Goal: Use online tool/utility: Utilize a website feature to perform a specific function

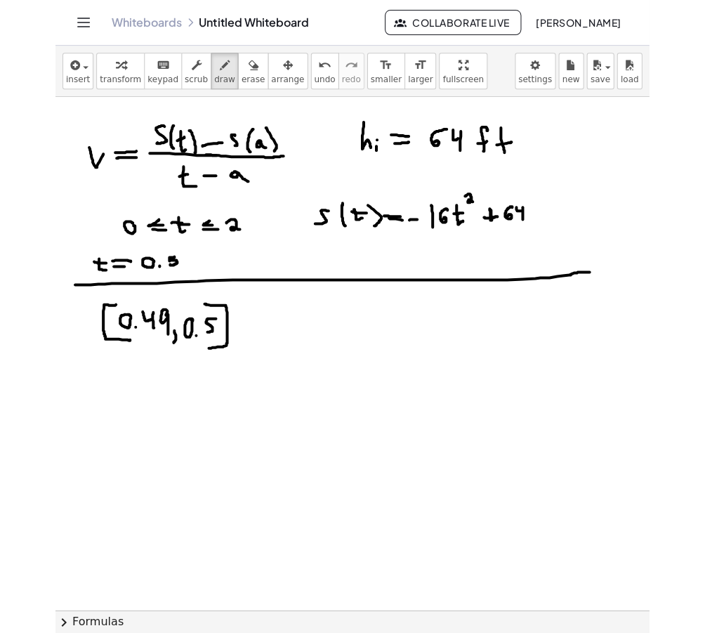
scroll to position [15, 0]
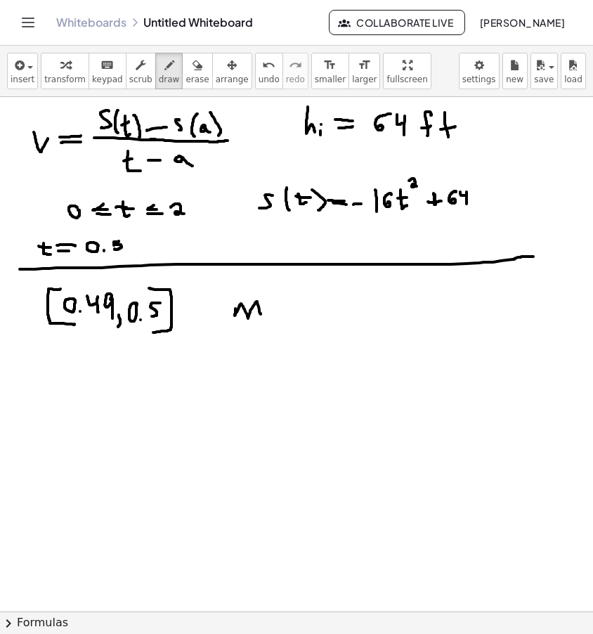
drag, startPoint x: 235, startPoint y: 309, endPoint x: 261, endPoint y: 314, distance: 25.8
click at [261, 314] on div at bounding box center [296, 595] width 593 height 1028
click at [262, 73] on icon "undo" at bounding box center [268, 65] width 13 height 17
drag, startPoint x: 224, startPoint y: 303, endPoint x: 238, endPoint y: 303, distance: 14.1
click at [238, 303] on div at bounding box center [296, 595] width 593 height 1028
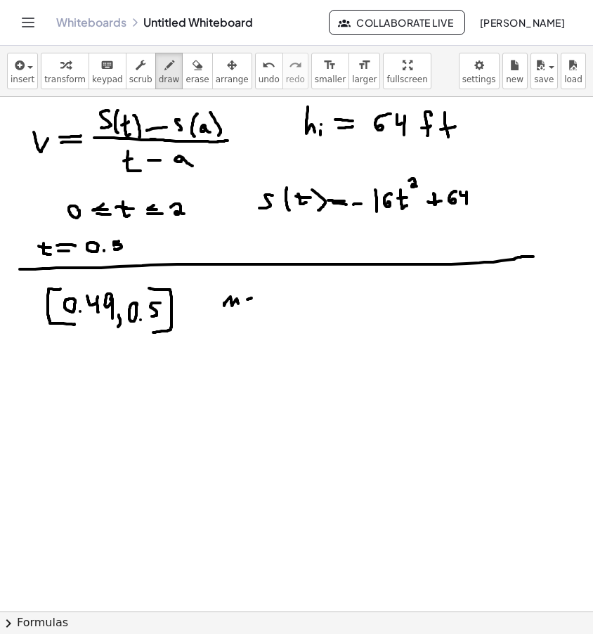
click at [253, 298] on div at bounding box center [296, 595] width 593 height 1028
drag, startPoint x: 249, startPoint y: 304, endPoint x: 258, endPoint y: 303, distance: 8.5
click at [258, 303] on div at bounding box center [296, 595] width 593 height 1028
drag, startPoint x: 273, startPoint y: 301, endPoint x: 351, endPoint y: 297, distance: 78.8
click at [351, 297] on div at bounding box center [296, 595] width 593 height 1028
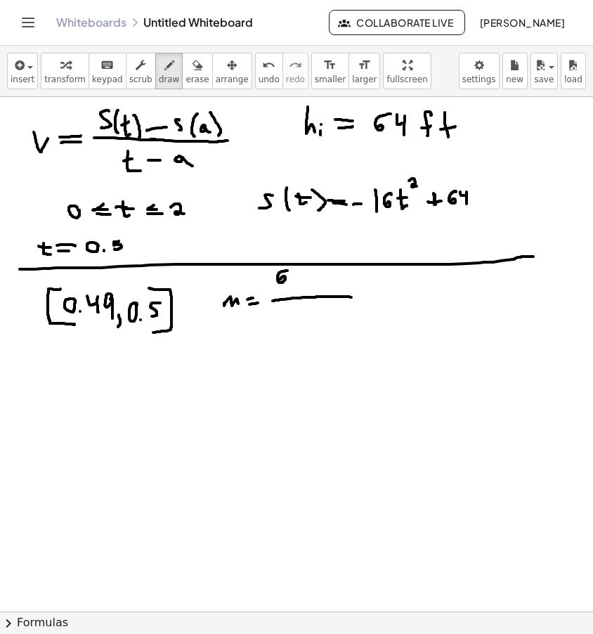
drag, startPoint x: 285, startPoint y: 271, endPoint x: 294, endPoint y: 276, distance: 11.0
click at [280, 280] on div at bounding box center [296, 595] width 593 height 1028
click at [301, 274] on div at bounding box center [296, 595] width 593 height 1028
drag, startPoint x: 308, startPoint y: 277, endPoint x: 320, endPoint y: 275, distance: 12.7
click at [320, 275] on div at bounding box center [296, 595] width 593 height 1028
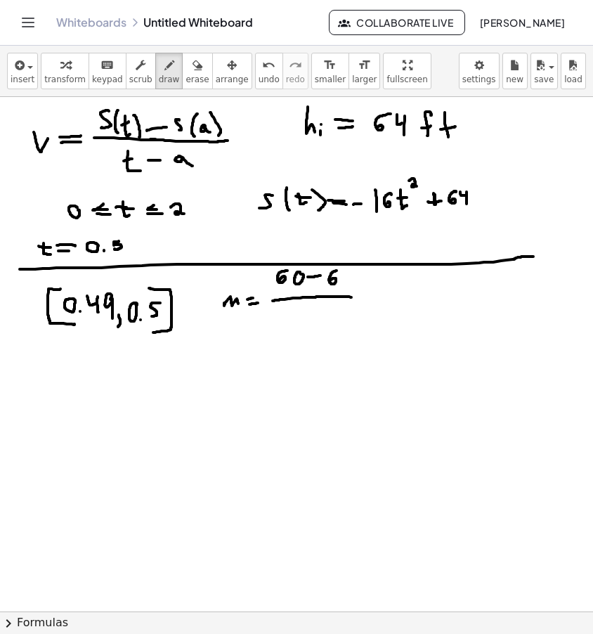
drag, startPoint x: 336, startPoint y: 270, endPoint x: 331, endPoint y: 280, distance: 11.3
click at [329, 281] on div at bounding box center [296, 595] width 593 height 1028
click at [349, 272] on div at bounding box center [296, 595] width 593 height 1028
click at [355, 282] on div at bounding box center [296, 595] width 593 height 1028
drag, startPoint x: 364, startPoint y: 269, endPoint x: 365, endPoint y: 287, distance: 17.6
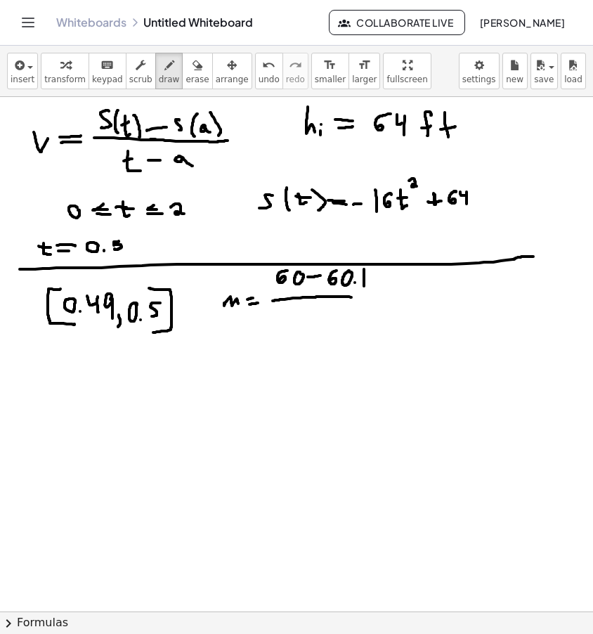
click at [365, 287] on div at bounding box center [296, 595] width 593 height 1028
drag, startPoint x: 377, startPoint y: 270, endPoint x: 372, endPoint y: 283, distance: 14.5
click at [370, 284] on div at bounding box center [296, 595] width 593 height 1028
click at [386, 272] on div at bounding box center [296, 595] width 593 height 1028
drag, startPoint x: 389, startPoint y: 271, endPoint x: 396, endPoint y: 279, distance: 10.4
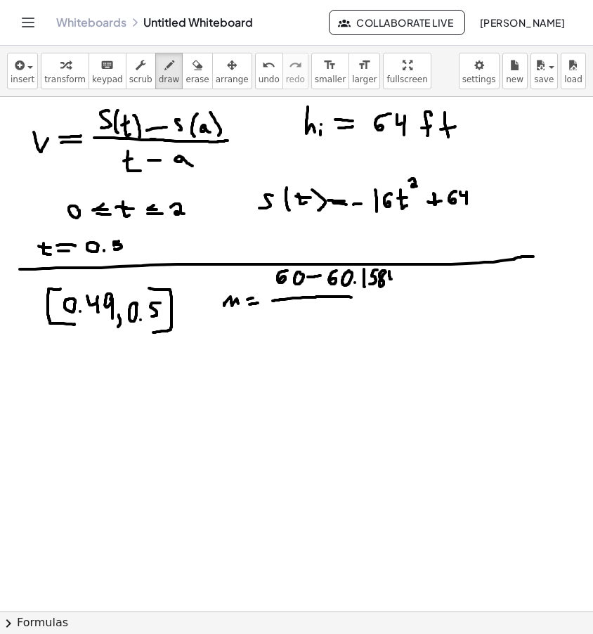
click at [396, 279] on div at bounding box center [296, 595] width 593 height 1028
drag, startPoint x: 398, startPoint y: 272, endPoint x: 396, endPoint y: 292, distance: 20.4
click at [396, 292] on div at bounding box center [296, 595] width 593 height 1028
drag, startPoint x: 350, startPoint y: 297, endPoint x: 404, endPoint y: 296, distance: 54.1
click at [404, 296] on div at bounding box center [296, 595] width 593 height 1028
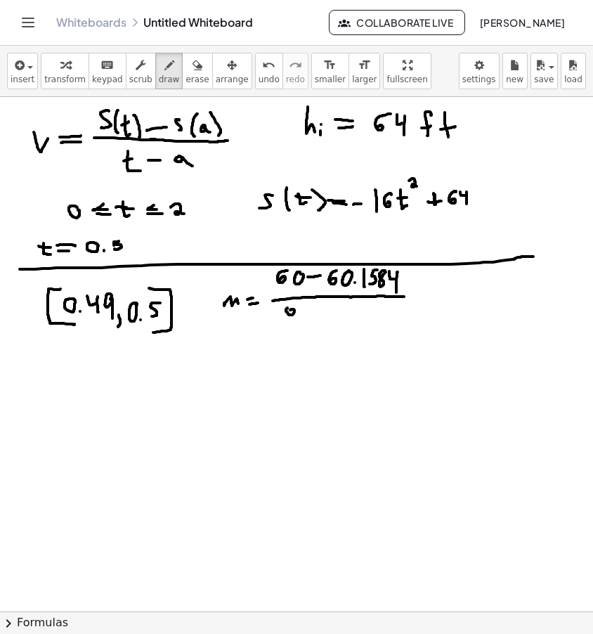
click at [290, 310] on div at bounding box center [296, 595] width 593 height 1028
click at [302, 316] on div at bounding box center [296, 595] width 593 height 1028
drag, startPoint x: 316, startPoint y: 306, endPoint x: 309, endPoint y: 317, distance: 12.7
click at [309, 317] on div at bounding box center [296, 595] width 593 height 1028
click at [327, 311] on div at bounding box center [296, 595] width 593 height 1028
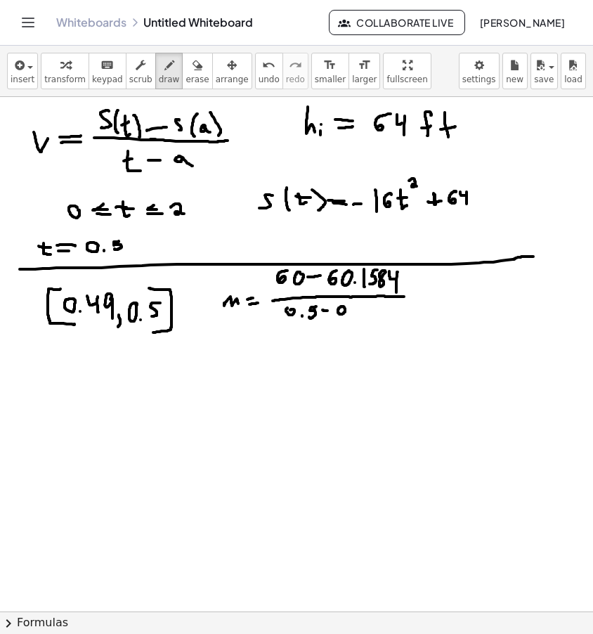
click at [341, 306] on div at bounding box center [296, 595] width 593 height 1028
click at [348, 313] on div at bounding box center [296, 595] width 593 height 1028
click at [356, 308] on div at bounding box center [296, 595] width 593 height 1028
drag, startPoint x: 358, startPoint y: 302, endPoint x: 358, endPoint y: 313, distance: 11.2
click at [358, 313] on div at bounding box center [296, 595] width 593 height 1028
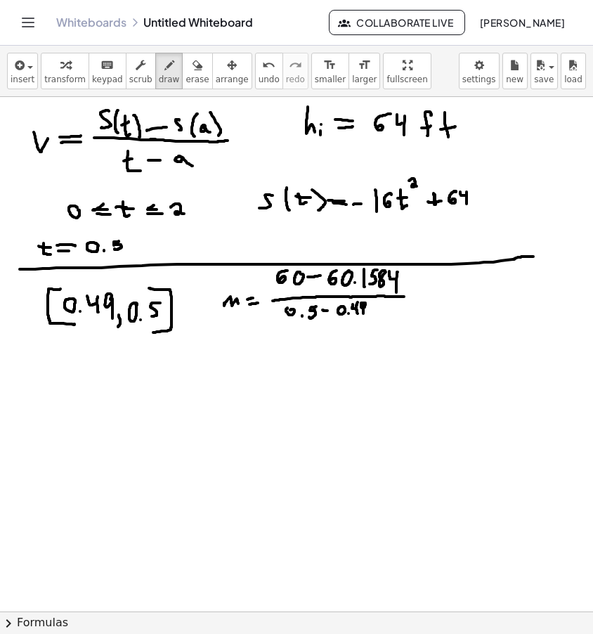
drag, startPoint x: 365, startPoint y: 303, endPoint x: 364, endPoint y: 311, distance: 8.5
click at [364, 313] on div at bounding box center [296, 595] width 593 height 1028
drag, startPoint x: 415, startPoint y: 296, endPoint x: 428, endPoint y: 295, distance: 12.7
click at [428, 295] on div at bounding box center [296, 595] width 593 height 1028
drag, startPoint x: 412, startPoint y: 301, endPoint x: 426, endPoint y: 303, distance: 13.4
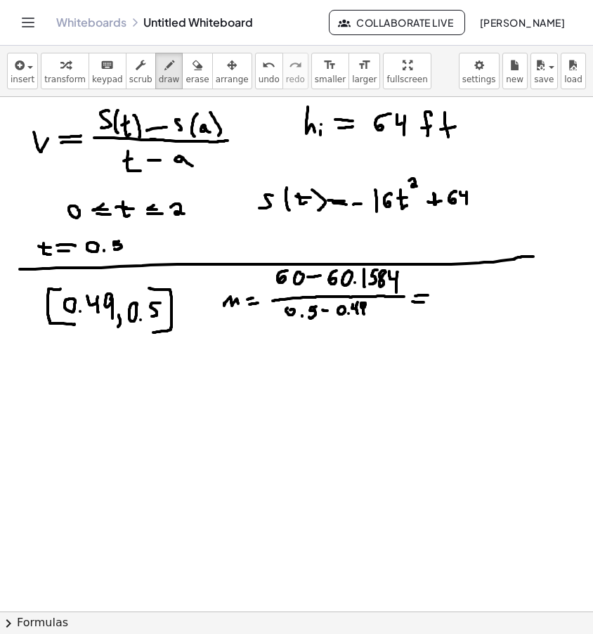
click at [426, 303] on div at bounding box center [296, 595] width 593 height 1028
drag, startPoint x: 436, startPoint y: 298, endPoint x: 502, endPoint y: 300, distance: 66.1
click at [502, 300] on div at bounding box center [296, 595] width 593 height 1028
click at [446, 276] on div at bounding box center [296, 595] width 593 height 1028
click at [452, 286] on div at bounding box center [296, 595] width 593 height 1028
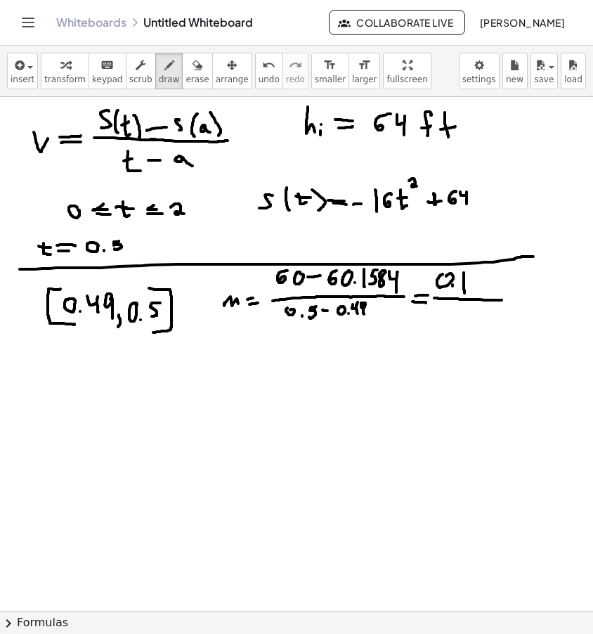
drag, startPoint x: 464, startPoint y: 273, endPoint x: 464, endPoint y: 293, distance: 20.4
click at [464, 293] on div at bounding box center [296, 595] width 593 height 1028
drag, startPoint x: 476, startPoint y: 272, endPoint x: 491, endPoint y: 280, distance: 17.3
click at [474, 285] on div at bounding box center [296, 595] width 593 height 1028
click at [499, 272] on div at bounding box center [296, 595] width 593 height 1028
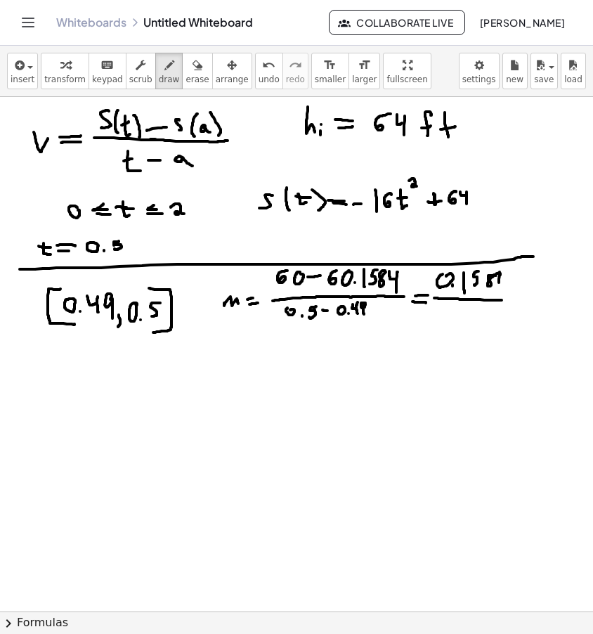
drag, startPoint x: 499, startPoint y: 282, endPoint x: 506, endPoint y: 278, distance: 8.5
click at [506, 282] on div at bounding box center [296, 595] width 593 height 1028
drag, startPoint x: 506, startPoint y: 280, endPoint x: 504, endPoint y: 298, distance: 18.5
click at [504, 298] on div at bounding box center [296, 595] width 593 height 1028
click at [450, 306] on div at bounding box center [296, 595] width 593 height 1028
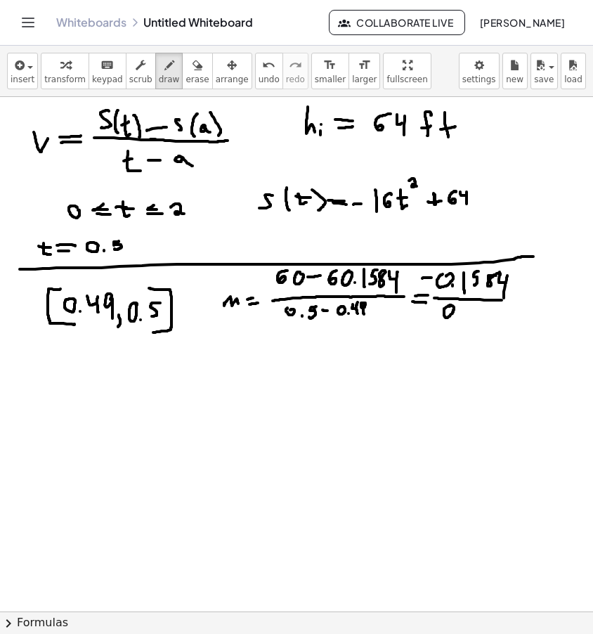
drag, startPoint x: 422, startPoint y: 278, endPoint x: 431, endPoint y: 277, distance: 9.2
click at [431, 277] on div at bounding box center [296, 595] width 593 height 1028
click at [457, 315] on div at bounding box center [296, 595] width 593 height 1028
click at [469, 308] on div at bounding box center [296, 595] width 593 height 1028
drag, startPoint x: 478, startPoint y: 306, endPoint x: 479, endPoint y: 322, distance: 16.2
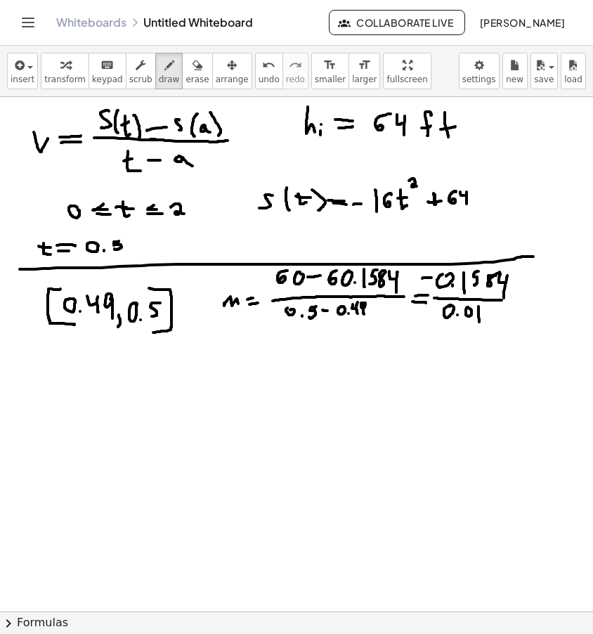
click at [479, 323] on div at bounding box center [296, 595] width 593 height 1028
drag, startPoint x: 212, startPoint y: 336, endPoint x: 227, endPoint y: 341, distance: 15.6
click at [226, 341] on div at bounding box center [296, 595] width 593 height 1028
click at [248, 338] on div at bounding box center [296, 595] width 593 height 1028
click at [250, 342] on div at bounding box center [296, 595] width 593 height 1028
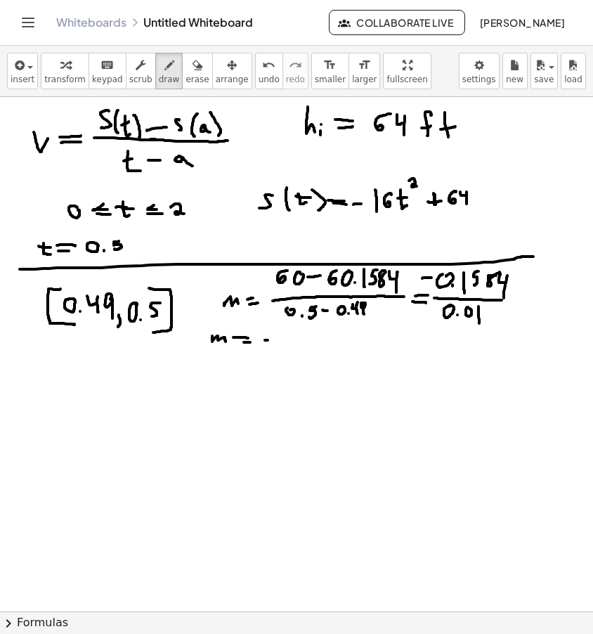
click at [269, 340] on div at bounding box center [296, 595] width 593 height 1028
click at [272, 340] on div at bounding box center [296, 595] width 593 height 1028
drag, startPoint x: 280, startPoint y: 338, endPoint x: 280, endPoint y: 351, distance: 12.7
click at [280, 351] on div at bounding box center [296, 595] width 593 height 1028
drag, startPoint x: 292, startPoint y: 338, endPoint x: 287, endPoint y: 349, distance: 12.3
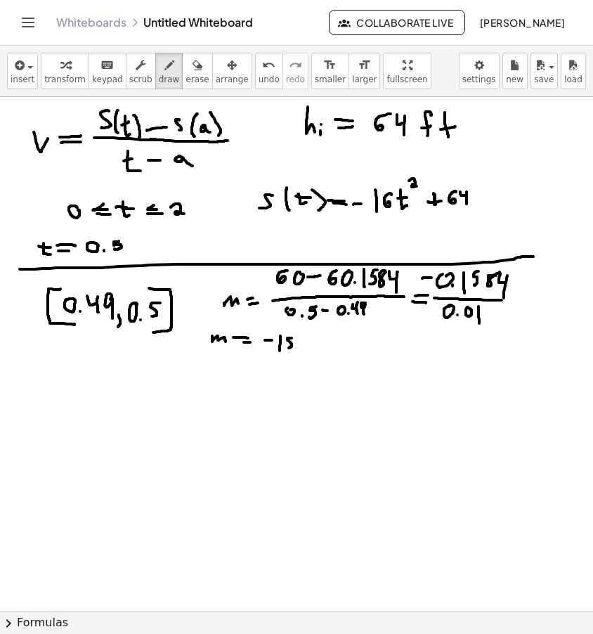
click at [286, 349] on div at bounding box center [296, 595] width 593 height 1028
click at [294, 348] on div at bounding box center [296, 595] width 593 height 1028
drag, startPoint x: 300, startPoint y: 338, endPoint x: 306, endPoint y: 334, distance: 7.6
click at [306, 334] on div at bounding box center [296, 595] width 593 height 1028
click at [312, 339] on div at bounding box center [296, 595] width 593 height 1028
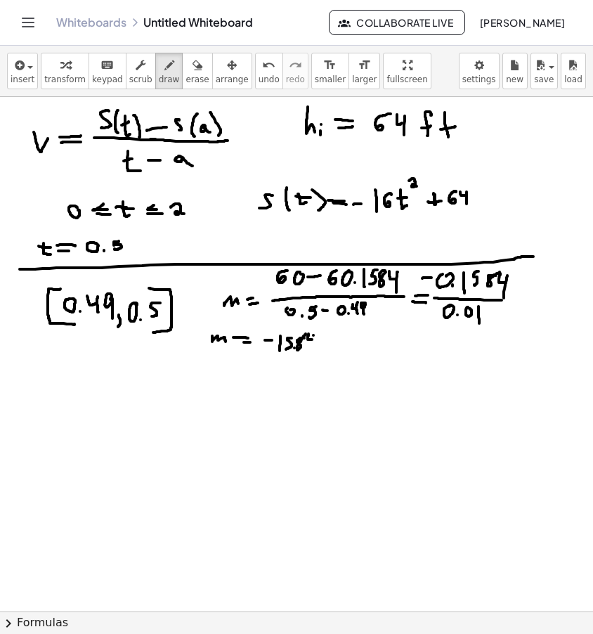
drag, startPoint x: 313, startPoint y: 335, endPoint x: 313, endPoint y: 346, distance: 10.5
click at [313, 346] on div at bounding box center [296, 595] width 593 height 1028
click at [192, 68] on icon "button" at bounding box center [197, 65] width 10 height 17
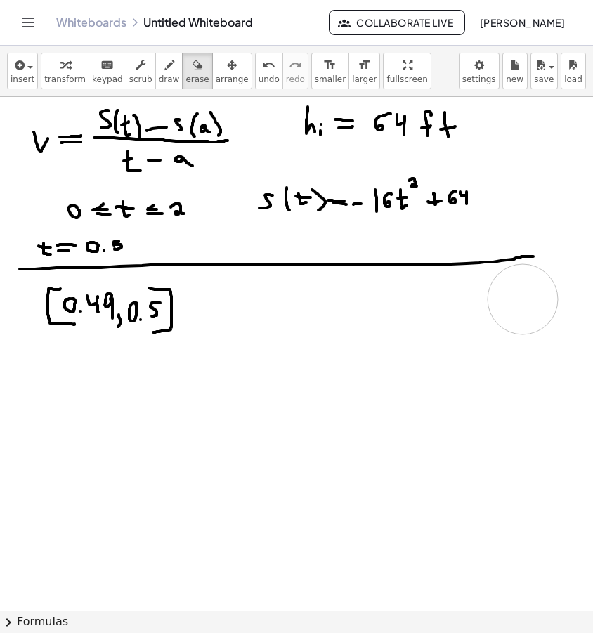
drag, startPoint x: 308, startPoint y: 341, endPoint x: 526, endPoint y: 300, distance: 221.6
click at [526, 300] on div at bounding box center [296, 594] width 593 height 1027
click at [171, 55] on button "draw" at bounding box center [169, 71] width 28 height 37
click at [191, 77] on span "erase" at bounding box center [196, 79] width 23 height 10
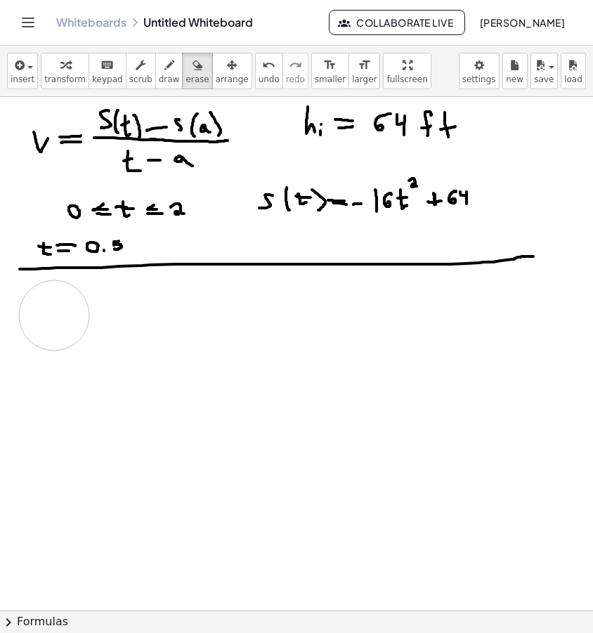
drag, startPoint x: 202, startPoint y: 327, endPoint x: 54, endPoint y: 315, distance: 148.0
click at [54, 315] on div at bounding box center [296, 594] width 593 height 1027
click at [164, 65] on icon "button" at bounding box center [169, 65] width 10 height 17
drag, startPoint x: 73, startPoint y: 290, endPoint x: 74, endPoint y: 326, distance: 35.8
click at [74, 326] on div at bounding box center [296, 594] width 593 height 1027
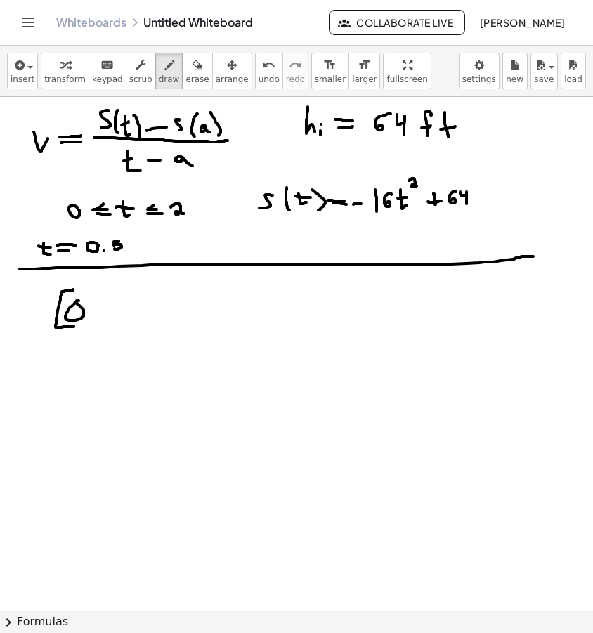
drag, startPoint x: 77, startPoint y: 301, endPoint x: 83, endPoint y: 317, distance: 17.1
click at [77, 303] on div at bounding box center [296, 594] width 593 height 1027
click at [87, 322] on div at bounding box center [296, 594] width 593 height 1027
drag, startPoint x: 107, startPoint y: 300, endPoint x: 103, endPoint y: 318, distance: 18.7
click at [103, 318] on div at bounding box center [296, 594] width 593 height 1027
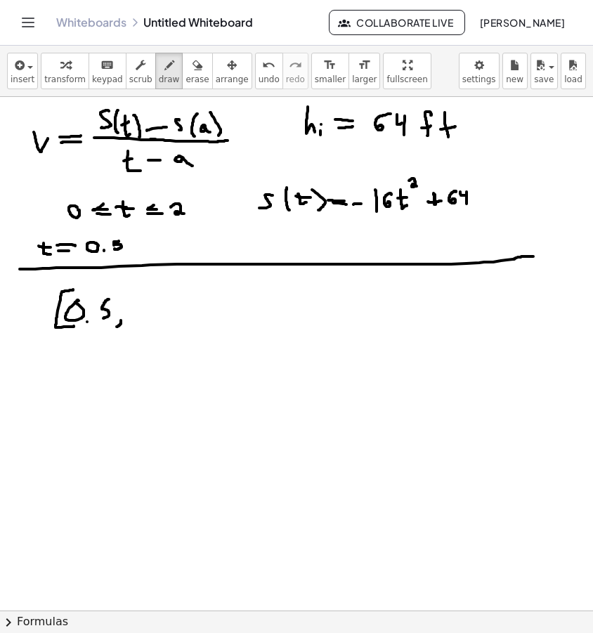
drag, startPoint x: 121, startPoint y: 320, endPoint x: 117, endPoint y: 327, distance: 7.2
click at [117, 327] on div at bounding box center [296, 594] width 593 height 1027
click at [147, 303] on div at bounding box center [296, 594] width 593 height 1027
click at [154, 324] on div at bounding box center [296, 594] width 593 height 1027
drag, startPoint x: 176, startPoint y: 299, endPoint x: 171, endPoint y: 317, distance: 18.9
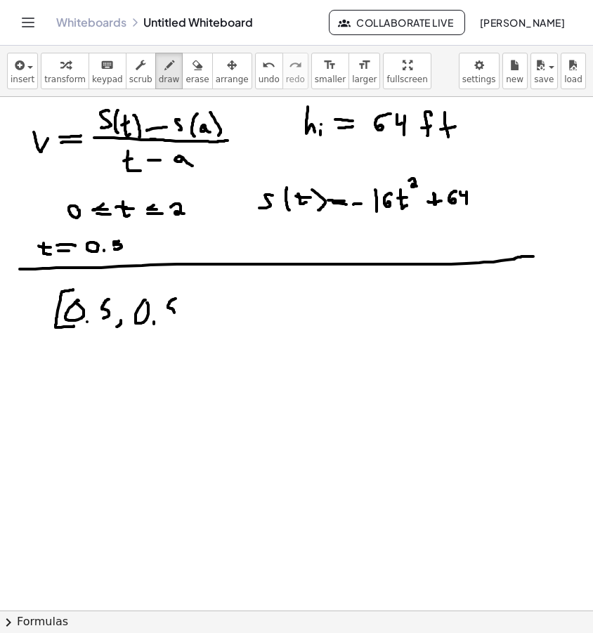
click at [171, 317] on div at bounding box center [296, 594] width 593 height 1027
drag, startPoint x: 184, startPoint y: 303, endPoint x: 184, endPoint y: 322, distance: 19.0
click at [184, 323] on div at bounding box center [296, 594] width 593 height 1027
drag, startPoint x: 178, startPoint y: 281, endPoint x: 177, endPoint y: 345, distance: 63.9
click at [177, 345] on div at bounding box center [296, 594] width 593 height 1027
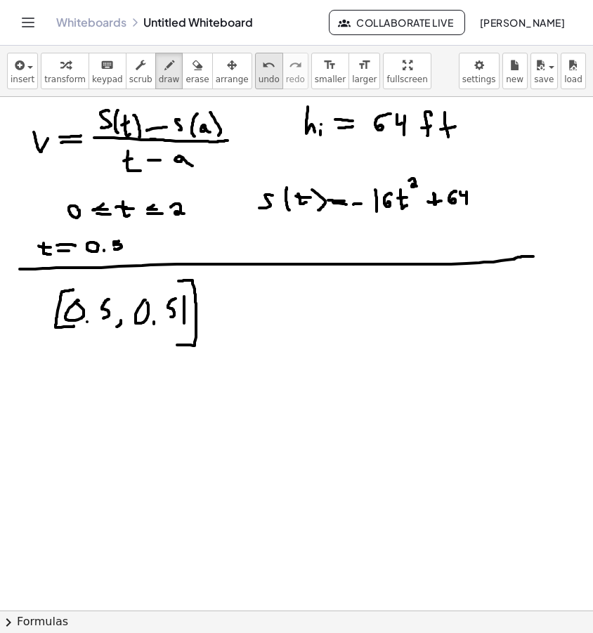
click at [259, 82] on span "undo" at bounding box center [269, 79] width 21 height 10
drag, startPoint x: 178, startPoint y: 284, endPoint x: 178, endPoint y: 330, distance: 46.4
click at [178, 330] on div at bounding box center [296, 594] width 593 height 1027
drag, startPoint x: 241, startPoint y: 306, endPoint x: 265, endPoint y: 302, distance: 24.1
click at [261, 305] on div at bounding box center [296, 594] width 593 height 1027
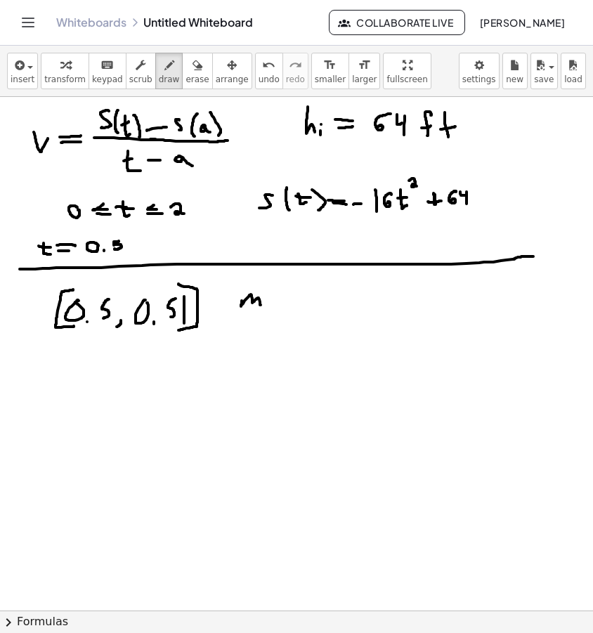
drag, startPoint x: 270, startPoint y: 300, endPoint x: 286, endPoint y: 299, distance: 16.2
click at [286, 299] on div at bounding box center [296, 594] width 593 height 1027
drag, startPoint x: 276, startPoint y: 306, endPoint x: 290, endPoint y: 302, distance: 14.5
click at [290, 302] on div at bounding box center [296, 594] width 593 height 1027
drag, startPoint x: 304, startPoint y: 301, endPoint x: 373, endPoint y: 300, distance: 68.9
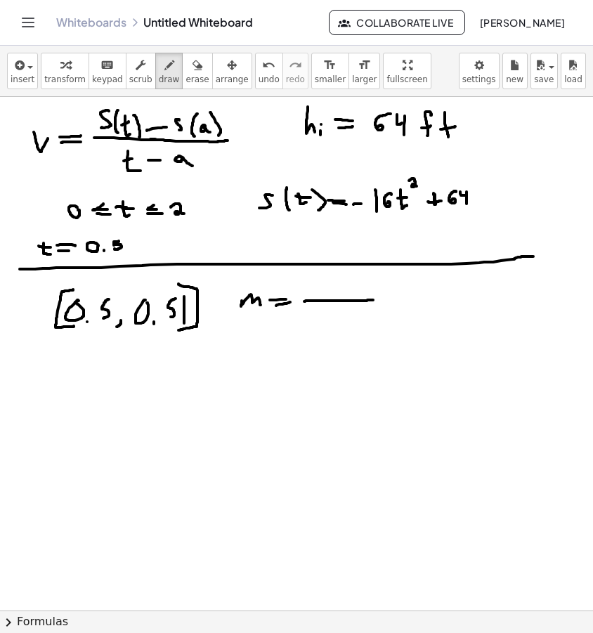
click at [373, 300] on div at bounding box center [296, 594] width 593 height 1027
drag, startPoint x: 323, startPoint y: 276, endPoint x: 318, endPoint y: 290, distance: 14.9
click at [318, 290] on div at bounding box center [296, 594] width 593 height 1027
drag, startPoint x: 336, startPoint y: 274, endPoint x: 337, endPoint y: 290, distance: 16.2
click at [337, 292] on div at bounding box center [296, 594] width 593 height 1027
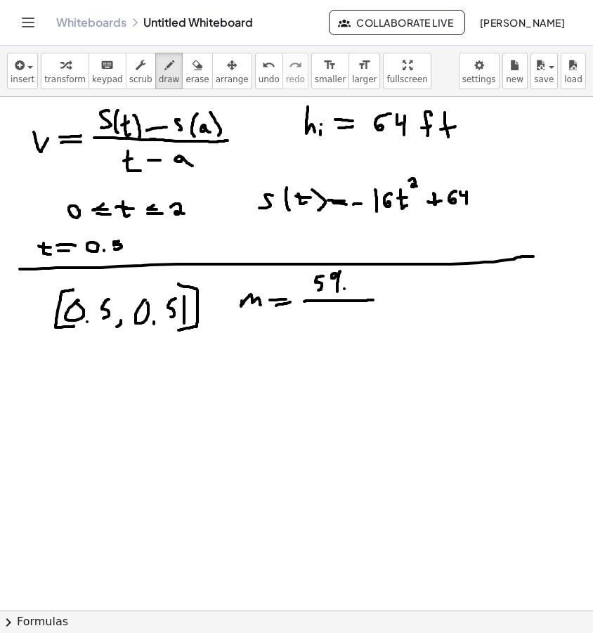
click at [344, 289] on div at bounding box center [296, 594] width 593 height 1027
click at [359, 279] on div at bounding box center [296, 594] width 593 height 1027
drag, startPoint x: 365, startPoint y: 276, endPoint x: 367, endPoint y: 287, distance: 10.7
click at [366, 287] on div at bounding box center [296, 594] width 593 height 1027
click at [377, 278] on div at bounding box center [296, 594] width 593 height 1027
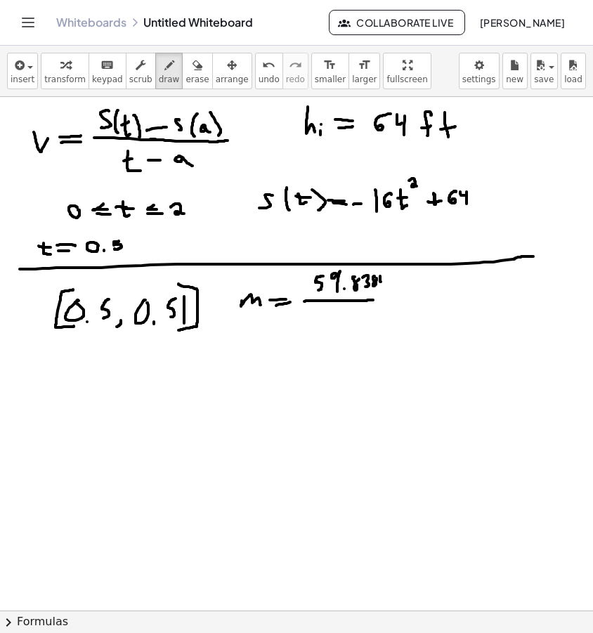
click at [384, 280] on div at bounding box center [296, 594] width 593 height 1027
drag, startPoint x: 385, startPoint y: 278, endPoint x: 384, endPoint y: 286, distance: 7.8
click at [384, 286] on div at bounding box center [296, 594] width 593 height 1027
drag, startPoint x: 374, startPoint y: 300, endPoint x: 389, endPoint y: 299, distance: 15.5
click at [389, 299] on div at bounding box center [296, 594] width 593 height 1027
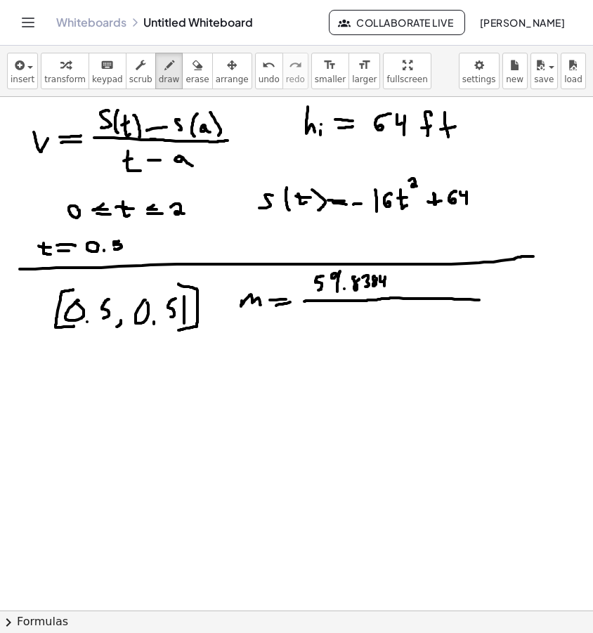
drag, startPoint x: 390, startPoint y: 298, endPoint x: 479, endPoint y: 300, distance: 89.2
click at [479, 300] on div at bounding box center [296, 594] width 593 height 1027
drag, startPoint x: 396, startPoint y: 281, endPoint x: 407, endPoint y: 280, distance: 10.6
click at [407, 280] on div at bounding box center [296, 594] width 593 height 1027
drag, startPoint x: 429, startPoint y: 273, endPoint x: 429, endPoint y: 281, distance: 8.4
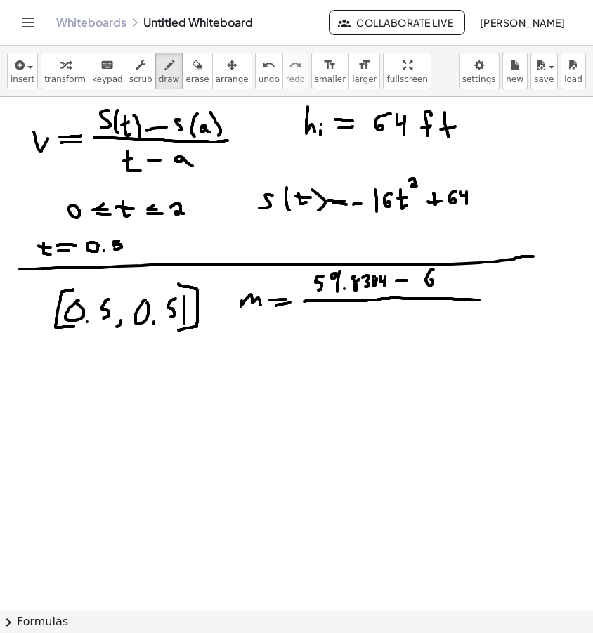
click at [429, 281] on div at bounding box center [296, 594] width 593 height 1027
click at [451, 275] on div at bounding box center [296, 594] width 593 height 1027
click at [262, 72] on icon "undo" at bounding box center [268, 65] width 13 height 17
drag, startPoint x: 436, startPoint y: 274, endPoint x: 430, endPoint y: 283, distance: 11.1
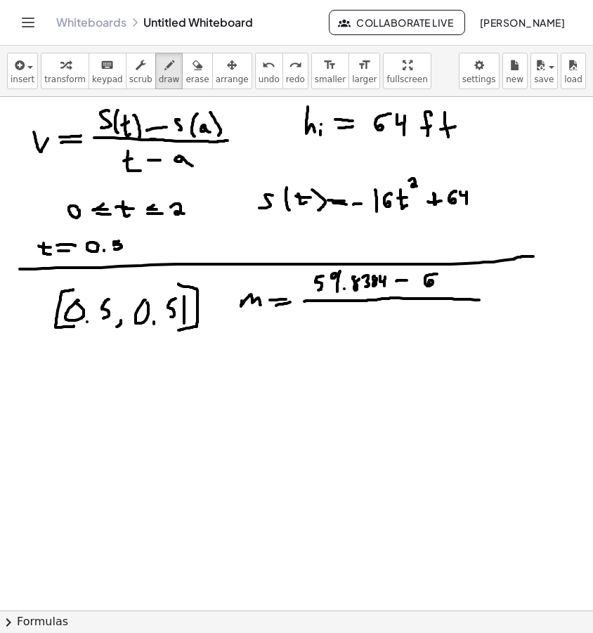
click at [429, 283] on div at bounding box center [296, 594] width 593 height 1027
click at [450, 276] on div at bounding box center [296, 594] width 593 height 1027
click at [337, 312] on div at bounding box center [296, 594] width 593 height 1027
click at [342, 320] on div at bounding box center [296, 594] width 593 height 1027
drag, startPoint x: 353, startPoint y: 311, endPoint x: 351, endPoint y: 320, distance: 9.2
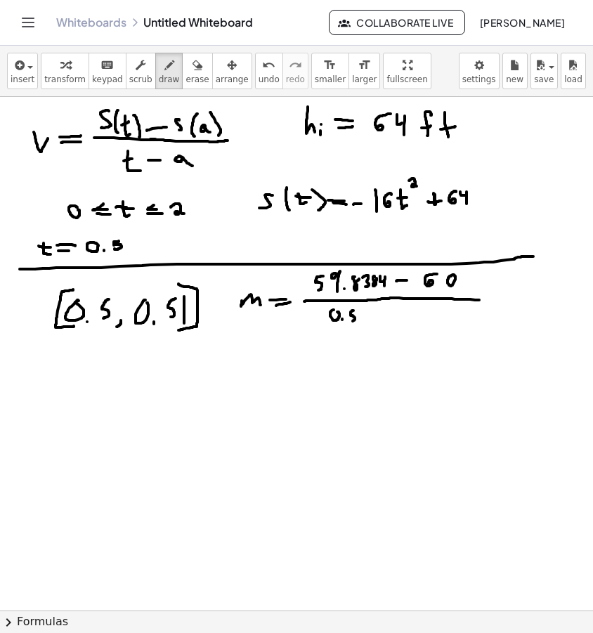
click at [351, 320] on div at bounding box center [296, 594] width 593 height 1027
drag, startPoint x: 359, startPoint y: 313, endPoint x: 359, endPoint y: 322, distance: 9.1
click at [359, 322] on div at bounding box center [296, 594] width 593 height 1027
drag, startPoint x: 368, startPoint y: 318, endPoint x: 381, endPoint y: 315, distance: 13.5
click at [379, 318] on div at bounding box center [296, 594] width 593 height 1027
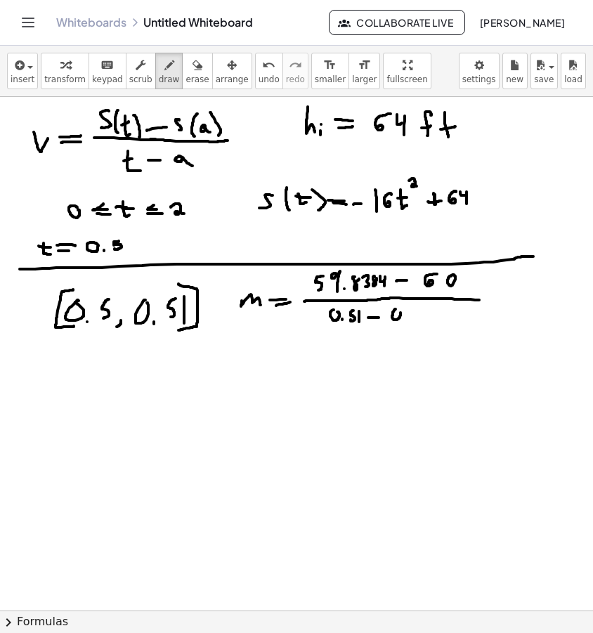
click at [398, 311] on div at bounding box center [296, 594] width 593 height 1027
click at [404, 319] on div at bounding box center [296, 594] width 593 height 1027
drag, startPoint x: 417, startPoint y: 312, endPoint x: 411, endPoint y: 322, distance: 11.7
click at [411, 322] on div at bounding box center [296, 594] width 593 height 1027
drag, startPoint x: 35, startPoint y: 363, endPoint x: 67, endPoint y: 364, distance: 31.6
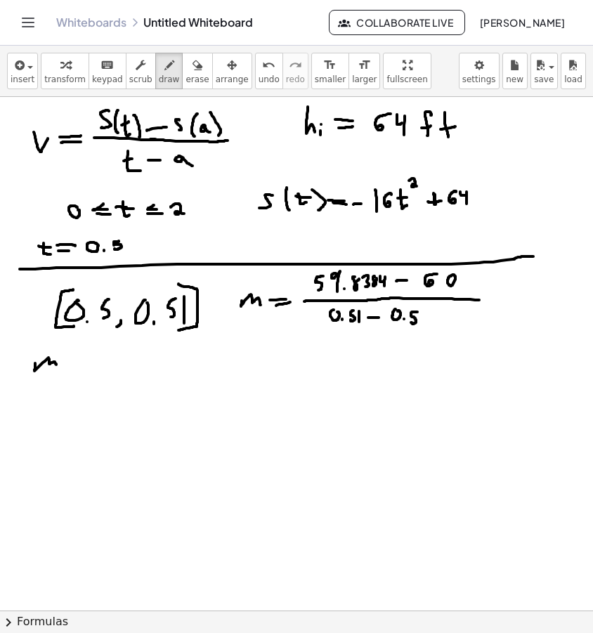
click at [57, 366] on div at bounding box center [296, 594] width 593 height 1027
drag, startPoint x: 68, startPoint y: 364, endPoint x: 77, endPoint y: 365, distance: 9.2
click at [77, 365] on div at bounding box center [296, 594] width 593 height 1027
drag, startPoint x: 68, startPoint y: 370, endPoint x: 79, endPoint y: 370, distance: 11.3
click at [79, 370] on div at bounding box center [296, 594] width 593 height 1027
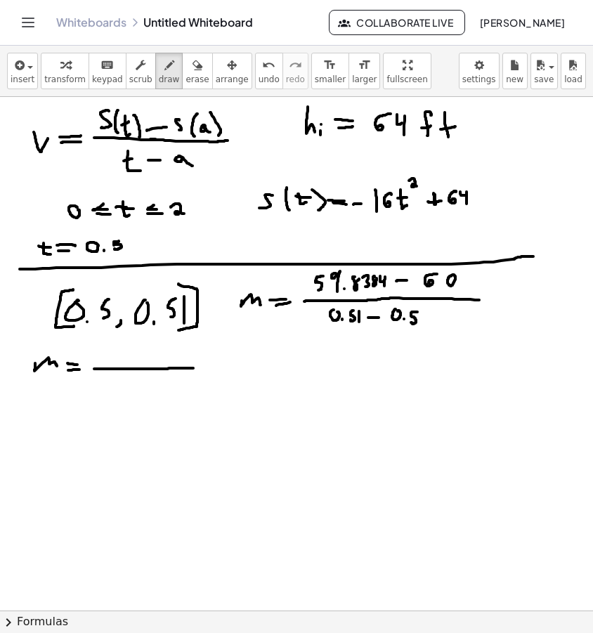
drag, startPoint x: 94, startPoint y: 369, endPoint x: 193, endPoint y: 368, distance: 99.1
click at [193, 368] on div at bounding box center [296, 594] width 593 height 1027
click at [105, 355] on div at bounding box center [296, 594] width 593 height 1027
click at [124, 351] on div at bounding box center [296, 594] width 593 height 1027
click at [129, 360] on div at bounding box center [296, 594] width 593 height 1027
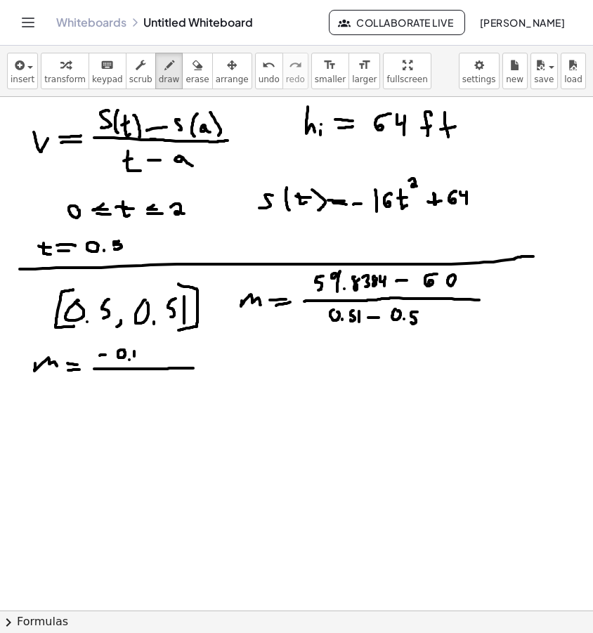
drag, startPoint x: 134, startPoint y: 351, endPoint x: 134, endPoint y: 359, distance: 7.7
click at [134, 359] on div at bounding box center [296, 594] width 593 height 1027
click at [145, 355] on div at bounding box center [296, 594] width 593 height 1027
click at [143, 360] on div at bounding box center [296, 594] width 593 height 1027
drag, startPoint x: 156, startPoint y: 350, endPoint x: 155, endPoint y: 362, distance: 12.7
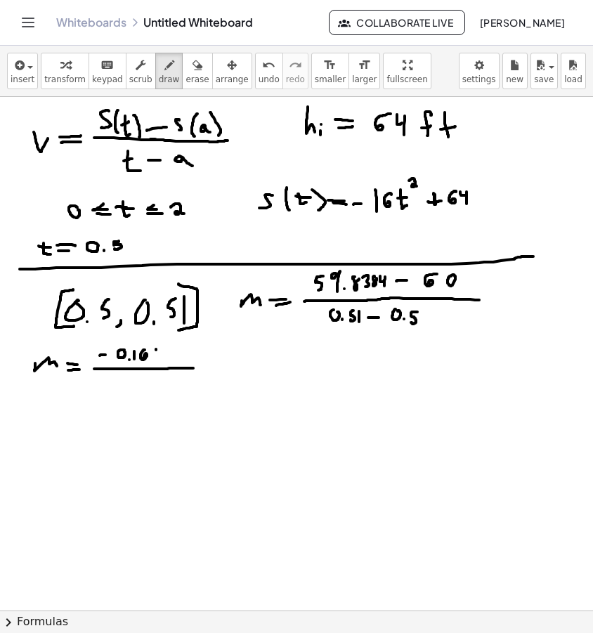
click at [155, 363] on div at bounding box center [296, 594] width 593 height 1027
drag, startPoint x: 166, startPoint y: 351, endPoint x: 166, endPoint y: 362, distance: 10.5
click at [166, 362] on div at bounding box center [296, 594] width 593 height 1027
click at [117, 384] on div at bounding box center [296, 594] width 593 height 1027
click at [136, 391] on div at bounding box center [296, 594] width 593 height 1027
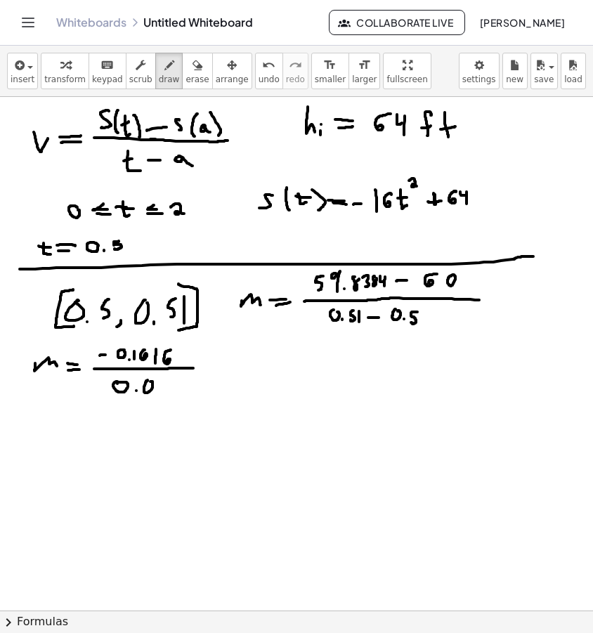
click at [150, 382] on div at bounding box center [296, 594] width 593 height 1027
drag, startPoint x: 159, startPoint y: 381, endPoint x: 160, endPoint y: 390, distance: 9.2
click at [160, 390] on div at bounding box center [296, 594] width 593 height 1027
click at [214, 367] on div at bounding box center [296, 594] width 593 height 1027
drag, startPoint x: 209, startPoint y: 372, endPoint x: 217, endPoint y: 372, distance: 7.7
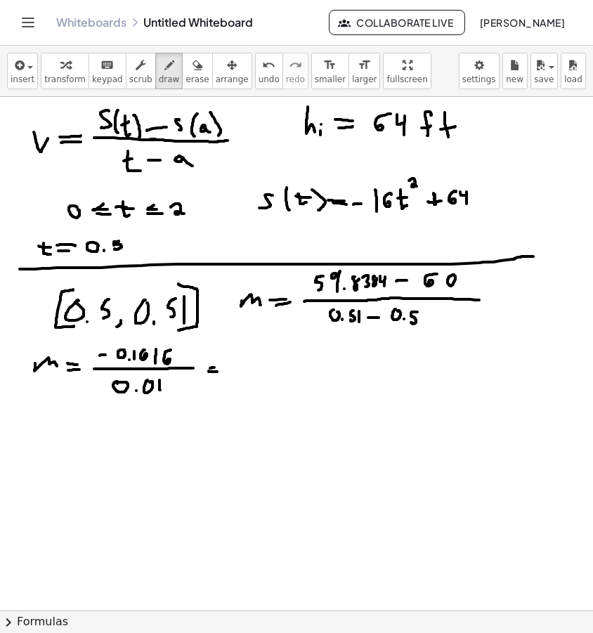
click at [217, 372] on div at bounding box center [296, 594] width 593 height 1027
drag, startPoint x: 214, startPoint y: 366, endPoint x: 221, endPoint y: 367, distance: 7.8
click at [221, 367] on div at bounding box center [296, 594] width 593 height 1027
drag, startPoint x: 233, startPoint y: 370, endPoint x: 249, endPoint y: 370, distance: 16.9
click at [249, 370] on div at bounding box center [296, 594] width 593 height 1027
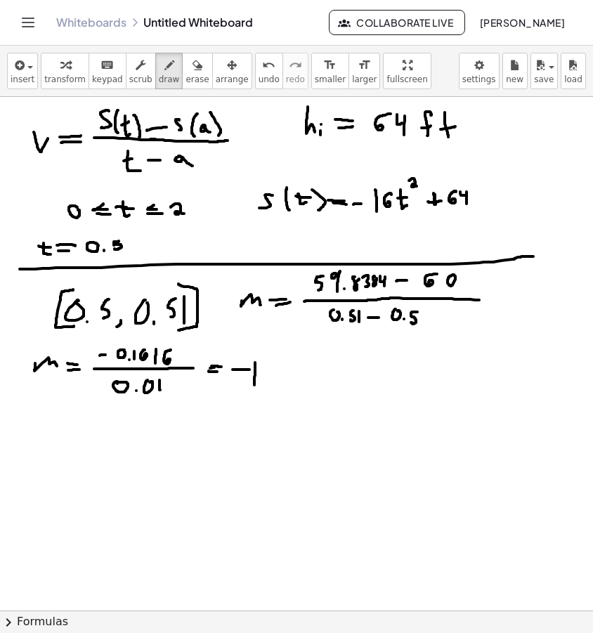
drag, startPoint x: 255, startPoint y: 363, endPoint x: 254, endPoint y: 385, distance: 21.8
click at [254, 385] on div at bounding box center [296, 594] width 593 height 1027
drag, startPoint x: 270, startPoint y: 365, endPoint x: 270, endPoint y: 386, distance: 20.4
click at [267, 385] on div at bounding box center [296, 594] width 593 height 1027
click at [289, 394] on div at bounding box center [296, 594] width 593 height 1027
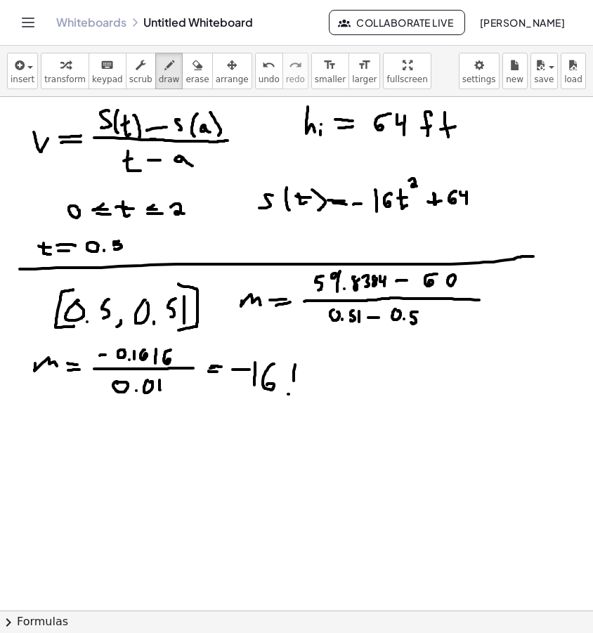
drag, startPoint x: 294, startPoint y: 381, endPoint x: 294, endPoint y: 391, distance: 9.9
click at [294, 391] on div at bounding box center [296, 594] width 593 height 1027
drag, startPoint x: 308, startPoint y: 368, endPoint x: 311, endPoint y: 389, distance: 21.3
click at [310, 389] on div at bounding box center [296, 594] width 593 height 1027
click at [185, 72] on div "button" at bounding box center [196, 64] width 23 height 17
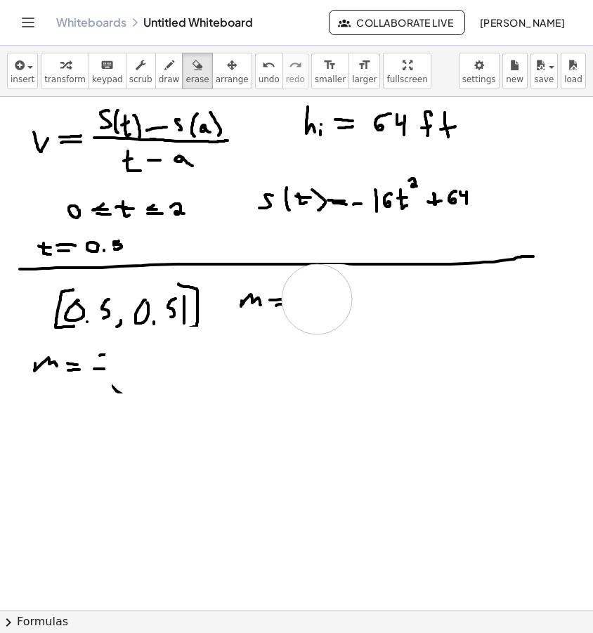
drag, startPoint x: 230, startPoint y: 362, endPoint x: 317, endPoint y: 299, distance: 107.2
click at [317, 299] on div at bounding box center [296, 594] width 593 height 1027
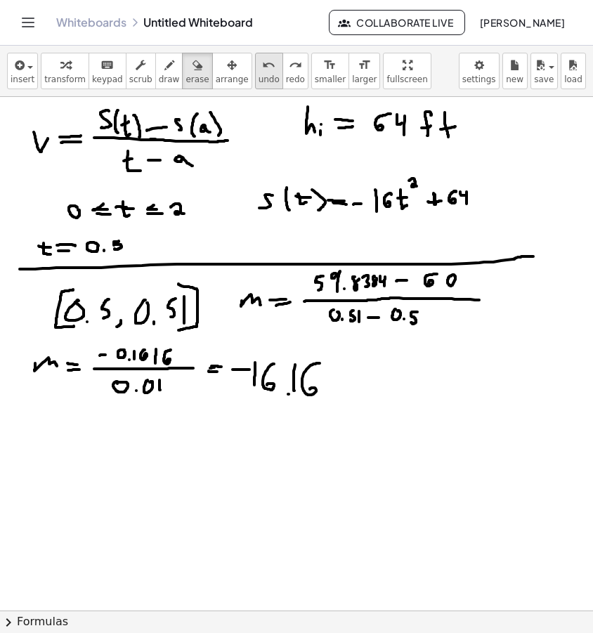
click at [255, 74] on button "undo undo" at bounding box center [269, 71] width 28 height 37
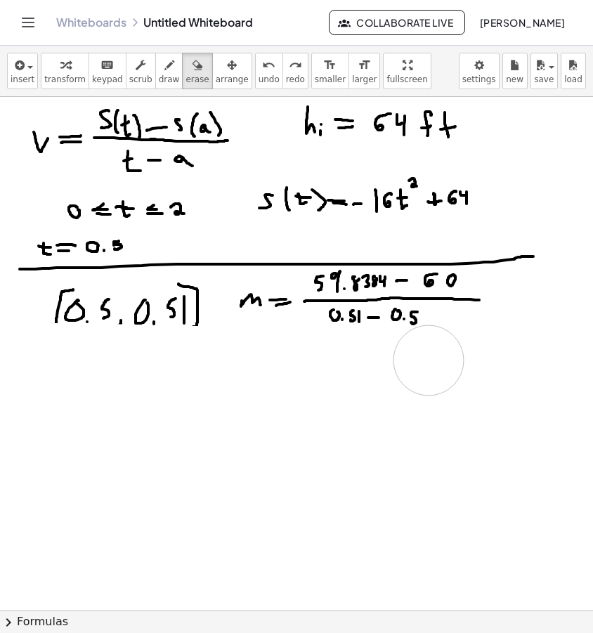
drag, startPoint x: 22, startPoint y: 358, endPoint x: 473, endPoint y: 352, distance: 450.3
click at [473, 352] on div at bounding box center [296, 594] width 593 height 1027
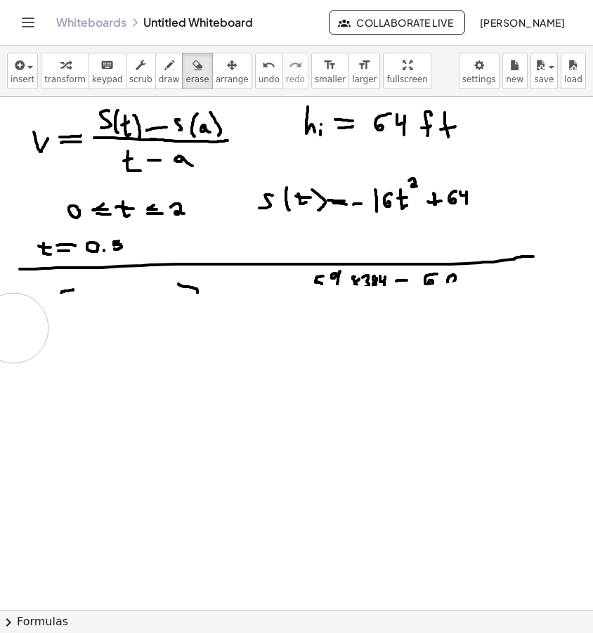
drag, startPoint x: 500, startPoint y: 313, endPoint x: 13, endPoint y: 328, distance: 487.1
click at [13, 328] on div at bounding box center [296, 594] width 593 height 1027
drag, startPoint x: 23, startPoint y: 319, endPoint x: 457, endPoint y: 306, distance: 434.3
click at [457, 306] on div at bounding box center [296, 594] width 593 height 1027
click at [256, 267] on div at bounding box center [296, 594] width 593 height 1027
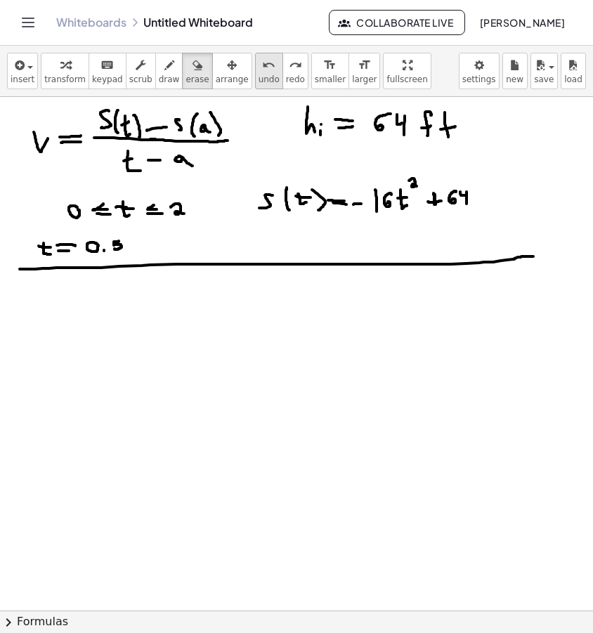
click at [262, 67] on icon "undo" at bounding box center [268, 65] width 13 height 17
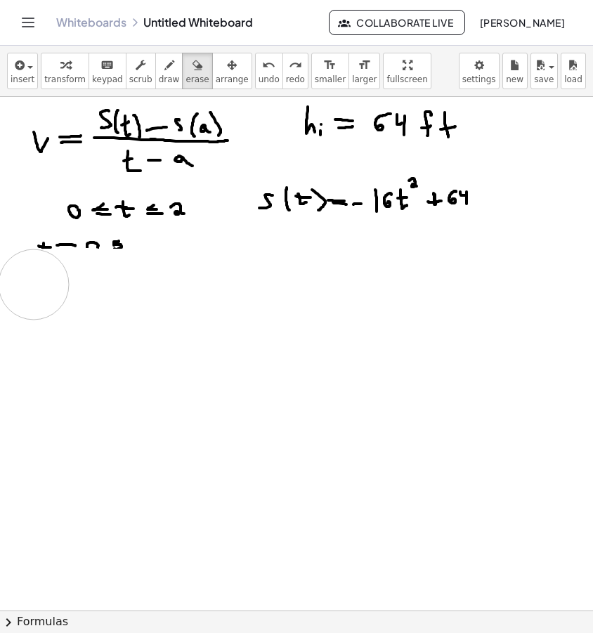
drag, startPoint x: 547, startPoint y: 261, endPoint x: 32, endPoint y: 285, distance: 515.5
click at [32, 285] on div at bounding box center [296, 594] width 593 height 1027
click at [262, 64] on icon "undo" at bounding box center [268, 65] width 13 height 17
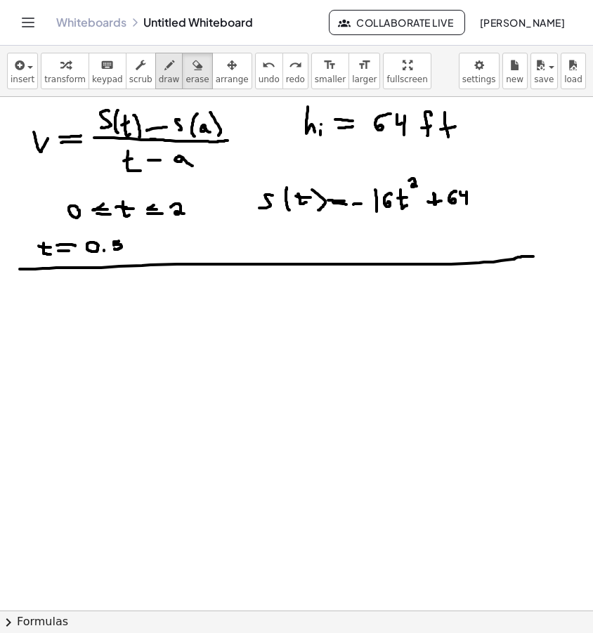
click at [164, 60] on icon "button" at bounding box center [169, 65] width 10 height 17
click at [192, 70] on icon "button" at bounding box center [197, 65] width 10 height 17
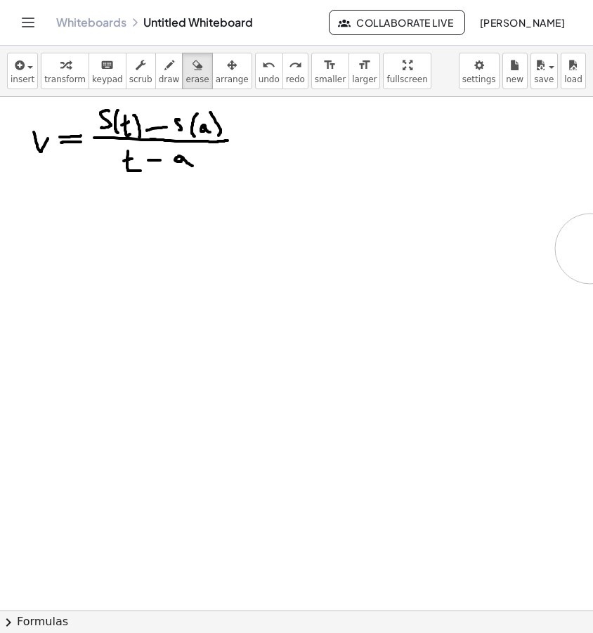
drag, startPoint x: 297, startPoint y: 122, endPoint x: 591, endPoint y: 249, distance: 319.7
click at [591, 249] on div "×" at bounding box center [296, 354] width 593 height 514
click at [165, 73] on icon "button" at bounding box center [169, 65] width 10 height 17
drag, startPoint x: 296, startPoint y: 138, endPoint x: 273, endPoint y: 154, distance: 28.3
click at [273, 154] on div at bounding box center [296, 594] width 593 height 1027
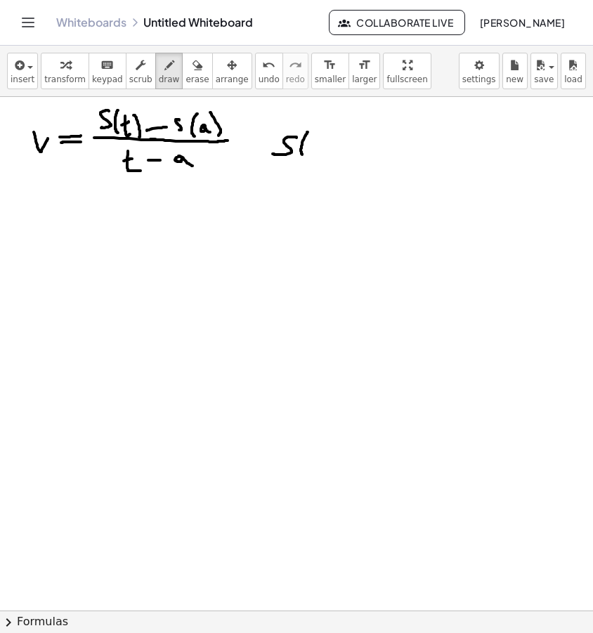
click at [303, 156] on div at bounding box center [296, 594] width 593 height 1027
drag, startPoint x: 320, startPoint y: 133, endPoint x: 321, endPoint y: 145, distance: 11.3
click at [325, 149] on div at bounding box center [296, 594] width 593 height 1027
drag, startPoint x: 317, startPoint y: 143, endPoint x: 325, endPoint y: 141, distance: 8.0
click at [325, 141] on div at bounding box center [296, 594] width 593 height 1027
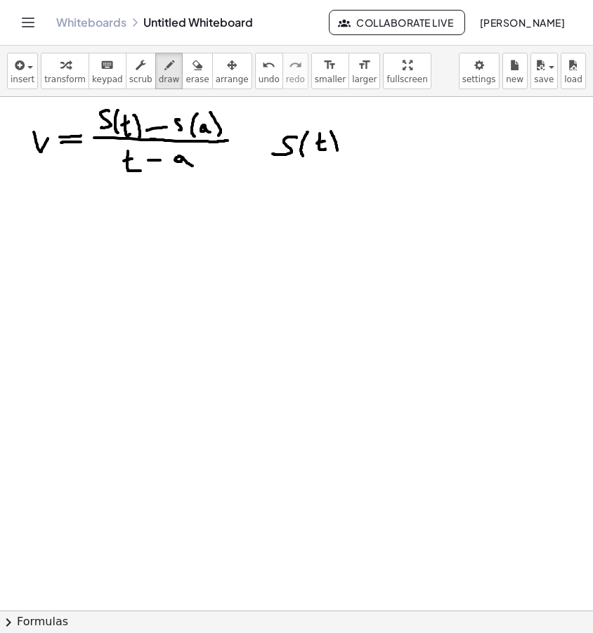
drag, startPoint x: 332, startPoint y: 133, endPoint x: 334, endPoint y: 159, distance: 25.4
click at [334, 159] on div at bounding box center [296, 594] width 593 height 1027
drag, startPoint x: 350, startPoint y: 142, endPoint x: 367, endPoint y: 143, distance: 16.9
click at [367, 143] on div at bounding box center [296, 594] width 593 height 1027
drag, startPoint x: 355, startPoint y: 149, endPoint x: 369, endPoint y: 150, distance: 14.1
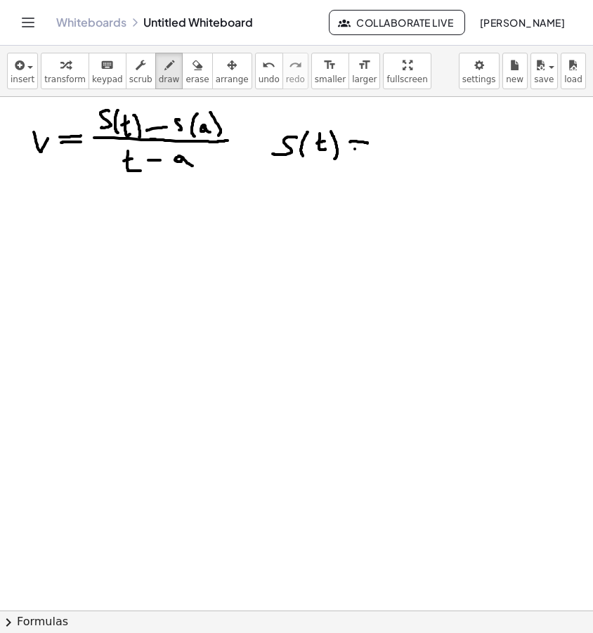
click at [369, 150] on div at bounding box center [296, 594] width 593 height 1027
drag, startPoint x: 390, startPoint y: 133, endPoint x: 391, endPoint y: 151, distance: 17.6
click at [392, 153] on div at bounding box center [296, 594] width 593 height 1027
drag, startPoint x: 386, startPoint y: 145, endPoint x: 396, endPoint y: 141, distance: 11.3
click at [396, 141] on div at bounding box center [296, 594] width 593 height 1027
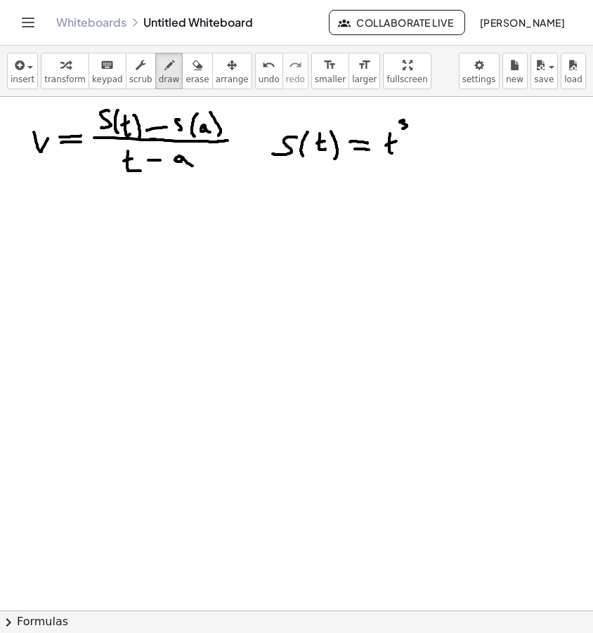
drag, startPoint x: 400, startPoint y: 122, endPoint x: 404, endPoint y: 129, distance: 8.8
click at [403, 129] on div at bounding box center [296, 594] width 593 height 1027
drag, startPoint x: 452, startPoint y: 131, endPoint x: 463, endPoint y: 146, distance: 18.7
click at [463, 146] on div at bounding box center [296, 594] width 593 height 1027
drag, startPoint x: 448, startPoint y: 139, endPoint x: 457, endPoint y: 138, distance: 9.2
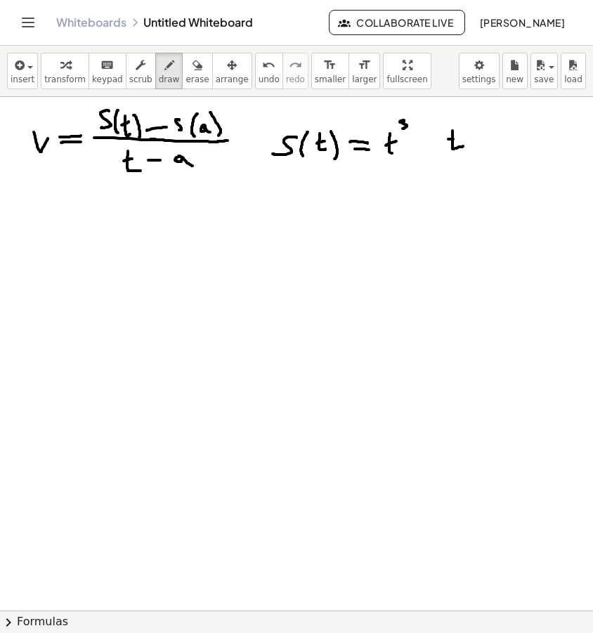
click at [457, 138] on div at bounding box center [296, 594] width 593 height 1027
drag, startPoint x: 465, startPoint y: 136, endPoint x: 482, endPoint y: 136, distance: 16.9
click at [482, 135] on div at bounding box center [296, 594] width 593 height 1027
drag, startPoint x: 473, startPoint y: 140, endPoint x: 493, endPoint y: 140, distance: 20.4
click at [493, 140] on div at bounding box center [296, 594] width 593 height 1027
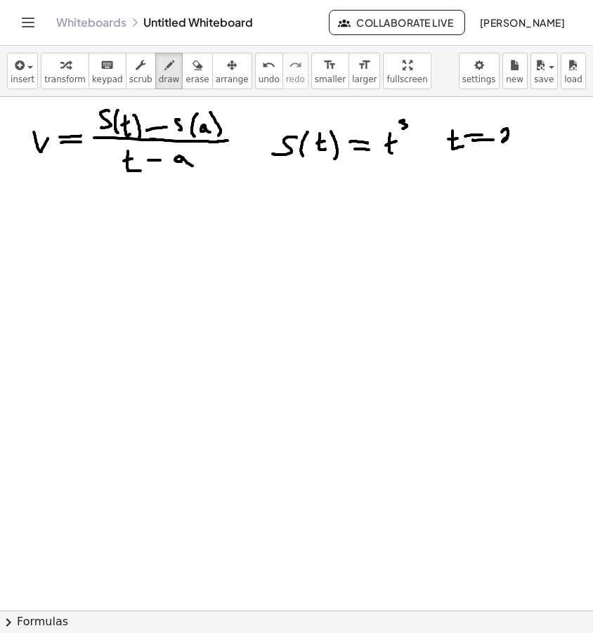
drag, startPoint x: 504, startPoint y: 129, endPoint x: 511, endPoint y: 140, distance: 12.9
click at [511, 140] on div at bounding box center [296, 594] width 593 height 1027
drag, startPoint x: 58, startPoint y: 198, endPoint x: 60, endPoint y: 229, distance: 31.0
click at [60, 229] on div at bounding box center [296, 594] width 593 height 1027
drag, startPoint x: 58, startPoint y: 211, endPoint x: 67, endPoint y: 221, distance: 13.9
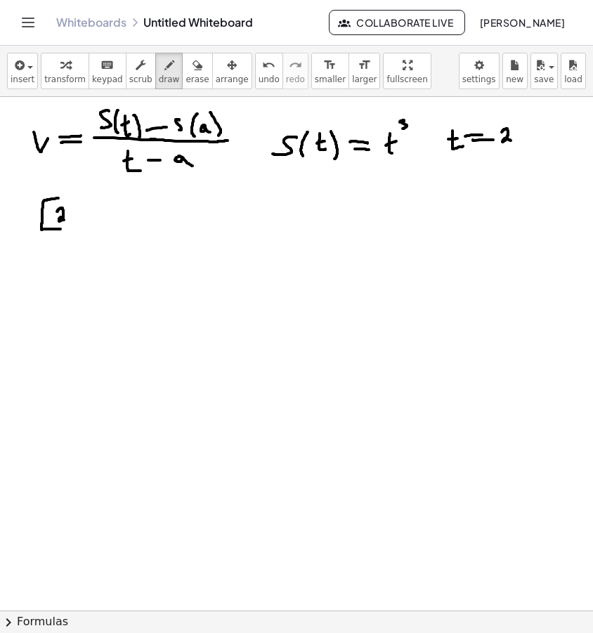
click at [67, 221] on div at bounding box center [296, 594] width 593 height 1027
drag, startPoint x: 71, startPoint y: 219, endPoint x: 77, endPoint y: 231, distance: 13.2
click at [77, 231] on div at bounding box center [296, 594] width 593 height 1027
click at [263, 71] on div "undo" at bounding box center [269, 64] width 21 height 17
drag, startPoint x: 75, startPoint y: 219, endPoint x: 70, endPoint y: 228, distance: 10.1
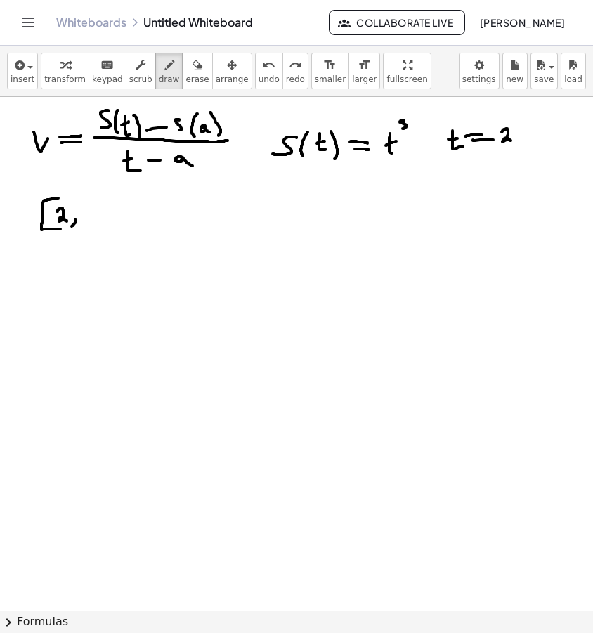
click at [70, 228] on div at bounding box center [296, 594] width 593 height 1027
drag, startPoint x: 90, startPoint y: 207, endPoint x: 99, endPoint y: 218, distance: 14.5
click at [99, 218] on div at bounding box center [296, 594] width 593 height 1027
click at [102, 218] on div at bounding box center [296, 594] width 593 height 1027
click at [115, 206] on div at bounding box center [296, 594] width 593 height 1027
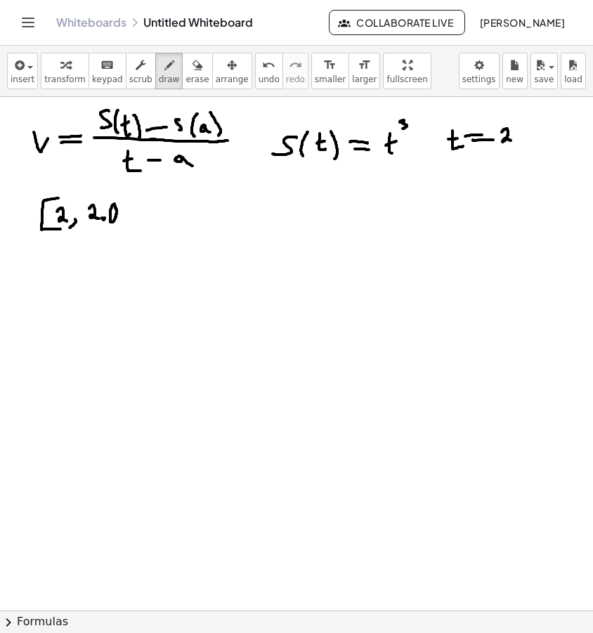
click at [103, 220] on div at bounding box center [296, 594] width 593 height 1027
click at [127, 207] on div at bounding box center [296, 594] width 593 height 1027
drag, startPoint x: 137, startPoint y: 206, endPoint x: 138, endPoint y: 222, distance: 16.2
click at [138, 222] on div at bounding box center [296, 594] width 593 height 1027
drag, startPoint x: 135, startPoint y: 194, endPoint x: 135, endPoint y: 229, distance: 35.1
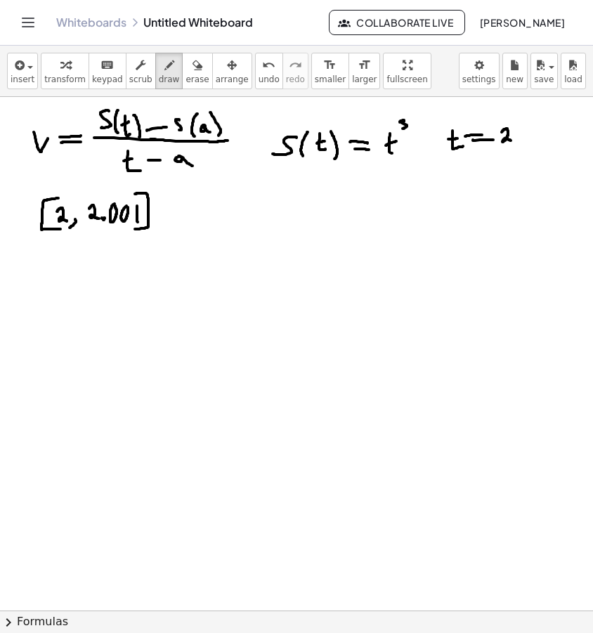
click at [135, 229] on div at bounding box center [296, 594] width 593 height 1027
drag, startPoint x: 204, startPoint y: 229, endPoint x: 215, endPoint y: 231, distance: 11.4
click at [214, 233] on div at bounding box center [296, 594] width 593 height 1027
click at [215, 231] on div at bounding box center [296, 594] width 593 height 1027
click at [261, 74] on span "undo" at bounding box center [269, 79] width 21 height 10
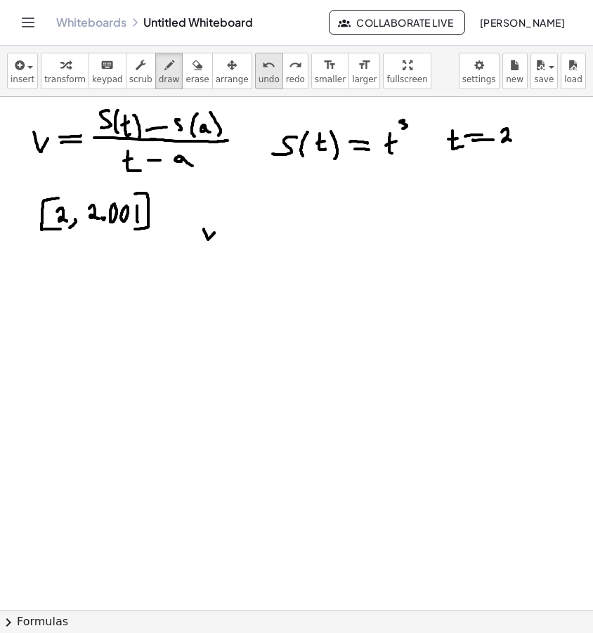
click at [261, 74] on span "undo" at bounding box center [269, 79] width 21 height 10
drag, startPoint x: 212, startPoint y: 233, endPoint x: 226, endPoint y: 233, distance: 13.3
click at [226, 233] on div at bounding box center [296, 594] width 593 height 1027
drag, startPoint x: 238, startPoint y: 237, endPoint x: 246, endPoint y: 237, distance: 7.7
click at [246, 237] on div at bounding box center [296, 594] width 593 height 1027
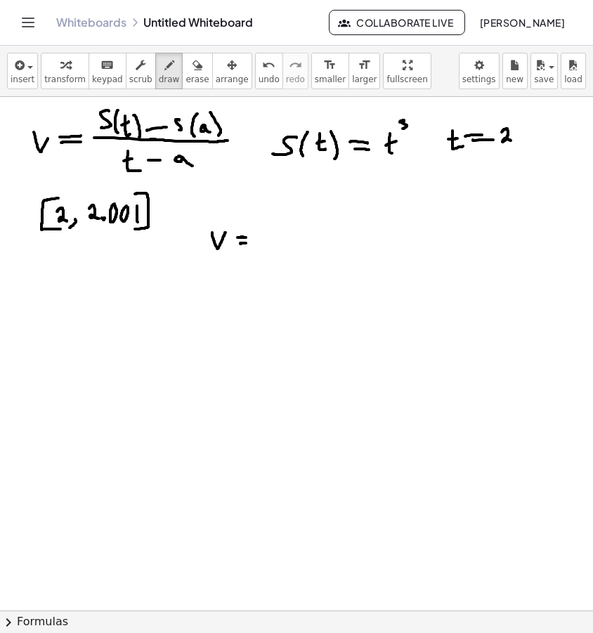
click at [247, 243] on div at bounding box center [296, 594] width 593 height 1027
drag, startPoint x: 258, startPoint y: 240, endPoint x: 388, endPoint y: 242, distance: 130.0
click at [388, 242] on div at bounding box center [296, 594] width 593 height 1027
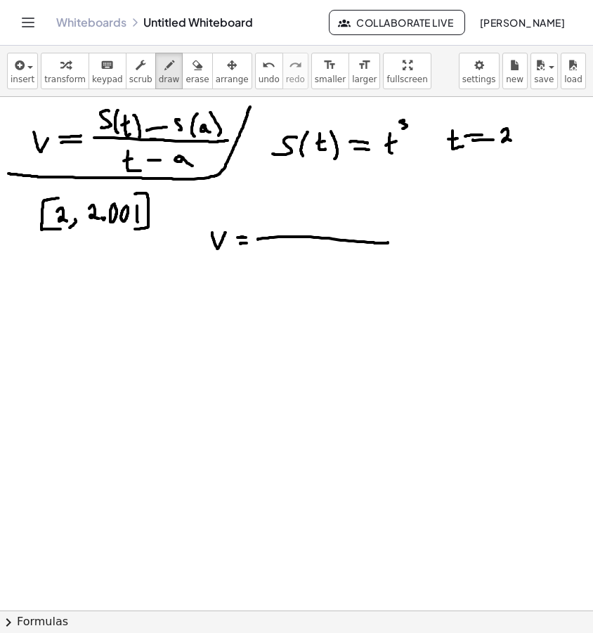
drag, startPoint x: 8, startPoint y: 174, endPoint x: 250, endPoint y: 107, distance: 250.7
click at [250, 107] on div at bounding box center [296, 594] width 593 height 1027
click at [280, 209] on div at bounding box center [296, 594] width 593 height 1027
drag, startPoint x: 292, startPoint y: 216, endPoint x: 305, endPoint y: 216, distance: 13.3
click at [305, 216] on div at bounding box center [296, 594] width 593 height 1027
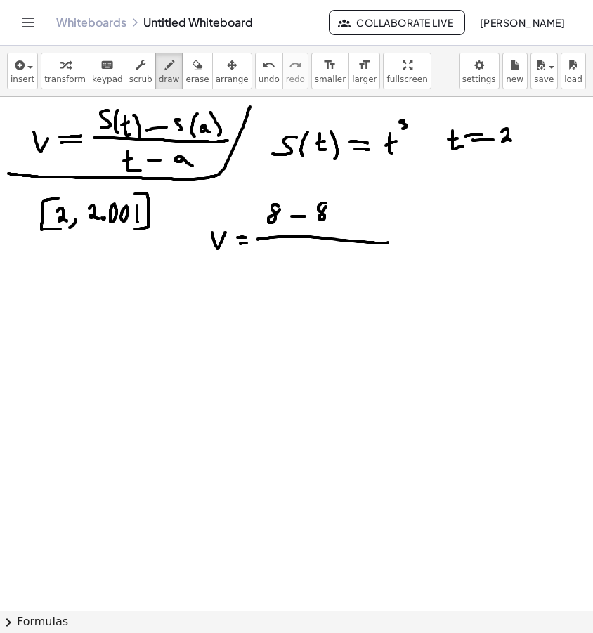
click at [327, 206] on div at bounding box center [296, 594] width 593 height 1027
click at [333, 223] on div at bounding box center [296, 594] width 593 height 1027
click at [348, 209] on div at bounding box center [296, 594] width 593 height 1027
drag, startPoint x: 354, startPoint y: 207, endPoint x: 355, endPoint y: 232, distance: 24.6
click at [355, 232] on div at bounding box center [296, 594] width 593 height 1027
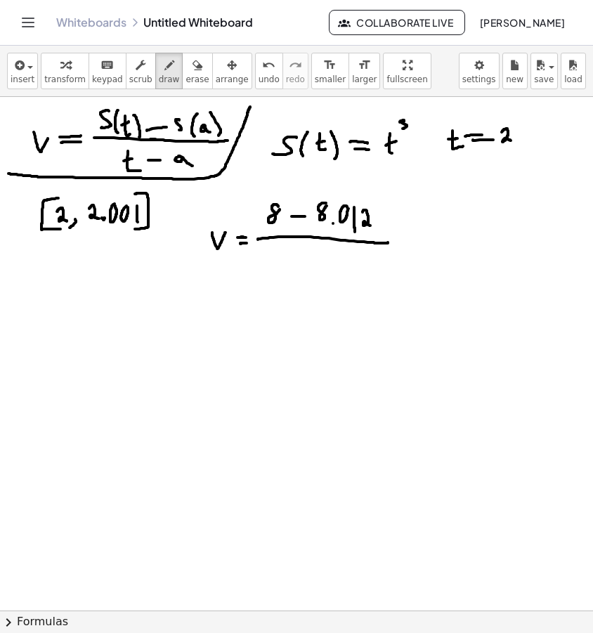
drag, startPoint x: 363, startPoint y: 211, endPoint x: 370, endPoint y: 226, distance: 16.3
click at [370, 226] on div at bounding box center [296, 594] width 593 height 1027
click at [389, 211] on div at bounding box center [296, 594] width 593 height 1027
click at [408, 215] on div at bounding box center [296, 594] width 593 height 1027
drag, startPoint x: 425, startPoint y: 215, endPoint x: 426, endPoint y: 223, distance: 7.8
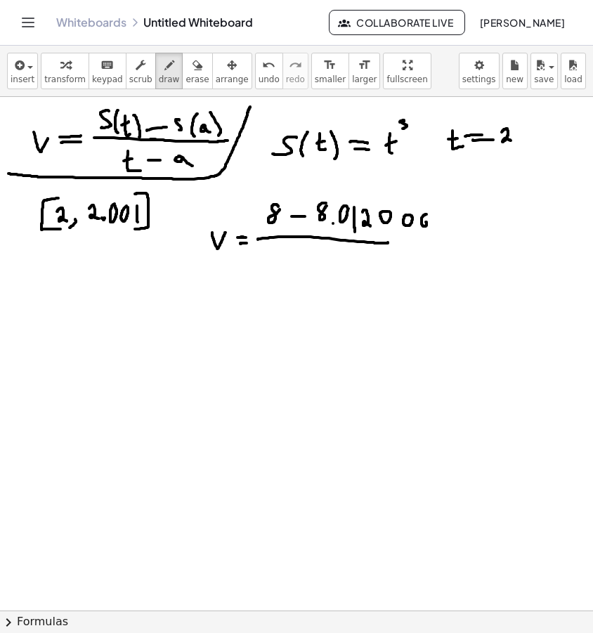
click at [424, 223] on div at bounding box center [296, 594] width 593 height 1027
click at [262, 62] on icon "undo" at bounding box center [268, 65] width 13 height 17
click at [442, 214] on div at bounding box center [296, 594] width 593 height 1027
click at [455, 218] on div at bounding box center [296, 594] width 593 height 1027
drag, startPoint x: 462, startPoint y: 216, endPoint x: 463, endPoint y: 230, distance: 13.4
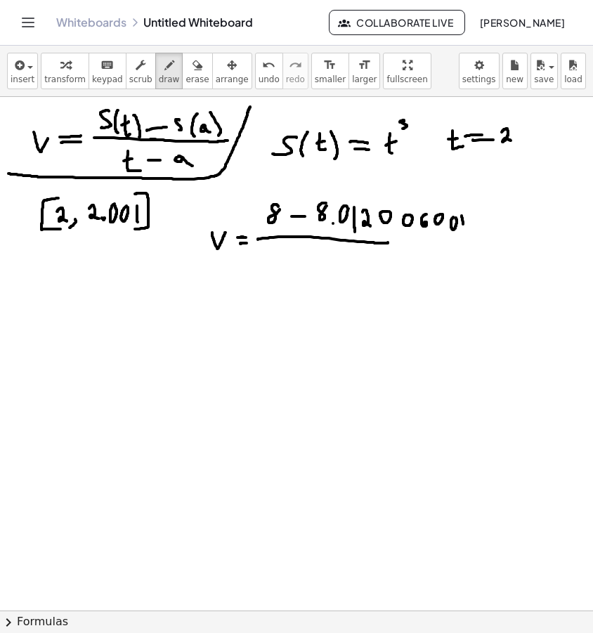
click at [463, 230] on div at bounding box center [296, 594] width 593 height 1027
drag, startPoint x: 384, startPoint y: 244, endPoint x: 474, endPoint y: 244, distance: 89.9
click at [474, 244] on div at bounding box center [296, 594] width 593 height 1027
drag, startPoint x: 301, startPoint y: 254, endPoint x: 306, endPoint y: 261, distance: 8.6
click at [306, 261] on div at bounding box center [296, 594] width 593 height 1027
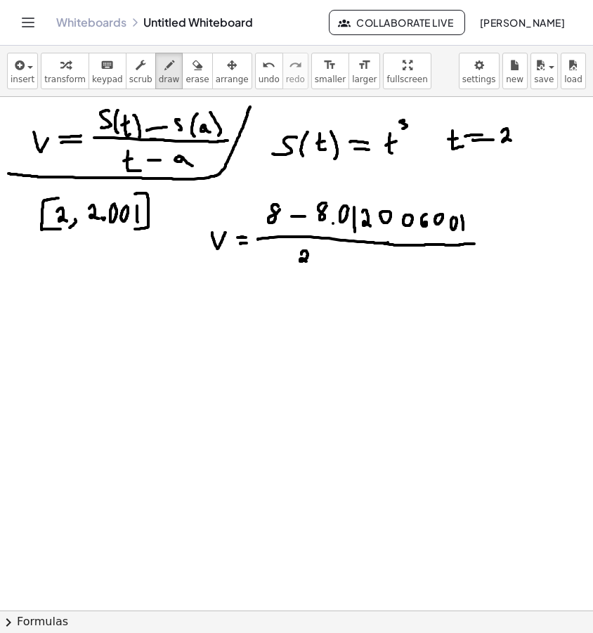
click at [306, 261] on div at bounding box center [296, 594] width 593 height 1027
click at [262, 68] on icon "undo" at bounding box center [268, 65] width 13 height 17
click at [262, 69] on icon "undo" at bounding box center [268, 65] width 13 height 17
click at [192, 68] on icon "button" at bounding box center [197, 65] width 10 height 17
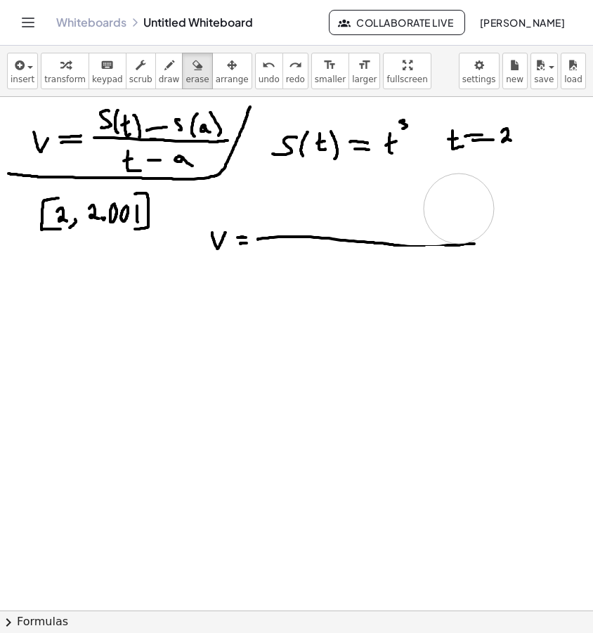
drag, startPoint x: 266, startPoint y: 199, endPoint x: 460, endPoint y: 208, distance: 194.8
click at [460, 208] on div at bounding box center [296, 594] width 593 height 1027
click at [262, 72] on icon "undo" at bounding box center [268, 65] width 13 height 17
click at [266, 194] on div at bounding box center [296, 594] width 593 height 1027
drag, startPoint x: 295, startPoint y: 198, endPoint x: 446, endPoint y: 204, distance: 151.2
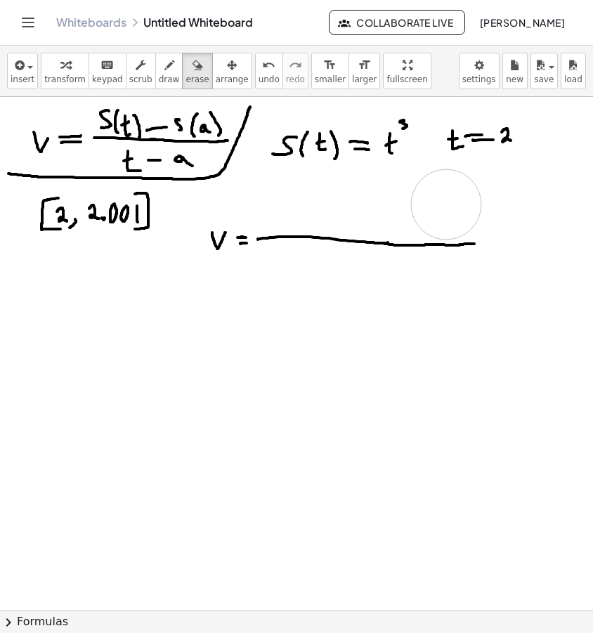
click at [446, 204] on div at bounding box center [296, 594] width 593 height 1027
click at [164, 67] on icon "button" at bounding box center [169, 65] width 10 height 17
drag, startPoint x: 268, startPoint y: 205, endPoint x: 275, endPoint y: 221, distance: 17.0
click at [275, 221] on div at bounding box center [296, 594] width 593 height 1027
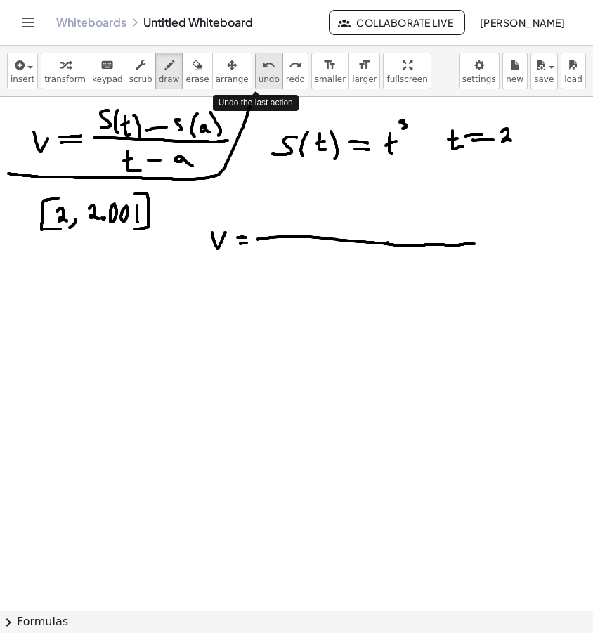
click at [262, 72] on icon "undo" at bounding box center [268, 65] width 13 height 17
click at [285, 208] on div at bounding box center [296, 594] width 593 height 1027
click at [287, 218] on div at bounding box center [296, 594] width 593 height 1027
click at [301, 207] on div at bounding box center [296, 594] width 593 height 1027
drag, startPoint x: 307, startPoint y: 207, endPoint x: 311, endPoint y: 219, distance: 13.1
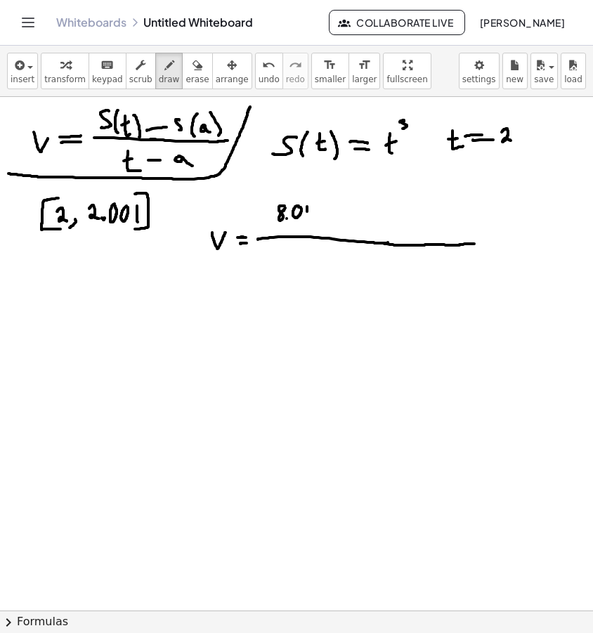
click at [308, 221] on div at bounding box center [296, 594] width 593 height 1027
drag, startPoint x: 315, startPoint y: 211, endPoint x: 324, endPoint y: 223, distance: 14.6
click at [324, 223] on div at bounding box center [296, 594] width 593 height 1027
click at [340, 210] on div at bounding box center [296, 594] width 593 height 1027
click at [360, 214] on div at bounding box center [296, 594] width 593 height 1027
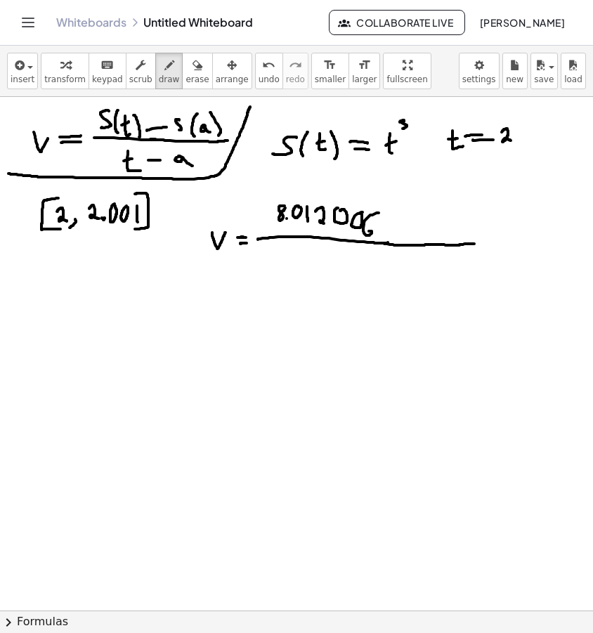
drag, startPoint x: 379, startPoint y: 213, endPoint x: 373, endPoint y: 230, distance: 18.4
click at [369, 232] on div at bounding box center [296, 594] width 593 height 1027
click at [391, 218] on div at bounding box center [296, 594] width 593 height 1027
drag, startPoint x: 395, startPoint y: 226, endPoint x: 403, endPoint y: 220, distance: 10.1
click at [400, 218] on div at bounding box center [296, 594] width 593 height 1027
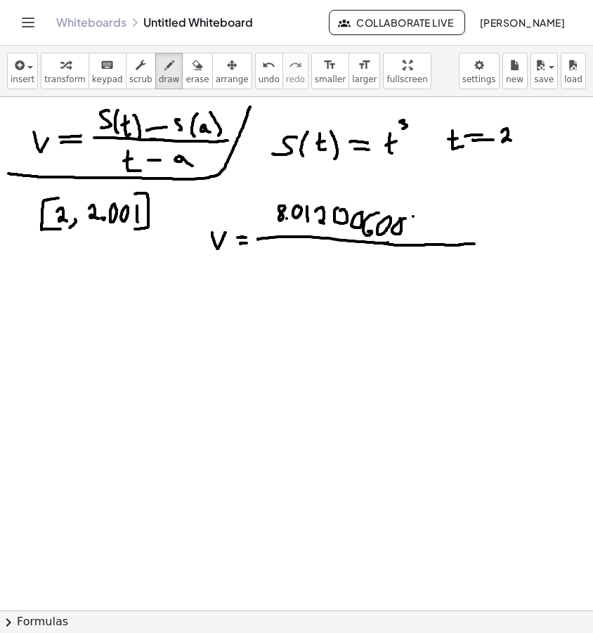
drag, startPoint x: 413, startPoint y: 216, endPoint x: 411, endPoint y: 238, distance: 21.9
click at [411, 239] on div at bounding box center [296, 594] width 593 height 1027
click at [372, 230] on div at bounding box center [296, 594] width 593 height 1027
drag, startPoint x: 424, startPoint y: 228, endPoint x: 436, endPoint y: 228, distance: 11.2
click at [436, 228] on div at bounding box center [296, 594] width 593 height 1027
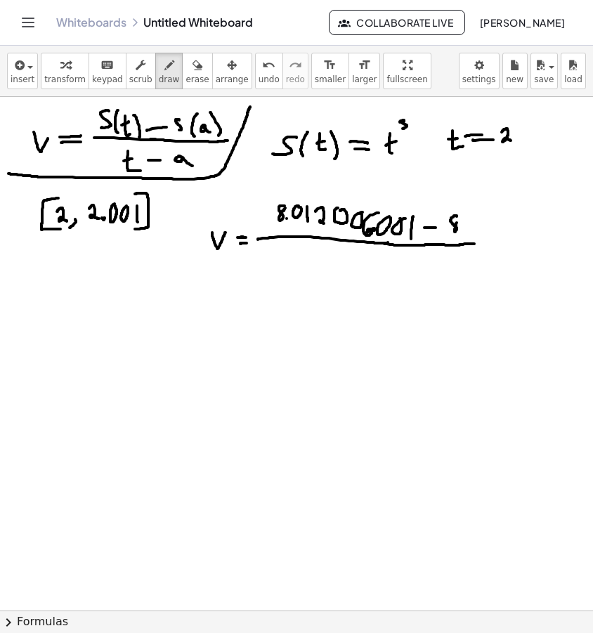
click at [460, 218] on div at bounding box center [296, 594] width 593 height 1027
drag, startPoint x: 280, startPoint y: 248, endPoint x: 288, endPoint y: 263, distance: 16.7
click at [285, 263] on div at bounding box center [296, 594] width 593 height 1027
click at [295, 263] on div at bounding box center [296, 594] width 593 height 1027
drag, startPoint x: 303, startPoint y: 260, endPoint x: 308, endPoint y: 251, distance: 10.4
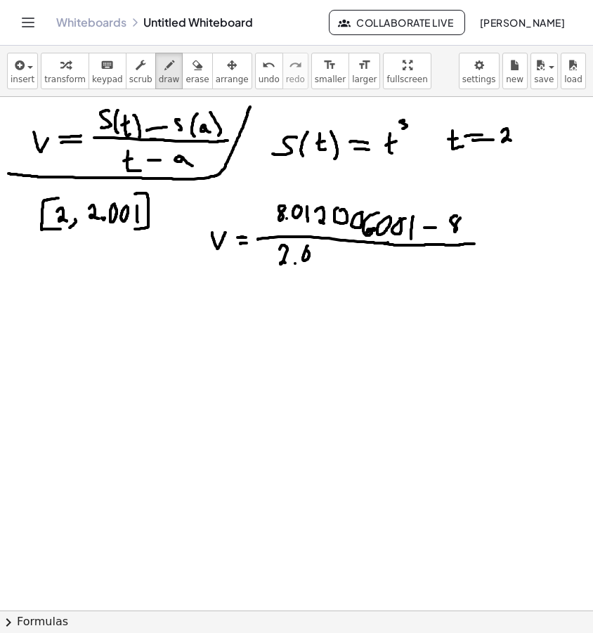
click at [308, 251] on div at bounding box center [296, 594] width 593 height 1027
click at [318, 253] on div at bounding box center [296, 594] width 593 height 1027
click at [329, 266] on div at bounding box center [296, 594] width 593 height 1027
drag, startPoint x: 351, startPoint y: 263, endPoint x: 363, endPoint y: 262, distance: 12.7
click at [364, 262] on div at bounding box center [296, 594] width 593 height 1027
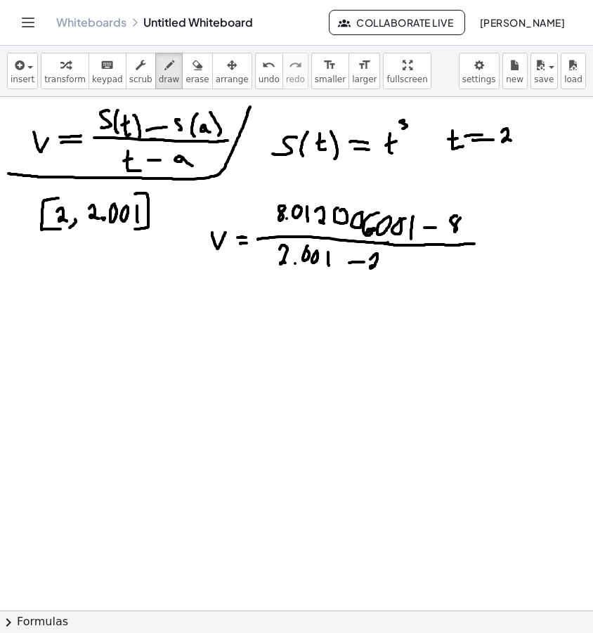
drag, startPoint x: 371, startPoint y: 259, endPoint x: 374, endPoint y: 266, distance: 8.5
click at [374, 266] on div at bounding box center [296, 594] width 593 height 1027
click at [381, 268] on div at bounding box center [296, 594] width 593 height 1027
drag, startPoint x: 46, startPoint y: 305, endPoint x: 61, endPoint y: 313, distance: 16.7
click at [61, 313] on div at bounding box center [296, 594] width 593 height 1027
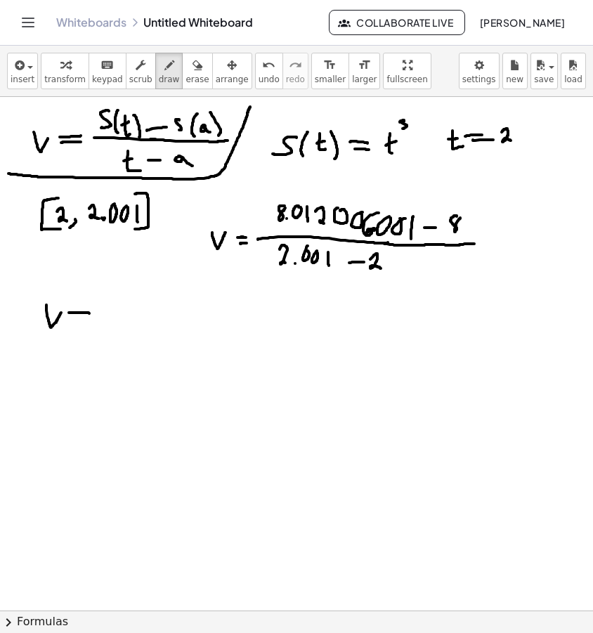
drag, startPoint x: 72, startPoint y: 313, endPoint x: 89, endPoint y: 313, distance: 17.6
click at [89, 313] on div at bounding box center [296, 594] width 593 height 1027
drag, startPoint x: 67, startPoint y: 325, endPoint x: 86, endPoint y: 325, distance: 18.3
click at [84, 325] on div at bounding box center [296, 594] width 593 height 1027
drag, startPoint x: 104, startPoint y: 302, endPoint x: 103, endPoint y: 322, distance: 20.4
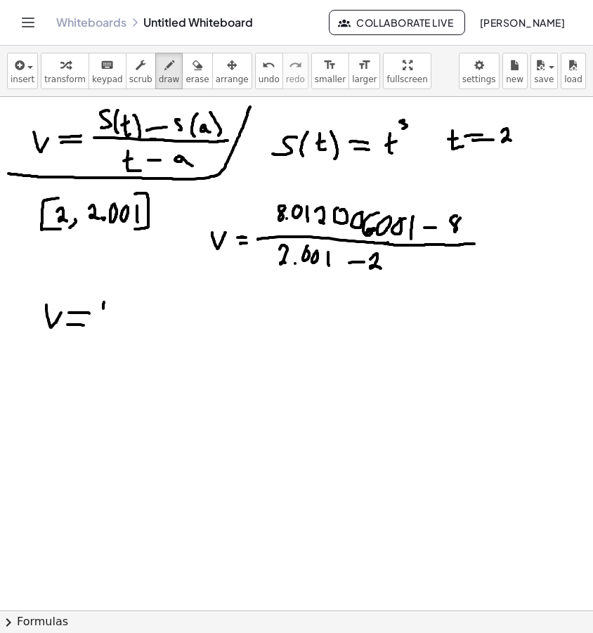
click at [103, 322] on div at bounding box center [296, 594] width 593 height 1027
drag, startPoint x: 121, startPoint y: 303, endPoint x: 126, endPoint y: 329, distance: 25.8
click at [126, 329] on div at bounding box center [296, 594] width 593 height 1027
click at [133, 327] on div at bounding box center [296, 594] width 593 height 1027
click at [155, 303] on div at bounding box center [296, 594] width 593 height 1027
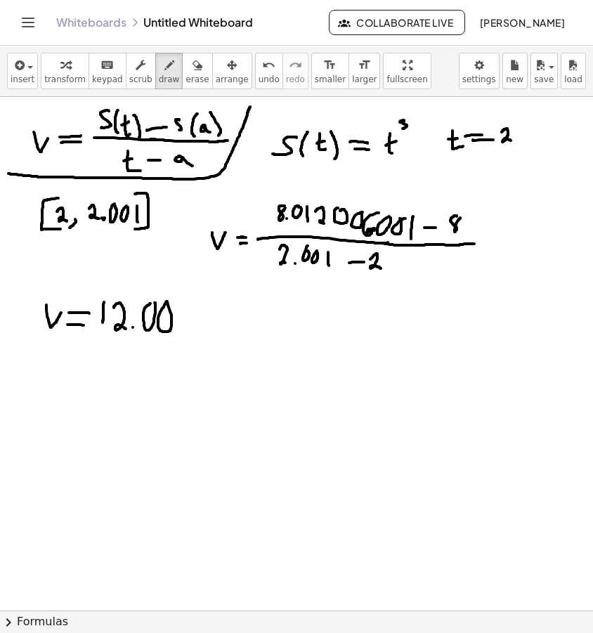
click at [166, 303] on div at bounding box center [296, 594] width 593 height 1027
click at [171, 331] on div at bounding box center [296, 594] width 593 height 1027
click at [199, 304] on div at bounding box center [296, 594] width 593 height 1027
drag, startPoint x: 208, startPoint y: 327, endPoint x: 218, endPoint y: 310, distance: 20.5
click at [214, 311] on div at bounding box center [296, 594] width 593 height 1027
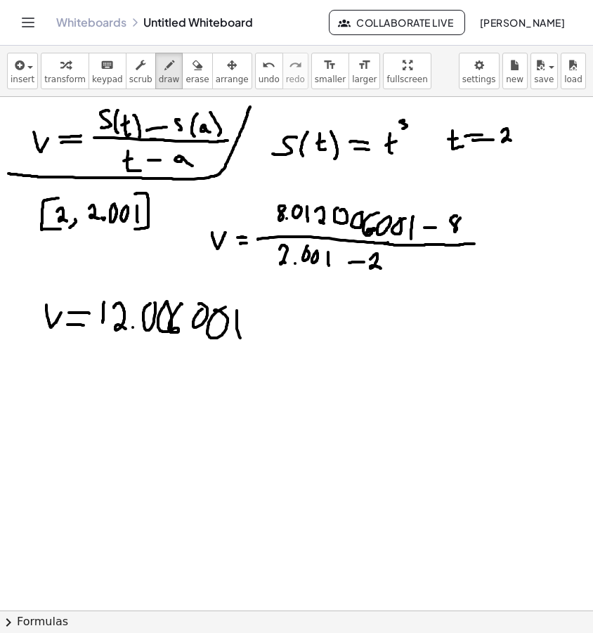
drag, startPoint x: 237, startPoint y: 311, endPoint x: 240, endPoint y: 336, distance: 26.2
click at [240, 338] on div at bounding box center [296, 594] width 593 height 1027
click at [192, 72] on icon "button" at bounding box center [197, 65] width 10 height 17
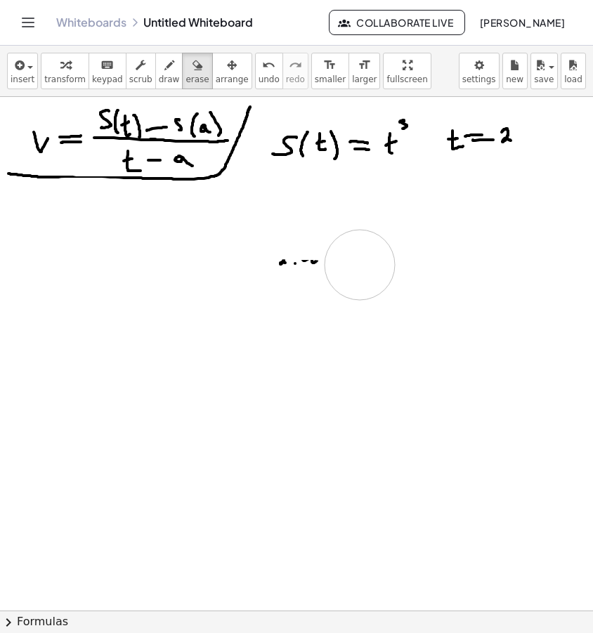
drag, startPoint x: 342, startPoint y: 308, endPoint x: 248, endPoint y: 261, distance: 105.2
click at [248, 261] on div at bounding box center [296, 594] width 593 height 1027
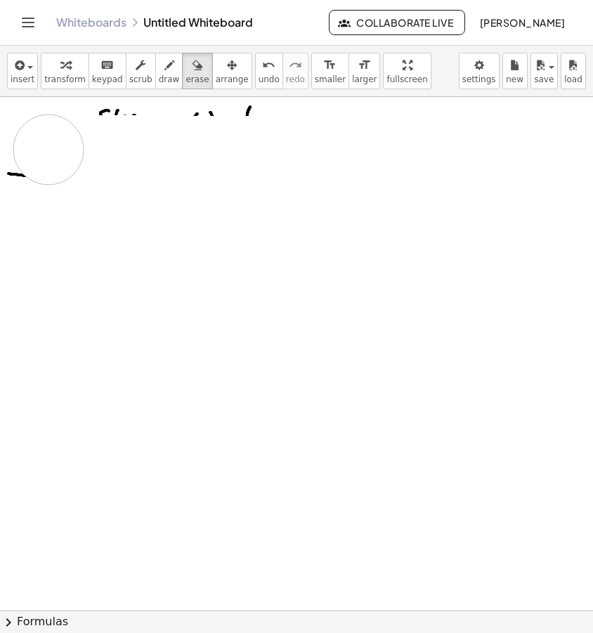
drag, startPoint x: 520, startPoint y: 142, endPoint x: 0, endPoint y: 150, distance: 519.9
click at [0, 151] on div at bounding box center [296, 594] width 593 height 1027
drag, startPoint x: 11, startPoint y: 136, endPoint x: 346, endPoint y: 129, distance: 335.2
click at [331, 129] on div at bounding box center [296, 594] width 593 height 1027
click at [155, 74] on button "draw" at bounding box center [169, 71] width 28 height 37
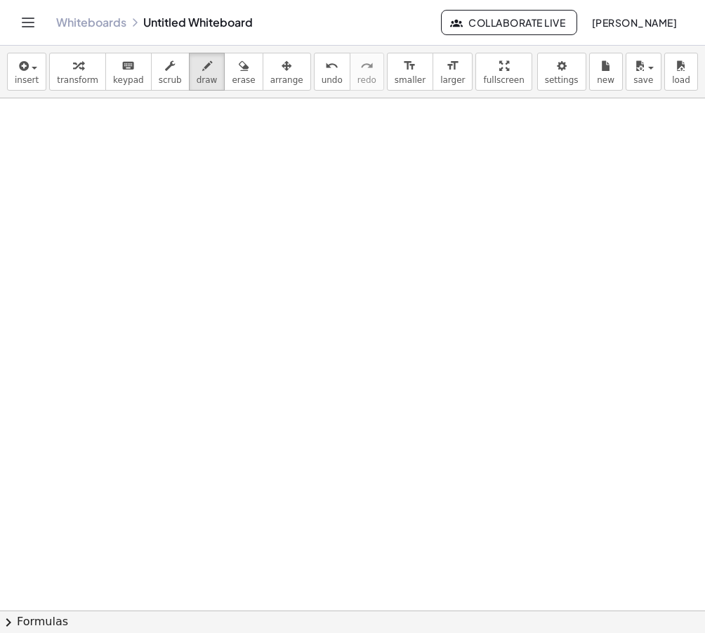
click at [68, 126] on div at bounding box center [352, 595] width 705 height 1024
click at [325, 63] on icon "undo" at bounding box center [331, 66] width 13 height 17
drag, startPoint x: 71, startPoint y: 124, endPoint x: 60, endPoint y: 138, distance: 18.1
click at [63, 144] on div at bounding box center [352, 595] width 705 height 1024
drag, startPoint x: 59, startPoint y: 136, endPoint x: 76, endPoint y: 136, distance: 16.9
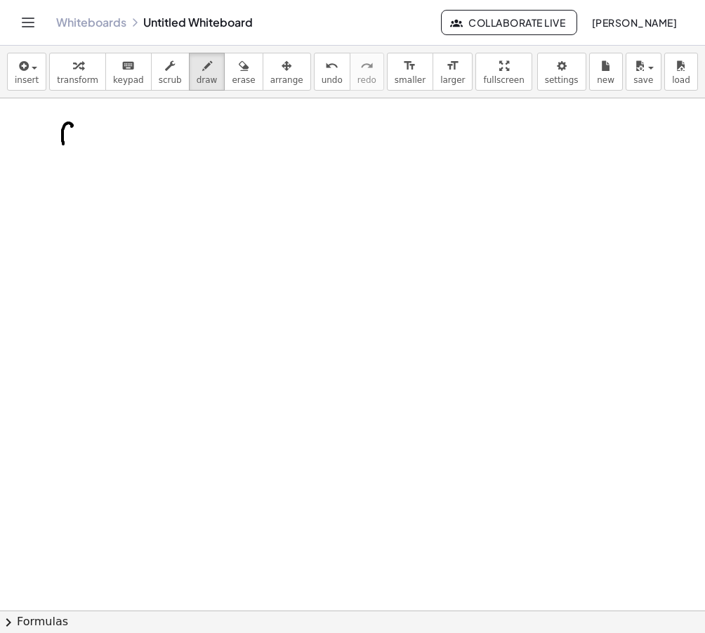
click at [76, 136] on div at bounding box center [352, 595] width 705 height 1024
drag, startPoint x: 80, startPoint y: 124, endPoint x: 79, endPoint y: 143, distance: 19.0
click at [79, 143] on div at bounding box center [352, 595] width 705 height 1024
drag, startPoint x: 84, startPoint y: 129, endPoint x: 96, endPoint y: 138, distance: 14.6
click at [96, 140] on div at bounding box center [352, 595] width 705 height 1024
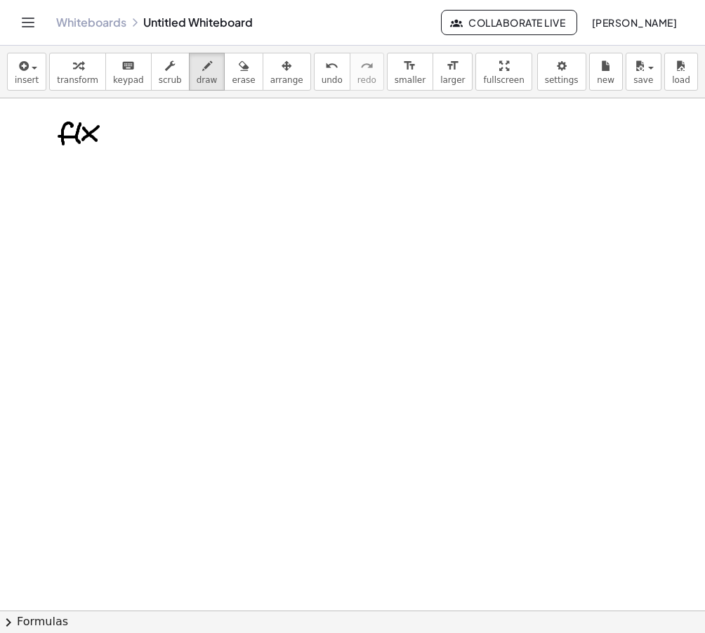
drag, startPoint x: 98, startPoint y: 126, endPoint x: 83, endPoint y: 140, distance: 20.4
click at [83, 140] on div at bounding box center [352, 595] width 705 height 1024
click at [325, 71] on icon "undo" at bounding box center [331, 66] width 13 height 17
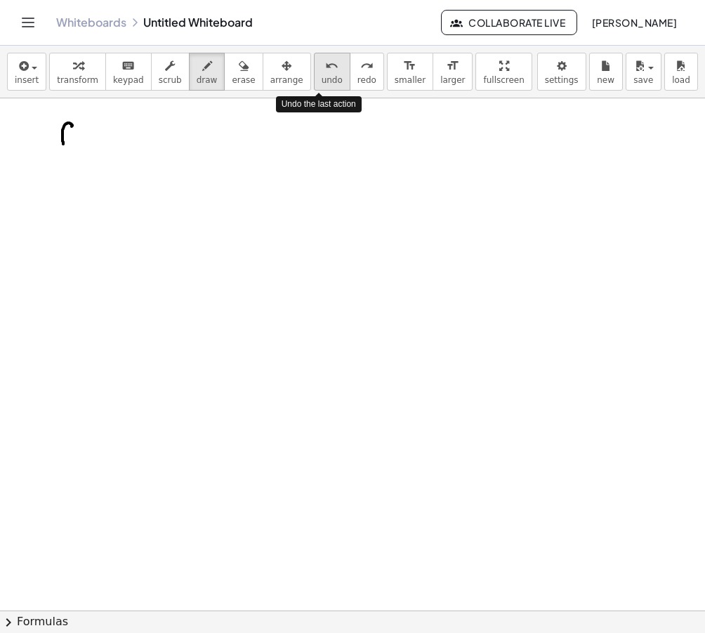
click at [325, 71] on icon "undo" at bounding box center [331, 66] width 13 height 17
drag, startPoint x: 77, startPoint y: 145, endPoint x: 67, endPoint y: 180, distance: 35.8
click at [67, 180] on div at bounding box center [352, 595] width 705 height 1024
drag, startPoint x: 64, startPoint y: 163, endPoint x: 77, endPoint y: 162, distance: 13.4
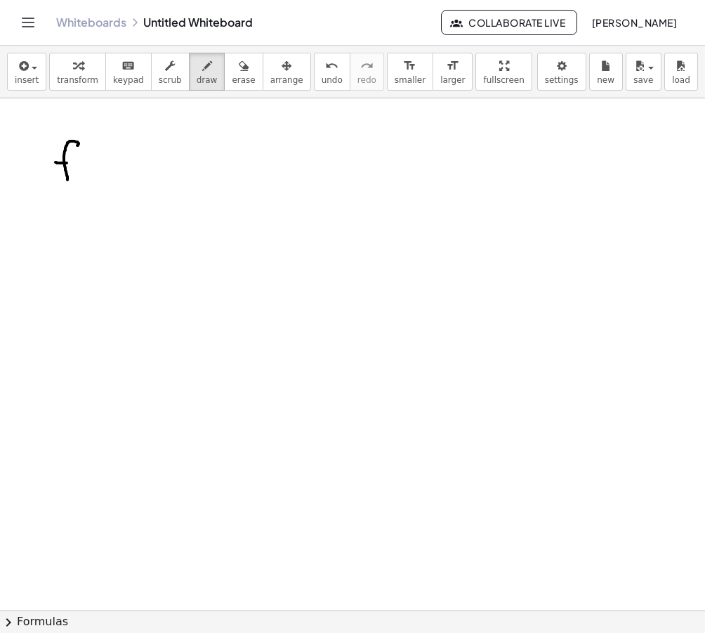
click at [77, 162] on div at bounding box center [352, 595] width 705 height 1024
drag, startPoint x: 85, startPoint y: 156, endPoint x: 84, endPoint y: 180, distance: 23.9
click at [84, 180] on div at bounding box center [352, 595] width 705 height 1024
click at [106, 173] on div at bounding box center [352, 595] width 705 height 1024
drag, startPoint x: 105, startPoint y: 158, endPoint x: 93, endPoint y: 172, distance: 18.4
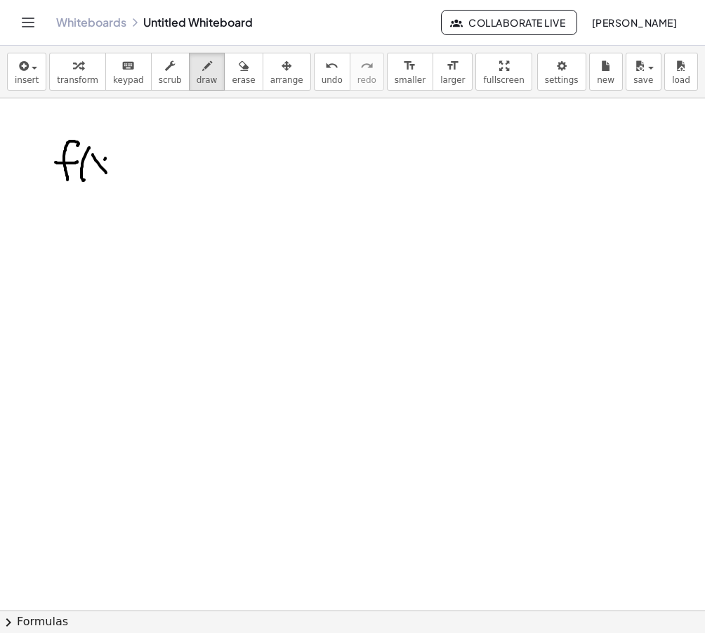
click at [93, 172] on div at bounding box center [352, 595] width 705 height 1024
drag, startPoint x: 121, startPoint y: 156, endPoint x: 131, endPoint y: 169, distance: 16.6
click at [124, 176] on div at bounding box center [352, 595] width 705 height 1024
drag, startPoint x: 134, startPoint y: 166, endPoint x: 150, endPoint y: 166, distance: 16.2
click at [151, 165] on div at bounding box center [352, 595] width 705 height 1024
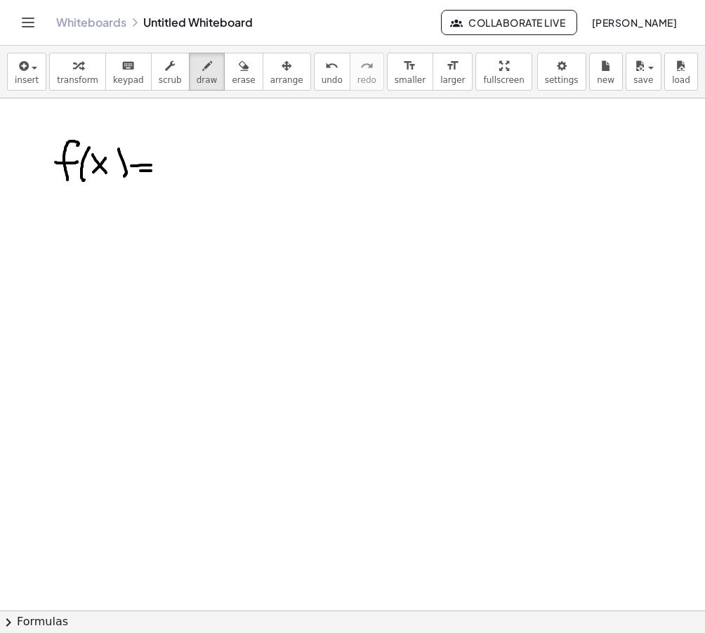
drag, startPoint x: 140, startPoint y: 171, endPoint x: 152, endPoint y: 171, distance: 11.9
click at [151, 171] on div at bounding box center [352, 595] width 705 height 1024
drag, startPoint x: 172, startPoint y: 173, endPoint x: 180, endPoint y: 176, distance: 8.2
click at [181, 178] on div at bounding box center [352, 595] width 705 height 1024
click at [168, 176] on div at bounding box center [352, 595] width 705 height 1024
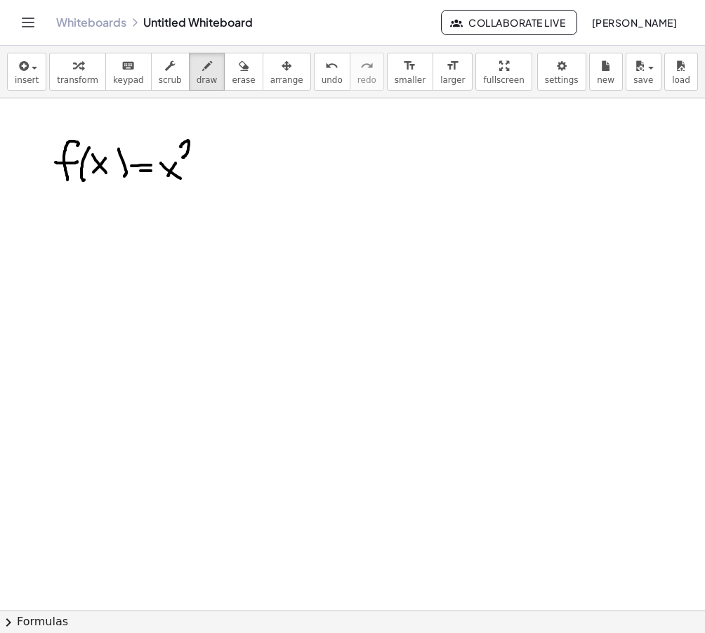
drag, startPoint x: 181, startPoint y: 147, endPoint x: 204, endPoint y: 157, distance: 25.2
click at [188, 157] on div at bounding box center [352, 595] width 705 height 1024
drag, startPoint x: 207, startPoint y: 170, endPoint x: 206, endPoint y: 179, distance: 9.2
click at [206, 179] on div at bounding box center [352, 595] width 705 height 1024
click at [211, 168] on div at bounding box center [352, 595] width 705 height 1024
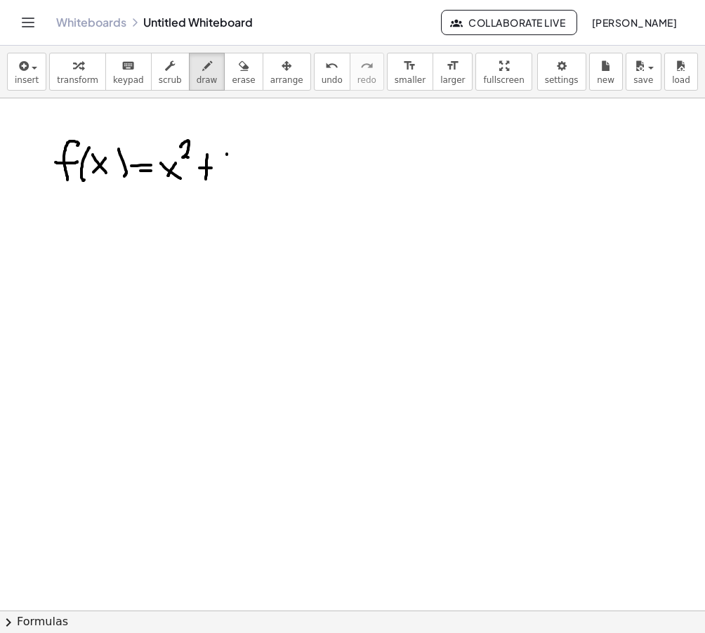
drag, startPoint x: 227, startPoint y: 155, endPoint x: 228, endPoint y: 171, distance: 16.9
click at [228, 171] on div at bounding box center [352, 595] width 705 height 1024
drag, startPoint x: 327, startPoint y: 126, endPoint x: 357, endPoint y: 168, distance: 51.5
click at [357, 168] on div at bounding box center [352, 595] width 705 height 1024
click at [363, 136] on div at bounding box center [352, 595] width 705 height 1024
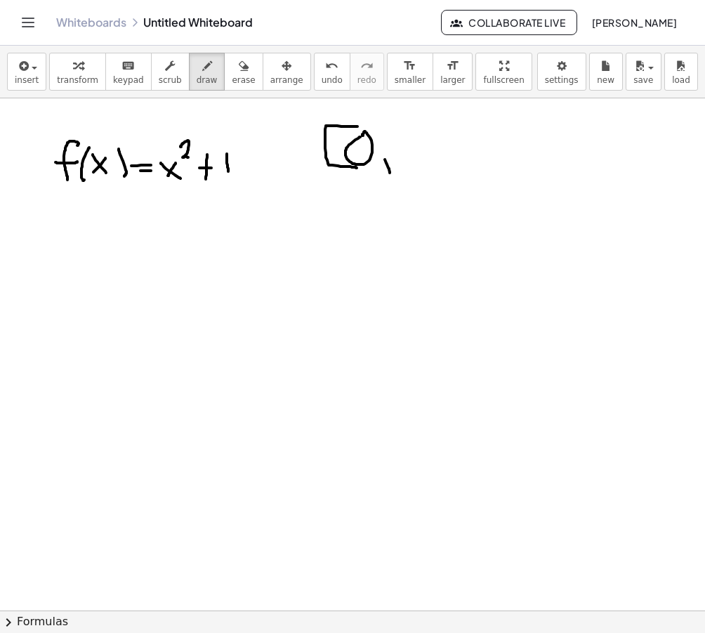
click at [386, 174] on div at bounding box center [352, 595] width 705 height 1024
drag, startPoint x: 404, startPoint y: 138, endPoint x: 424, endPoint y: 146, distance: 21.8
click at [402, 155] on div at bounding box center [352, 595] width 705 height 1024
drag, startPoint x: 408, startPoint y: 126, endPoint x: 410, endPoint y: 166, distance: 40.8
click at [410, 166] on div at bounding box center [352, 595] width 705 height 1024
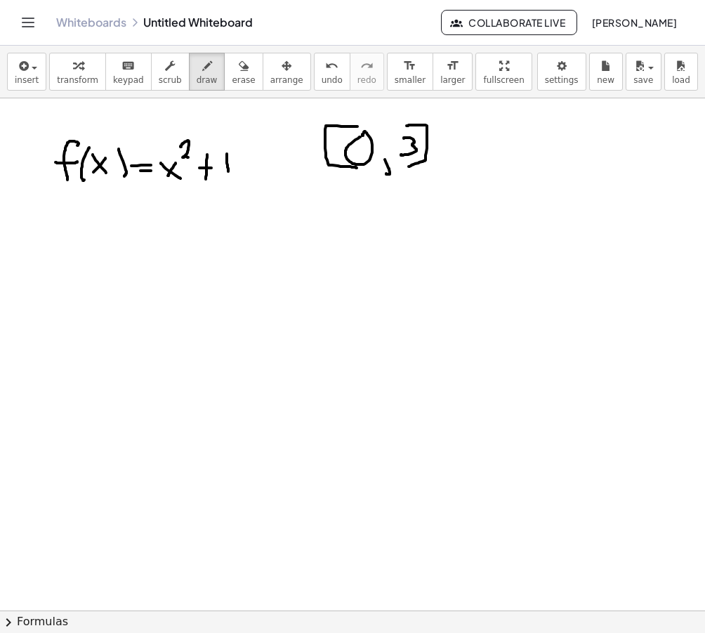
click at [75, 224] on div at bounding box center [352, 595] width 705 height 1024
click at [325, 73] on icon "undo" at bounding box center [331, 66] width 13 height 17
click at [81, 237] on div at bounding box center [352, 595] width 705 height 1024
click at [96, 235] on div at bounding box center [352, 595] width 705 height 1024
drag, startPoint x: 86, startPoint y: 231, endPoint x: 94, endPoint y: 230, distance: 7.8
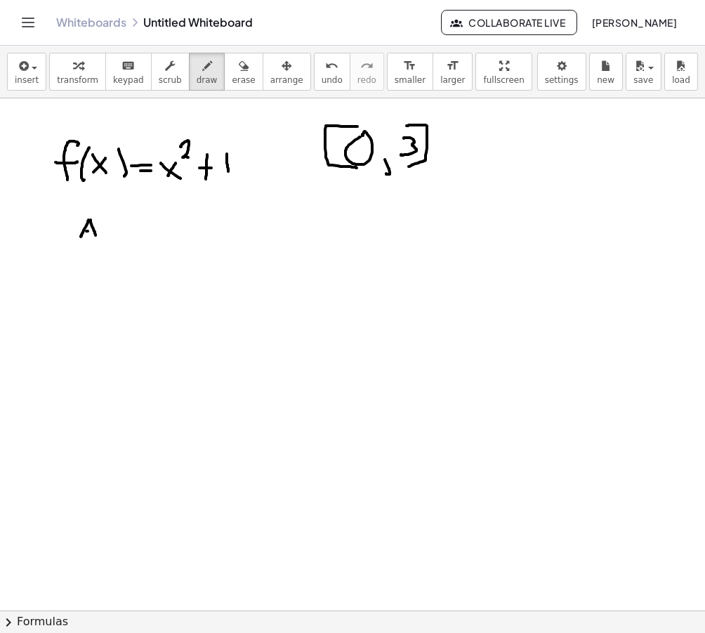
click at [94, 230] on div at bounding box center [352, 595] width 705 height 1024
click at [114, 226] on div at bounding box center [352, 595] width 705 height 1024
drag, startPoint x: 107, startPoint y: 229, endPoint x: 118, endPoint y: 229, distance: 10.5
click at [118, 229] on div at bounding box center [352, 595] width 705 height 1024
click at [322, 84] on span "undo" at bounding box center [332, 80] width 21 height 10
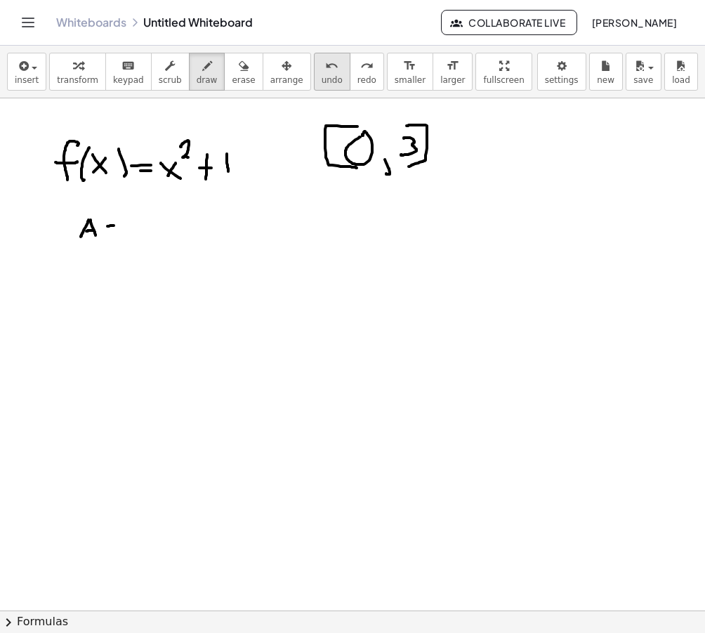
click at [322, 84] on span "undo" at bounding box center [332, 80] width 21 height 10
click at [322, 78] on span "undo" at bounding box center [332, 80] width 21 height 10
drag, startPoint x: 80, startPoint y: 245, endPoint x: 67, endPoint y: 271, distance: 29.2
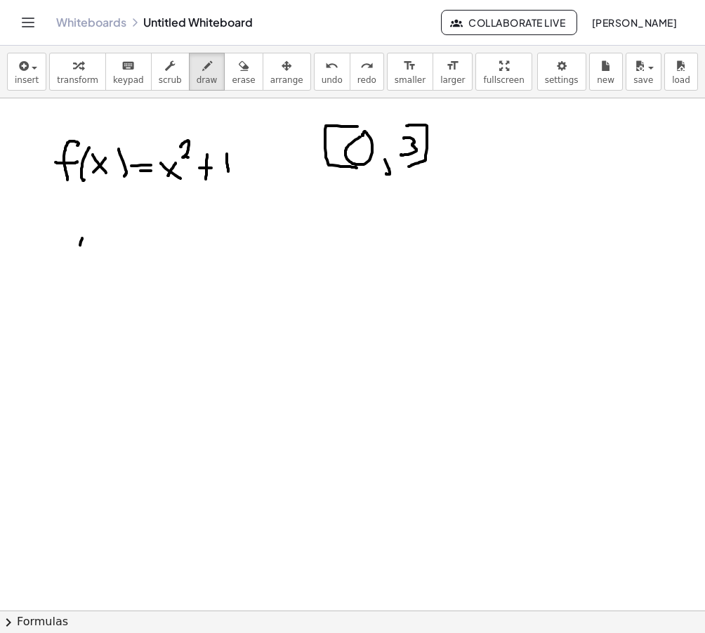
click at [67, 271] on div at bounding box center [352, 595] width 705 height 1024
drag, startPoint x: 86, startPoint y: 240, endPoint x: 90, endPoint y: 260, distance: 20.8
click at [90, 260] on div at bounding box center [352, 595] width 705 height 1024
drag, startPoint x: 78, startPoint y: 252, endPoint x: 85, endPoint y: 251, distance: 7.2
click at [84, 251] on div at bounding box center [352, 595] width 705 height 1024
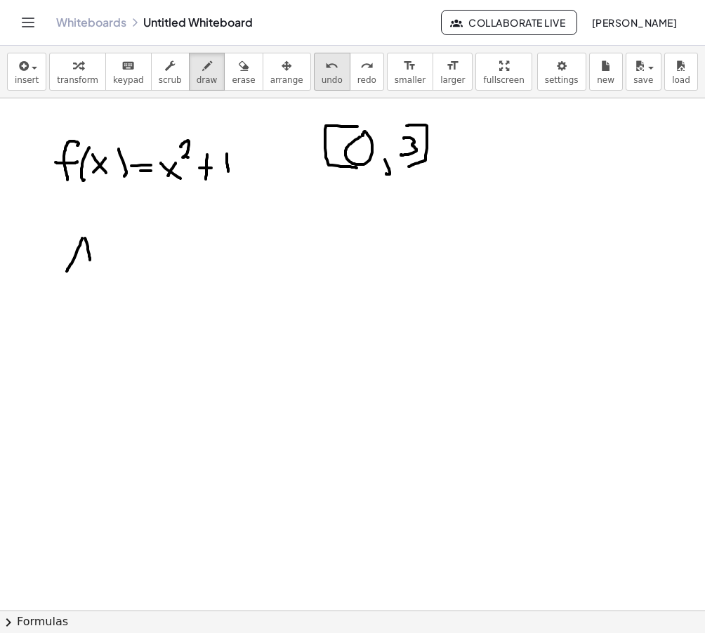
click at [322, 79] on span "undo" at bounding box center [332, 80] width 21 height 10
click at [322, 80] on span "undo" at bounding box center [332, 80] width 21 height 10
click at [322, 79] on span "undo" at bounding box center [332, 80] width 21 height 10
drag, startPoint x: 84, startPoint y: 252, endPoint x: 78, endPoint y: 272, distance: 20.5
click at [73, 290] on div at bounding box center [352, 595] width 705 height 1024
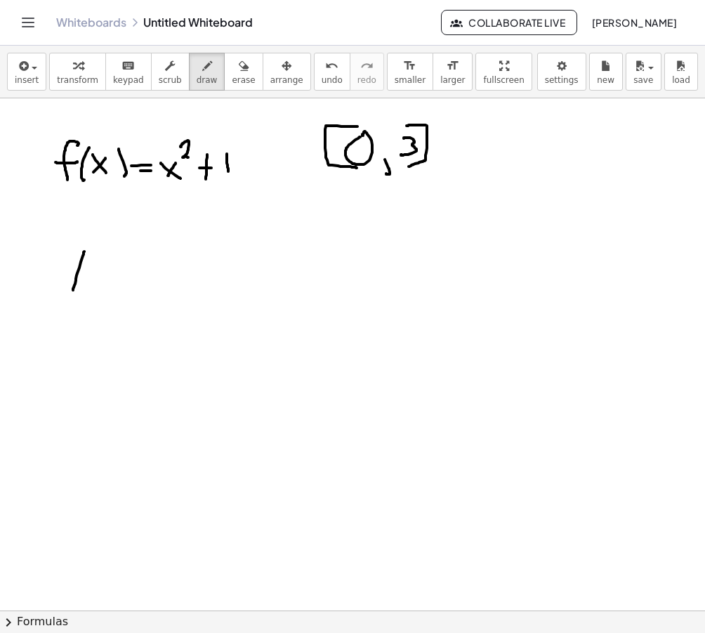
click at [93, 287] on div at bounding box center [352, 595] width 705 height 1024
drag, startPoint x: 80, startPoint y: 278, endPoint x: 89, endPoint y: 276, distance: 8.7
click at [89, 276] on div at bounding box center [352, 595] width 705 height 1024
drag, startPoint x: 112, startPoint y: 270, endPoint x: 124, endPoint y: 271, distance: 11.3
click at [124, 270] on div at bounding box center [352, 595] width 705 height 1024
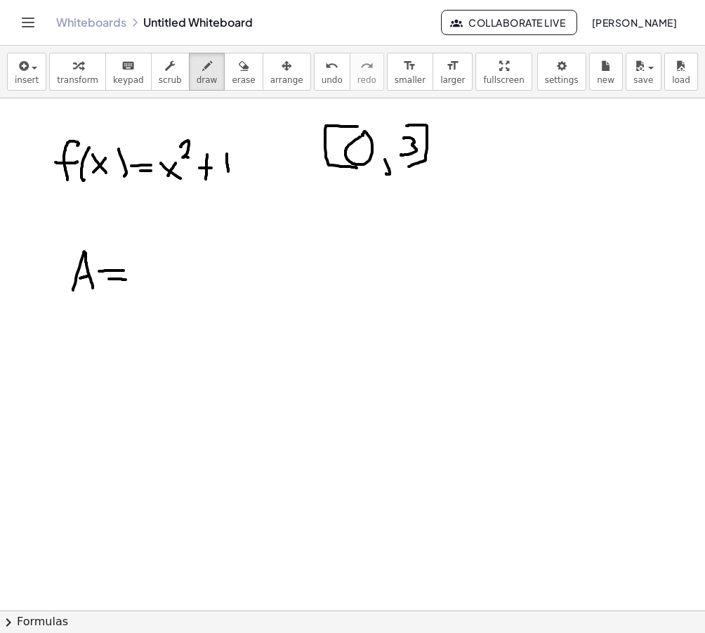
drag, startPoint x: 109, startPoint y: 279, endPoint x: 126, endPoint y: 280, distance: 17.6
click at [126, 280] on div at bounding box center [352, 595] width 705 height 1024
drag, startPoint x: 157, startPoint y: 254, endPoint x: 162, endPoint y: 270, distance: 17.1
click at [152, 275] on div at bounding box center [352, 595] width 705 height 1024
drag, startPoint x: 181, startPoint y: 261, endPoint x: 180, endPoint y: 276, distance: 15.5
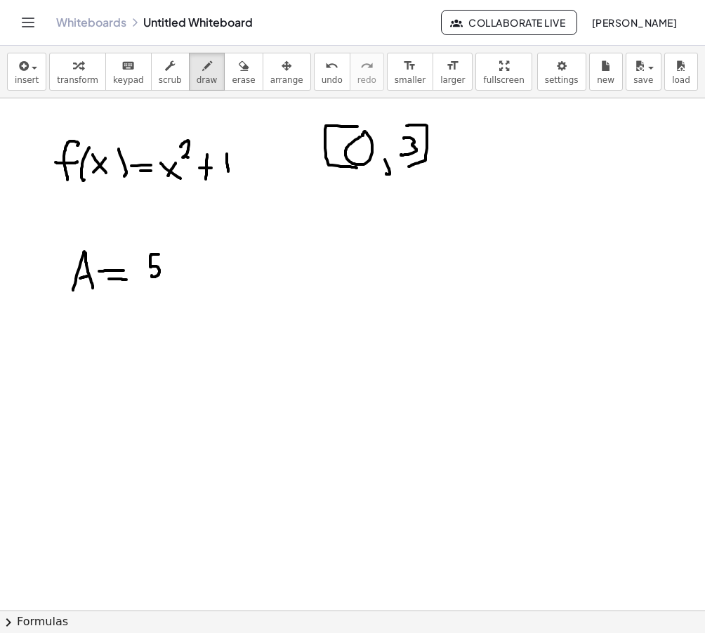
click at [180, 276] on div at bounding box center [352, 595] width 705 height 1024
click at [189, 270] on div at bounding box center [352, 595] width 705 height 1024
drag, startPoint x: 202, startPoint y: 260, endPoint x: 208, endPoint y: 275, distance: 15.8
click at [208, 275] on div at bounding box center [352, 595] width 705 height 1024
click at [233, 276] on div at bounding box center [352, 595] width 705 height 1024
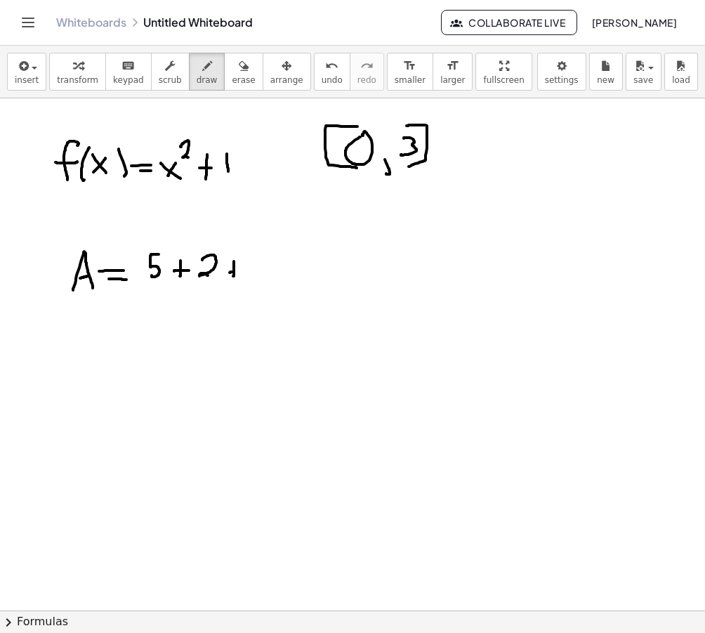
drag, startPoint x: 232, startPoint y: 272, endPoint x: 245, endPoint y: 269, distance: 13.6
click at [244, 270] on div at bounding box center [352, 595] width 705 height 1024
click at [254, 273] on div at bounding box center [352, 595] width 705 height 1024
drag, startPoint x: 263, startPoint y: 263, endPoint x: 280, endPoint y: 264, distance: 16.9
click at [280, 264] on div at bounding box center [352, 595] width 705 height 1024
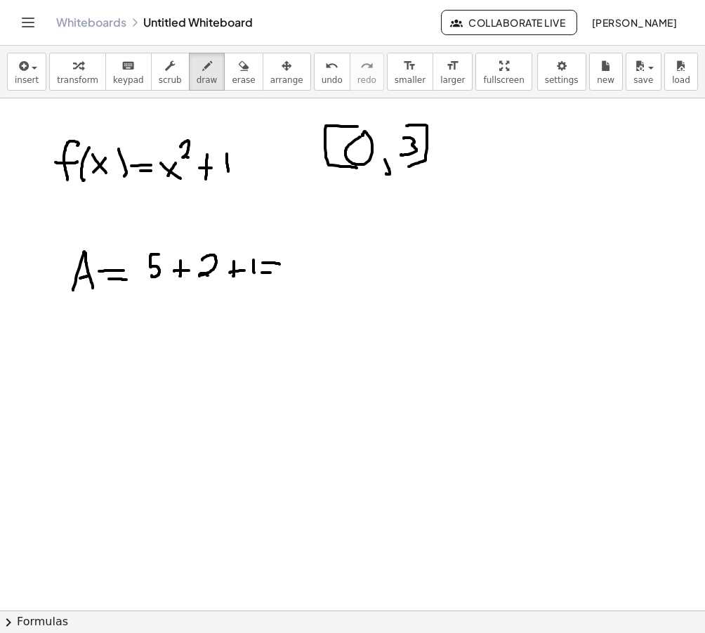
drag, startPoint x: 262, startPoint y: 273, endPoint x: 277, endPoint y: 273, distance: 14.8
click at [277, 273] on div at bounding box center [352, 595] width 705 height 1024
click at [306, 252] on div at bounding box center [352, 595] width 705 height 1024
click at [239, 72] on icon "button" at bounding box center [244, 66] width 10 height 17
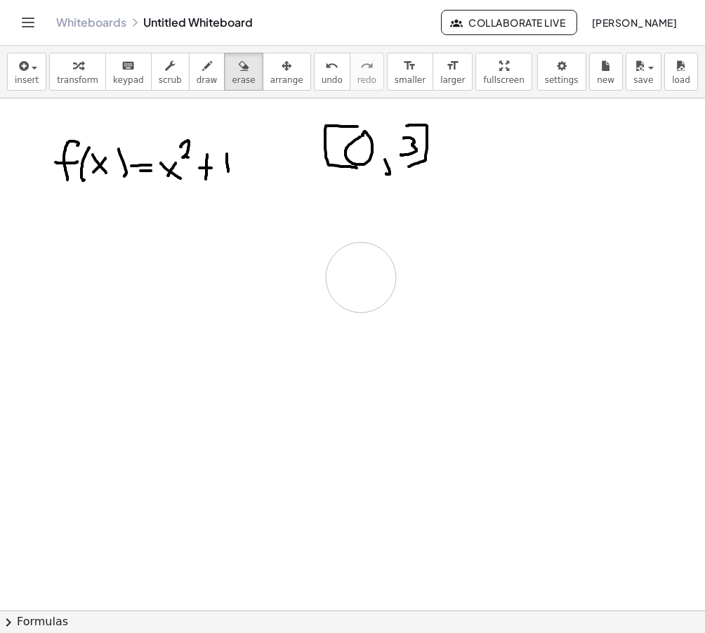
drag, startPoint x: 65, startPoint y: 285, endPoint x: 376, endPoint y: 278, distance: 310.6
click at [376, 278] on div at bounding box center [352, 595] width 705 height 1024
click at [200, 82] on span "draw" at bounding box center [207, 80] width 21 height 10
drag, startPoint x: 107, startPoint y: 234, endPoint x: 98, endPoint y: 268, distance: 35.4
click at [98, 268] on div at bounding box center [352, 595] width 705 height 1024
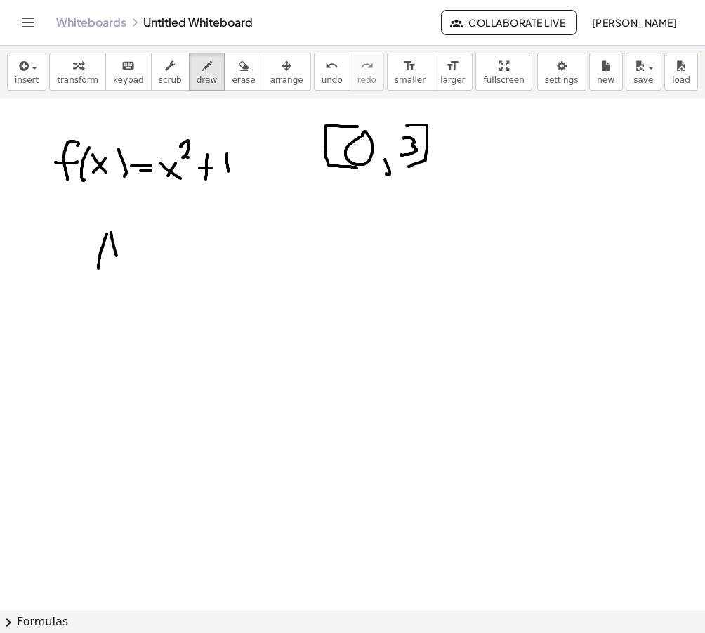
drag, startPoint x: 111, startPoint y: 233, endPoint x: 119, endPoint y: 261, distance: 29.8
click at [119, 261] on div at bounding box center [352, 595] width 705 height 1024
drag, startPoint x: 104, startPoint y: 255, endPoint x: 115, endPoint y: 252, distance: 11.6
click at [115, 252] on div at bounding box center [352, 595] width 705 height 1024
drag, startPoint x: 129, startPoint y: 248, endPoint x: 157, endPoint y: 251, distance: 27.6
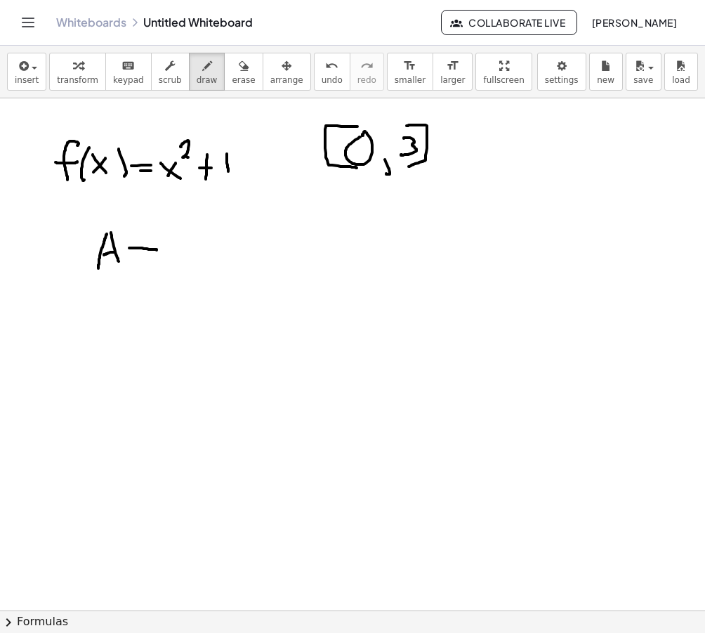
click at [157, 250] on div at bounding box center [352, 595] width 705 height 1024
drag, startPoint x: 129, startPoint y: 260, endPoint x: 155, endPoint y: 260, distance: 26.0
click at [155, 260] on div at bounding box center [352, 595] width 705 height 1024
click at [178, 270] on div at bounding box center [352, 595] width 705 height 1024
drag, startPoint x: 185, startPoint y: 255, endPoint x: 196, endPoint y: 237, distance: 20.5
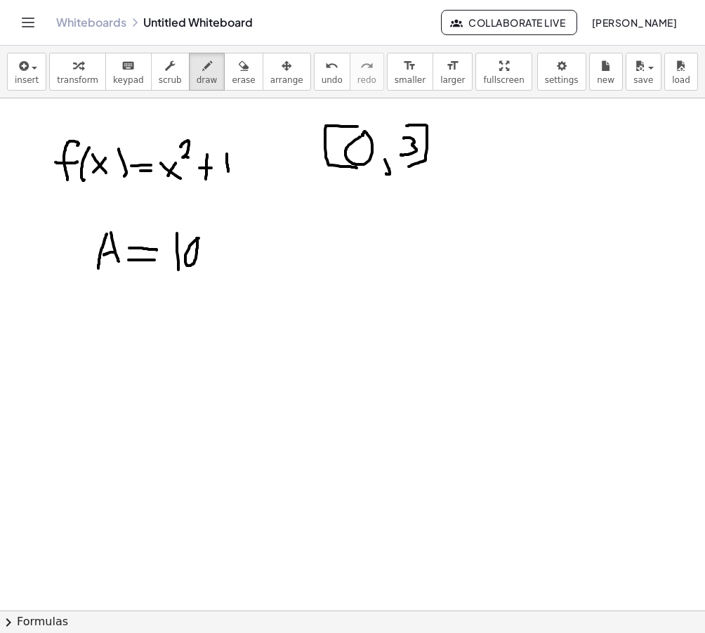
click at [196, 237] on div at bounding box center [352, 595] width 705 height 1024
click at [223, 264] on div at bounding box center [352, 595] width 705 height 1024
drag, startPoint x: 223, startPoint y: 256, endPoint x: 232, endPoint y: 255, distance: 9.2
click at [232, 255] on div at bounding box center [352, 595] width 705 height 1024
drag, startPoint x: 259, startPoint y: 233, endPoint x: 245, endPoint y: 255, distance: 26.1
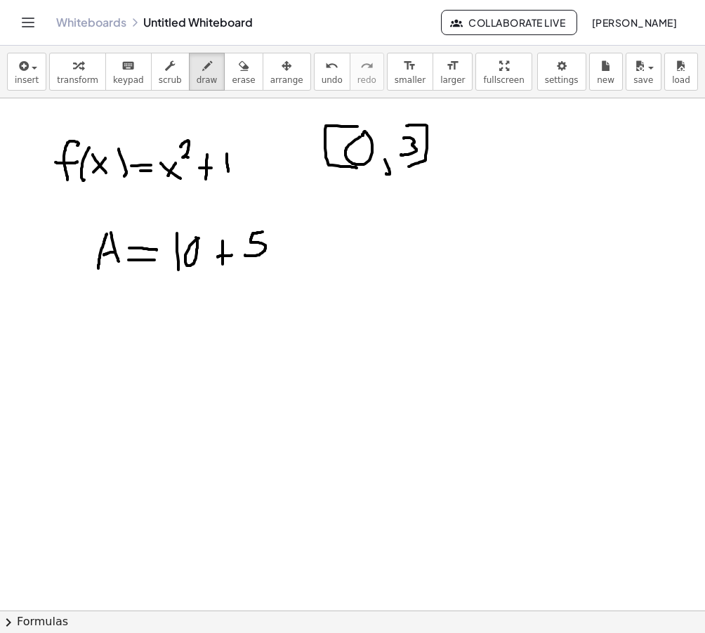
click at [245, 255] on div at bounding box center [352, 595] width 705 height 1024
drag, startPoint x: 294, startPoint y: 237, endPoint x: 285, endPoint y: 246, distance: 12.9
click at [293, 252] on div at bounding box center [352, 595] width 705 height 1024
drag, startPoint x: 293, startPoint y: 244, endPoint x: 308, endPoint y: 245, distance: 14.8
click at [307, 245] on div at bounding box center [352, 595] width 705 height 1024
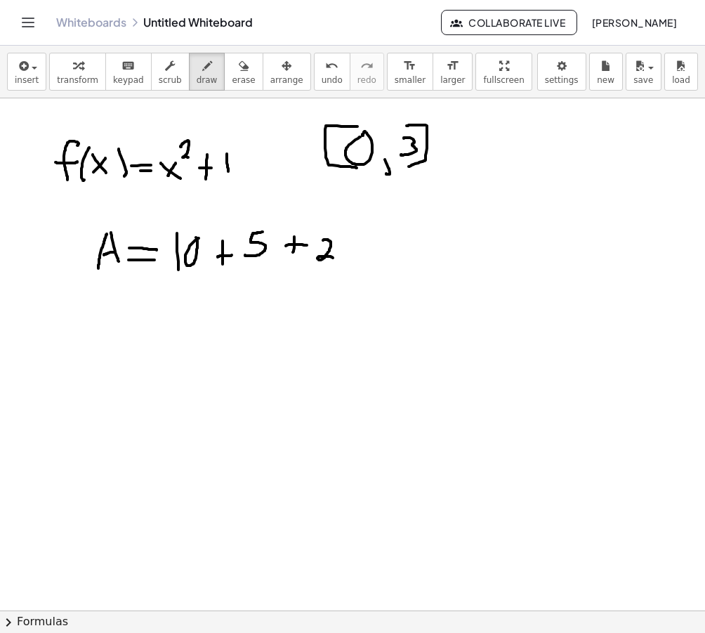
drag, startPoint x: 327, startPoint y: 240, endPoint x: 331, endPoint y: 259, distance: 19.4
click at [336, 259] on div at bounding box center [352, 595] width 705 height 1024
click at [380, 247] on div at bounding box center [352, 595] width 705 height 1024
drag, startPoint x: 360, startPoint y: 257, endPoint x: 380, endPoint y: 256, distance: 20.4
click at [379, 256] on div at bounding box center [352, 595] width 705 height 1024
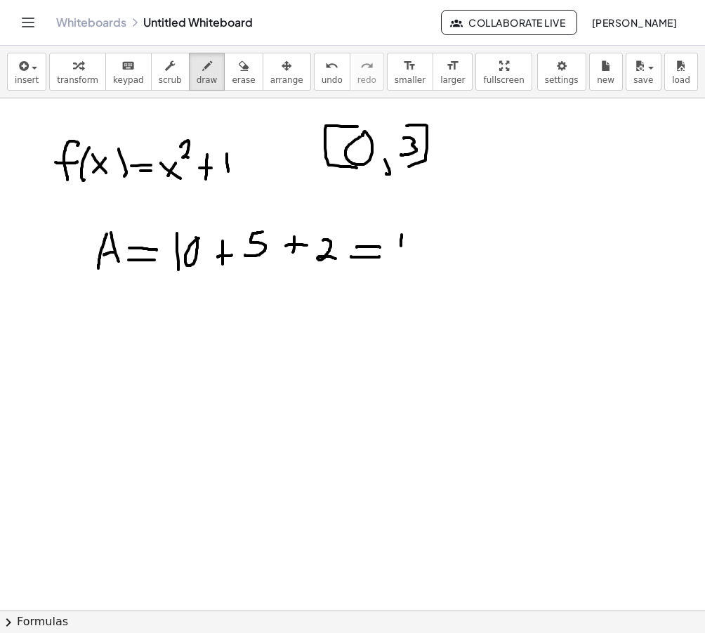
drag, startPoint x: 401, startPoint y: 242, endPoint x: 402, endPoint y: 252, distance: 10.6
click at [402, 252] on div at bounding box center [352, 595] width 705 height 1024
click at [402, 256] on div at bounding box center [352, 595] width 705 height 1024
drag, startPoint x: 416, startPoint y: 236, endPoint x: 424, endPoint y: 254, distance: 19.5
click at [424, 258] on div at bounding box center [352, 595] width 705 height 1024
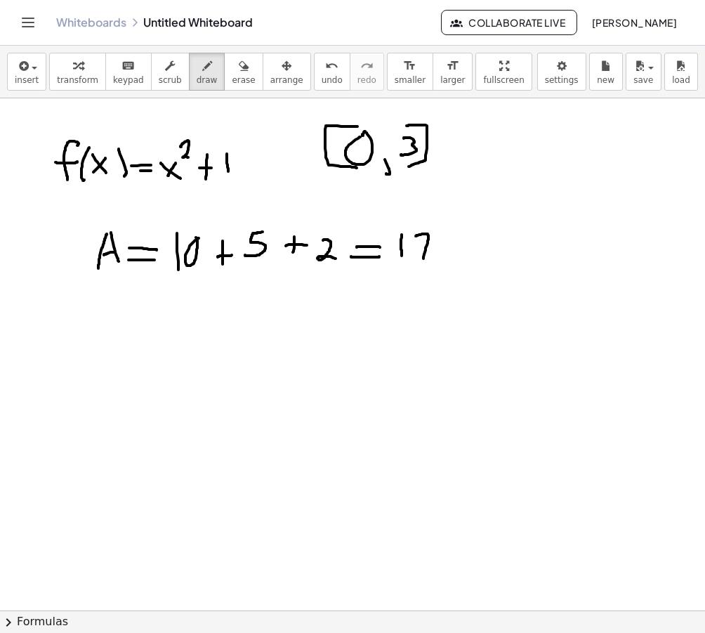
drag, startPoint x: 423, startPoint y: 249, endPoint x: 437, endPoint y: 248, distance: 14.1
click at [437, 248] on div at bounding box center [352, 595] width 705 height 1024
click at [314, 71] on button "undo undo" at bounding box center [332, 72] width 37 height 38
click at [246, 67] on button "erase" at bounding box center [243, 72] width 39 height 38
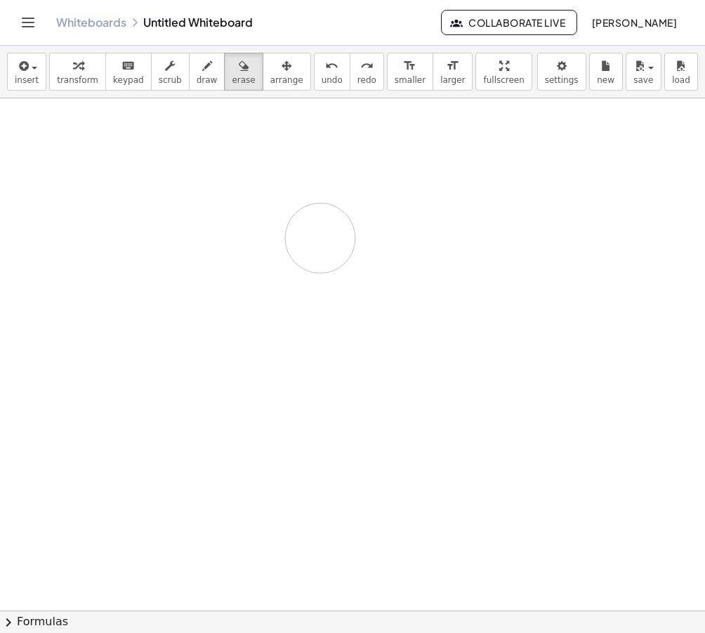
drag, startPoint x: 110, startPoint y: 157, endPoint x: 384, endPoint y: 220, distance: 281.0
click at [384, 220] on div at bounding box center [352, 595] width 705 height 1024
click at [201, 75] on span "draw" at bounding box center [207, 80] width 21 height 10
drag, startPoint x: 32, startPoint y: 124, endPoint x: 36, endPoint y: 131, distance: 8.8
click at [33, 135] on div at bounding box center [352, 595] width 705 height 1024
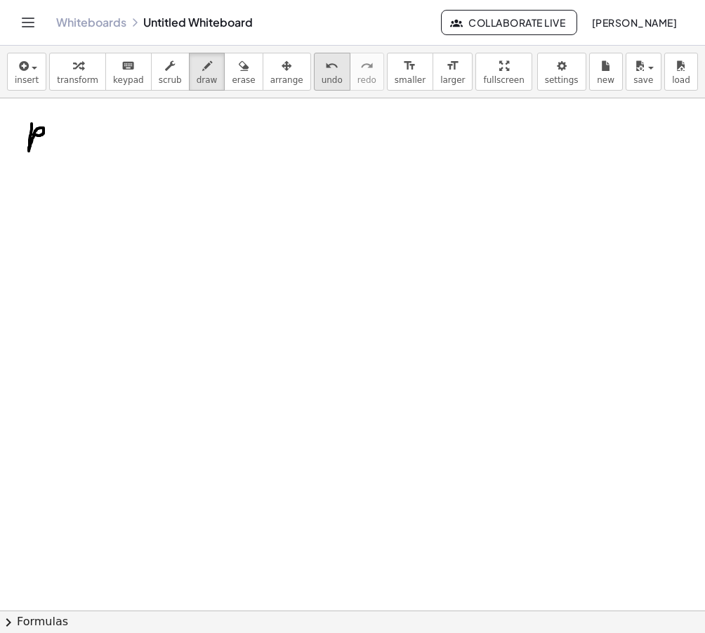
click at [325, 69] on icon "undo" at bounding box center [331, 66] width 13 height 17
drag, startPoint x: 28, startPoint y: 143, endPoint x: 26, endPoint y: 157, distance: 13.5
click at [26, 157] on div at bounding box center [352, 595] width 705 height 1024
drag, startPoint x: 30, startPoint y: 126, endPoint x: 30, endPoint y: 138, distance: 11.9
click at [30, 138] on div at bounding box center [352, 595] width 705 height 1024
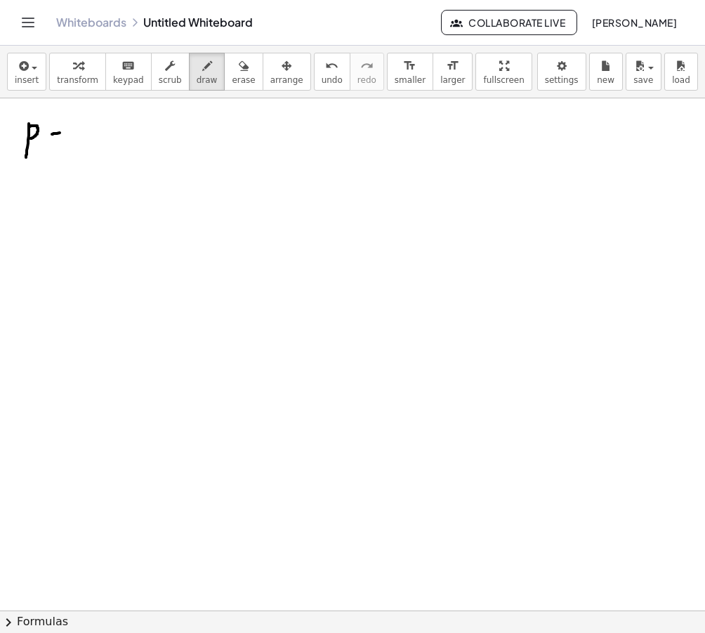
click at [60, 133] on div at bounding box center [352, 595] width 705 height 1024
click at [329, 77] on button "undo undo" at bounding box center [332, 72] width 37 height 38
drag, startPoint x: 68, startPoint y: 126, endPoint x: 65, endPoint y: 165, distance: 39.4
click at [65, 166] on div at bounding box center [352, 595] width 705 height 1024
drag, startPoint x: 76, startPoint y: 137, endPoint x: 74, endPoint y: 159, distance: 22.5
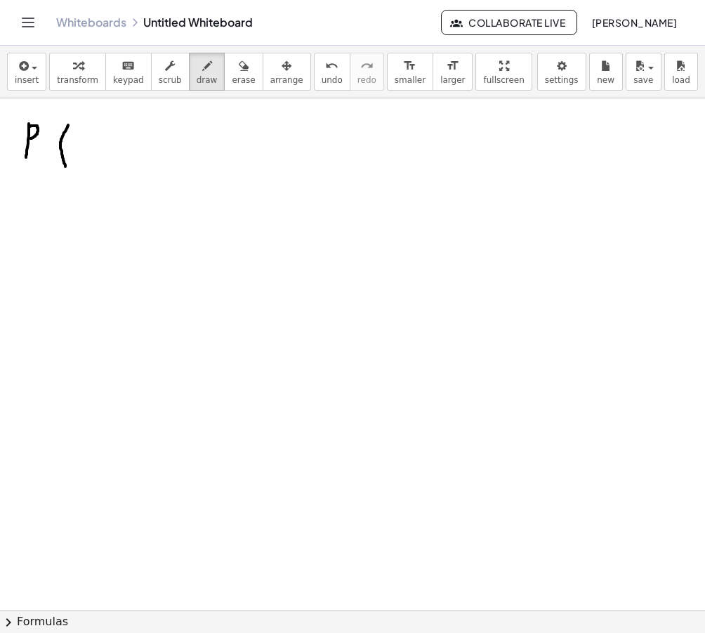
click at [74, 159] on div at bounding box center [352, 595] width 705 height 1024
drag, startPoint x: 84, startPoint y: 155, endPoint x: 86, endPoint y: 172, distance: 17.7
click at [86, 173] on div at bounding box center [352, 595] width 705 height 1024
drag, startPoint x: 98, startPoint y: 138, endPoint x: 109, endPoint y: 158, distance: 22.3
click at [109, 158] on div at bounding box center [352, 595] width 705 height 1024
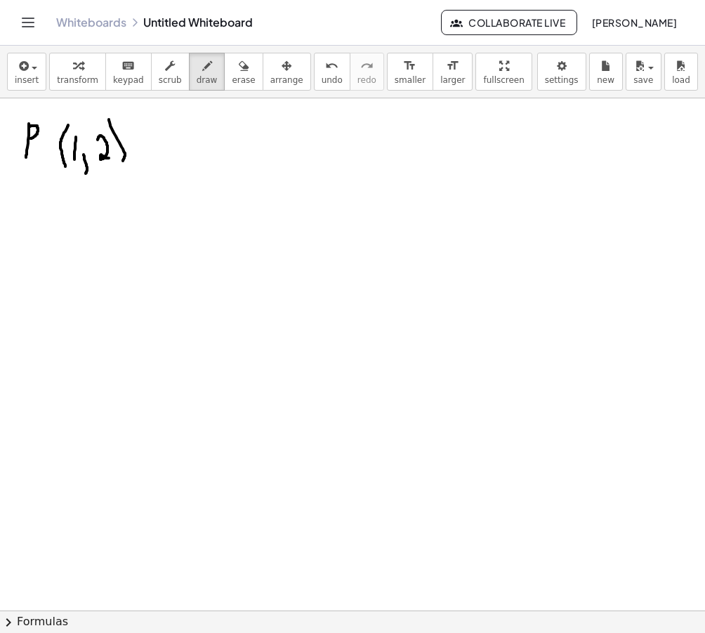
drag, startPoint x: 109, startPoint y: 119, endPoint x: 121, endPoint y: 163, distance: 45.2
click at [121, 163] on div at bounding box center [352, 595] width 705 height 1024
click at [314, 72] on button "undo undo" at bounding box center [332, 72] width 37 height 38
drag, startPoint x: 117, startPoint y: 129, endPoint x: 119, endPoint y: 162, distance: 33.1
click at [119, 163] on div at bounding box center [352, 595] width 705 height 1024
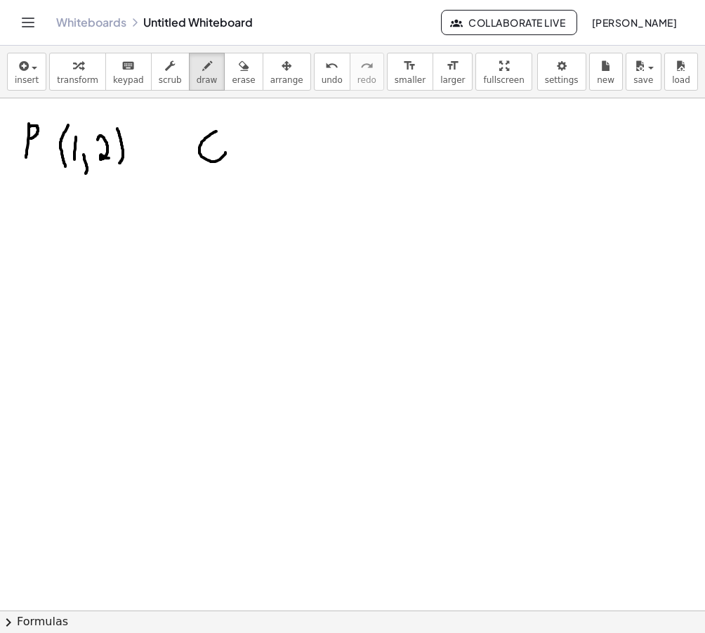
drag, startPoint x: 214, startPoint y: 132, endPoint x: 221, endPoint y: 133, distance: 7.1
click at [223, 131] on div at bounding box center [352, 595] width 705 height 1024
drag, startPoint x: 219, startPoint y: 140, endPoint x: 234, endPoint y: 160, distance: 24.6
click at [234, 161] on div at bounding box center [352, 595] width 705 height 1024
drag, startPoint x: 256, startPoint y: 130, endPoint x: 256, endPoint y: 164, distance: 33.7
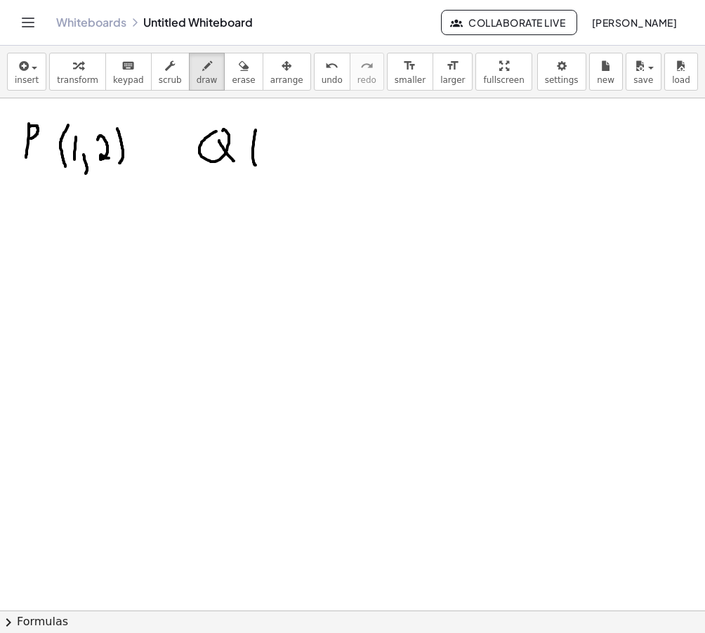
click at [256, 165] on div at bounding box center [352, 595] width 705 height 1024
click at [282, 159] on div at bounding box center [352, 595] width 705 height 1024
drag, startPoint x: 273, startPoint y: 151, endPoint x: 285, endPoint y: 158, distance: 13.9
click at [267, 161] on div at bounding box center [352, 595] width 705 height 1024
drag, startPoint x: 289, startPoint y: 163, endPoint x: 287, endPoint y: 176, distance: 13.5
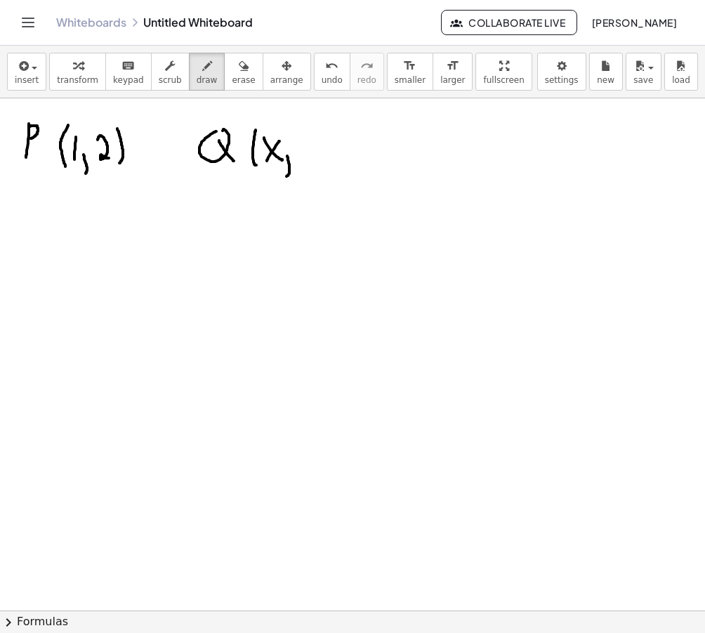
click at [287, 176] on div at bounding box center [352, 595] width 705 height 1024
drag, startPoint x: 298, startPoint y: 150, endPoint x: 297, endPoint y: 182, distance: 31.6
click at [297, 182] on div at bounding box center [352, 595] width 705 height 1024
drag, startPoint x: 305, startPoint y: 128, endPoint x: 318, endPoint y: 164, distance: 38.9
click at [318, 164] on div at bounding box center [352, 595] width 705 height 1024
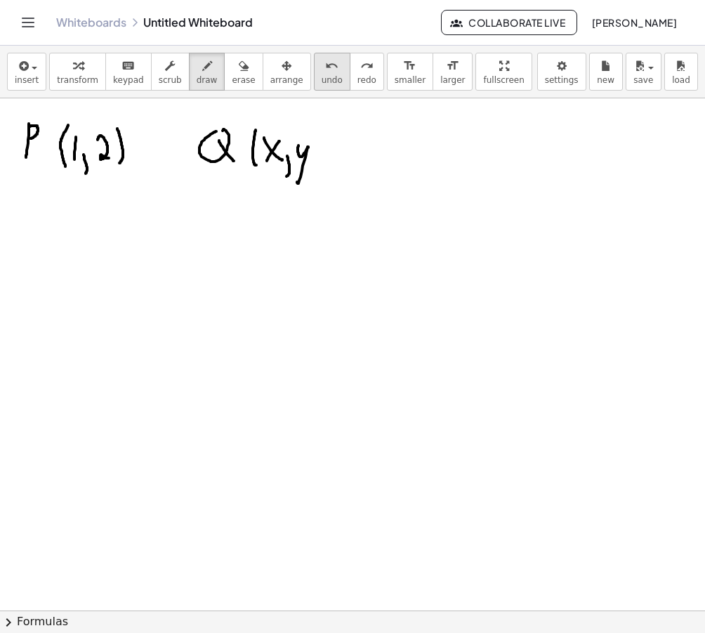
click at [325, 69] on icon "undo" at bounding box center [331, 66] width 13 height 17
drag, startPoint x: 313, startPoint y: 126, endPoint x: 318, endPoint y: 164, distance: 37.7
click at [318, 164] on div at bounding box center [352, 595] width 705 height 1024
click at [325, 81] on span "undo" at bounding box center [332, 80] width 21 height 10
drag, startPoint x: 311, startPoint y: 125, endPoint x: 318, endPoint y: 162, distance: 37.2
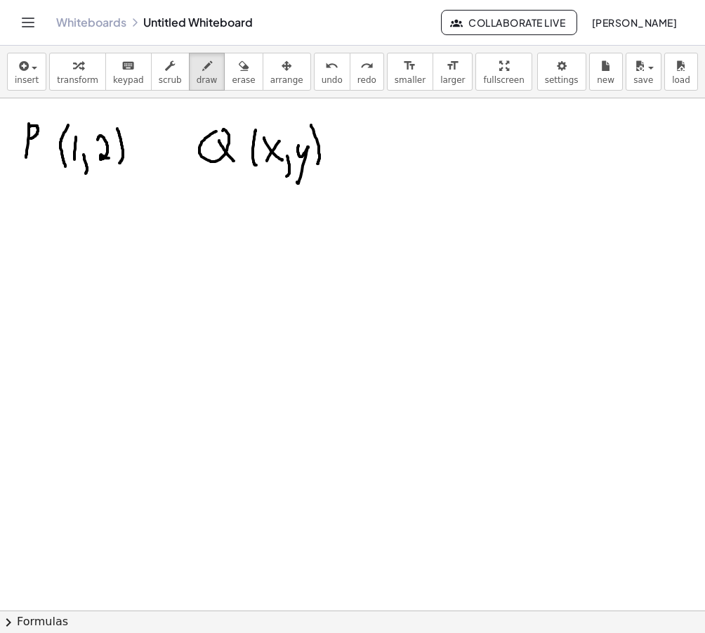
click at [318, 164] on div at bounding box center [352, 595] width 705 height 1024
drag, startPoint x: 389, startPoint y: 131, endPoint x: 377, endPoint y: 156, distance: 28.0
click at [377, 156] on div at bounding box center [352, 595] width 705 height 1024
click at [381, 146] on div at bounding box center [352, 595] width 705 height 1024
click at [325, 74] on icon "undo" at bounding box center [331, 66] width 13 height 17
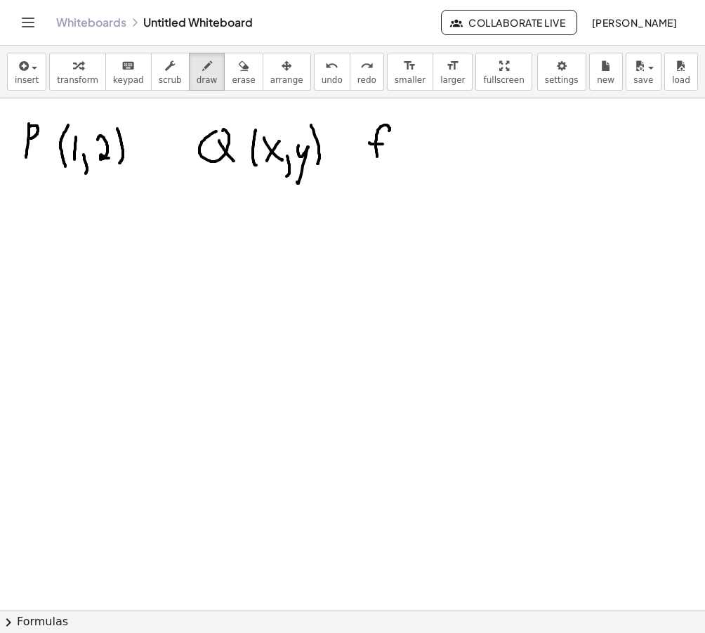
drag, startPoint x: 370, startPoint y: 143, endPoint x: 383, endPoint y: 144, distance: 13.4
click at [383, 144] on div at bounding box center [352, 595] width 705 height 1024
drag, startPoint x: 398, startPoint y: 131, endPoint x: 396, endPoint y: 161, distance: 30.3
click at [396, 161] on div at bounding box center [352, 595] width 705 height 1024
drag, startPoint x: 399, startPoint y: 146, endPoint x: 406, endPoint y: 154, distance: 10.4
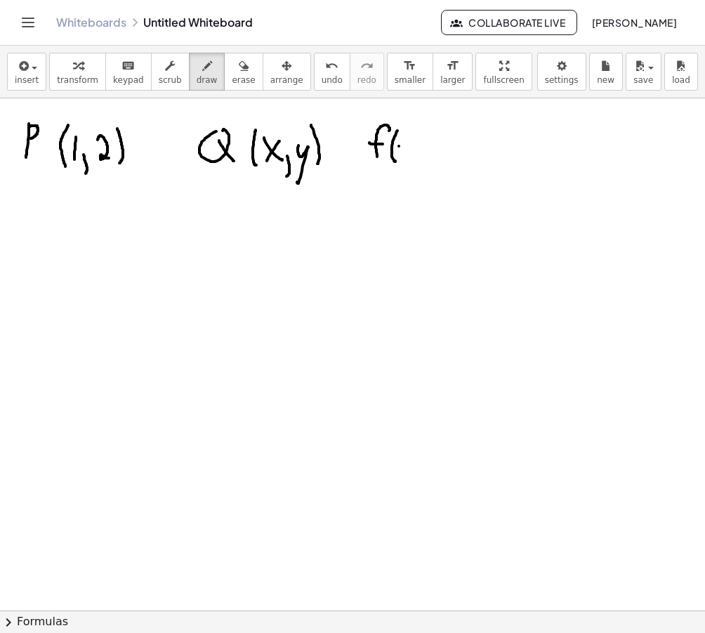
click at [406, 155] on div at bounding box center [352, 595] width 705 height 1024
drag, startPoint x: 406, startPoint y: 145, endPoint x: 398, endPoint y: 160, distance: 16.7
click at [398, 160] on div at bounding box center [352, 595] width 705 height 1024
drag, startPoint x: 412, startPoint y: 134, endPoint x: 423, endPoint y: 166, distance: 33.3
click at [423, 167] on div at bounding box center [352, 595] width 705 height 1024
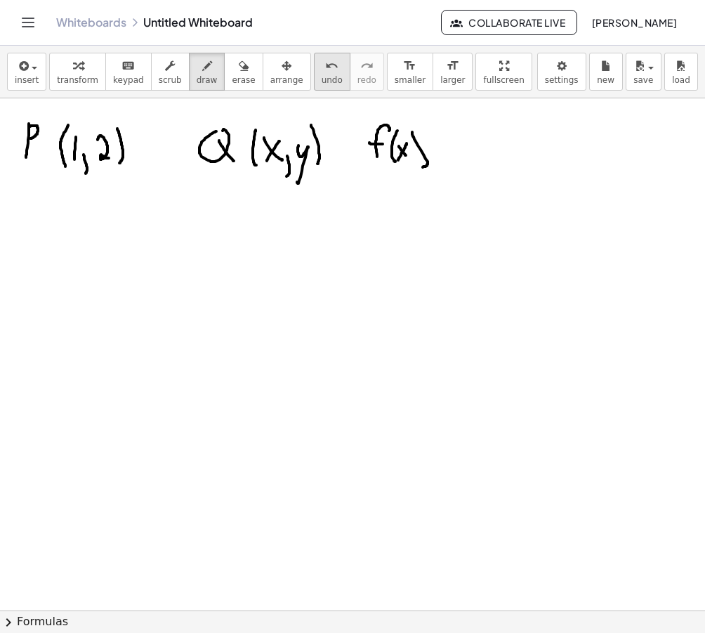
click at [314, 66] on button "undo undo" at bounding box center [332, 72] width 37 height 38
drag, startPoint x: 410, startPoint y: 133, endPoint x: 409, endPoint y: 159, distance: 26.7
click at [409, 159] on div at bounding box center [352, 595] width 705 height 1024
drag, startPoint x: 426, startPoint y: 141, endPoint x: 436, endPoint y: 143, distance: 9.9
click at [436, 143] on div at bounding box center [352, 595] width 705 height 1024
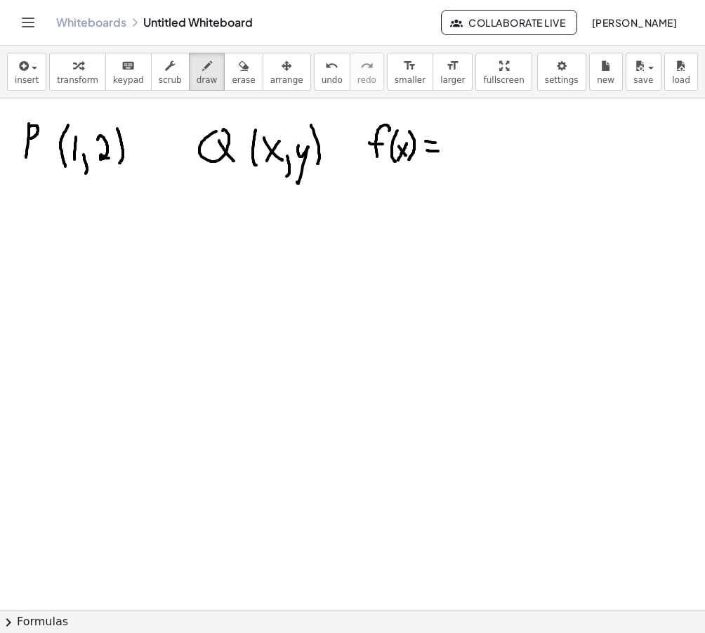
drag, startPoint x: 427, startPoint y: 150, endPoint x: 438, endPoint y: 151, distance: 11.3
click at [438, 151] on div at bounding box center [352, 595] width 705 height 1024
click at [468, 157] on div at bounding box center [352, 595] width 705 height 1024
click at [457, 155] on div at bounding box center [352, 595] width 705 height 1024
drag, startPoint x: 473, startPoint y: 119, endPoint x: 481, endPoint y: 129, distance: 13.1
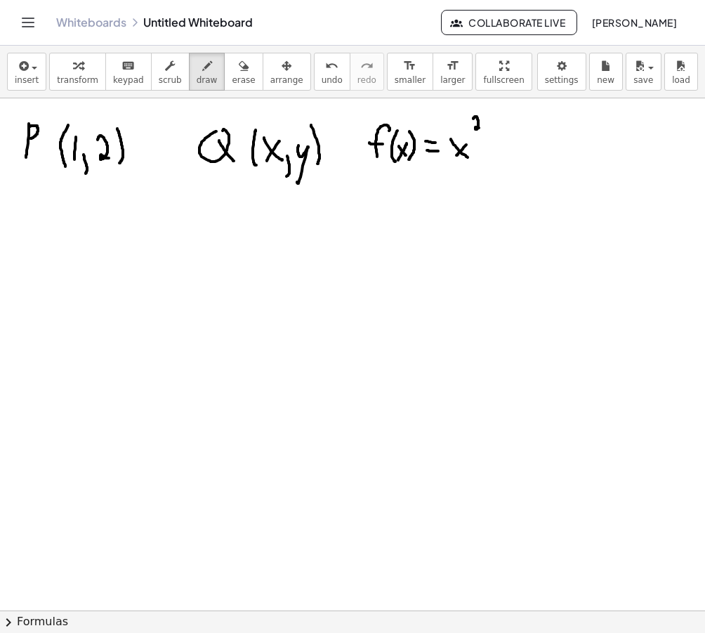
click at [481, 129] on div at bounding box center [352, 595] width 705 height 1024
click at [496, 156] on div at bounding box center [352, 595] width 705 height 1024
drag, startPoint x: 492, startPoint y: 152, endPoint x: 506, endPoint y: 150, distance: 13.5
click at [506, 150] on div at bounding box center [352, 595] width 705 height 1024
drag, startPoint x: 512, startPoint y: 140, endPoint x: 514, endPoint y: 159, distance: 19.1
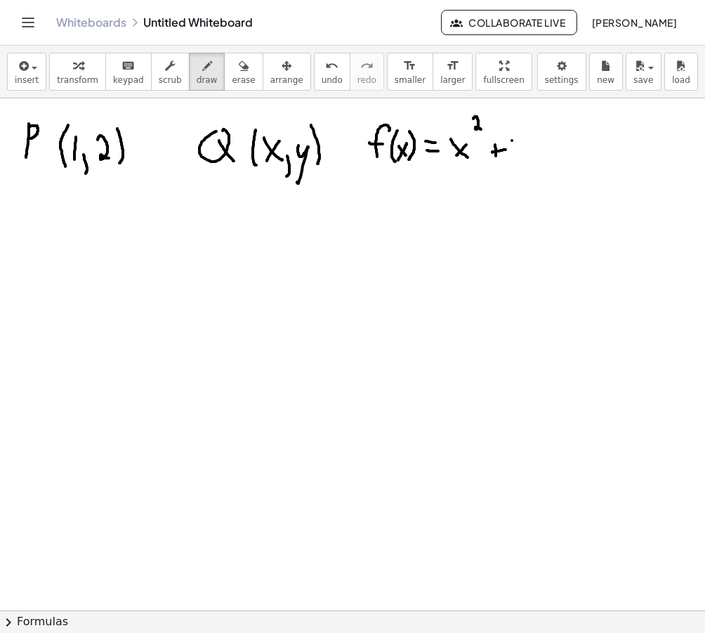
click at [514, 159] on div at bounding box center [352, 595] width 705 height 1024
click at [127, 67] on icon "keyboard" at bounding box center [128, 66] width 13 height 17
click at [134, 275] on div at bounding box center [352, 595] width 705 height 1024
click at [85, 87] on button "transform" at bounding box center [77, 72] width 57 height 38
click at [18, 78] on span "insert" at bounding box center [27, 80] width 24 height 10
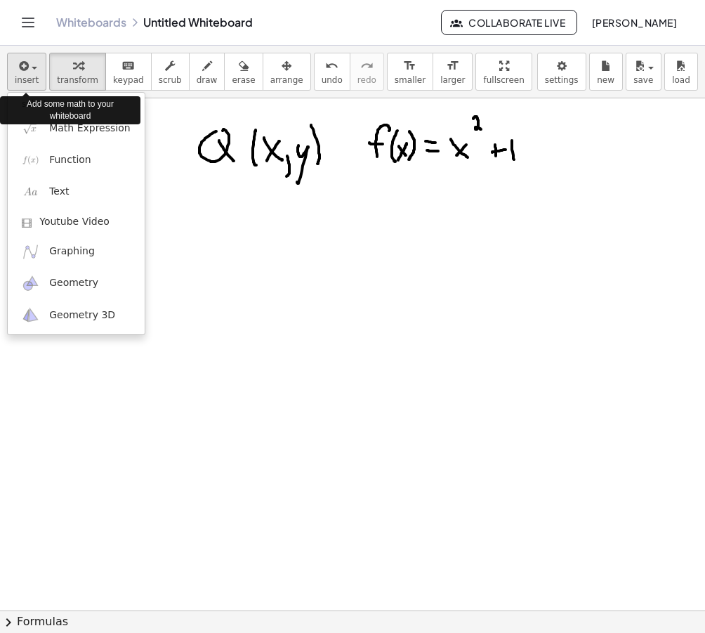
click at [33, 85] on button "insert" at bounding box center [26, 72] width 39 height 38
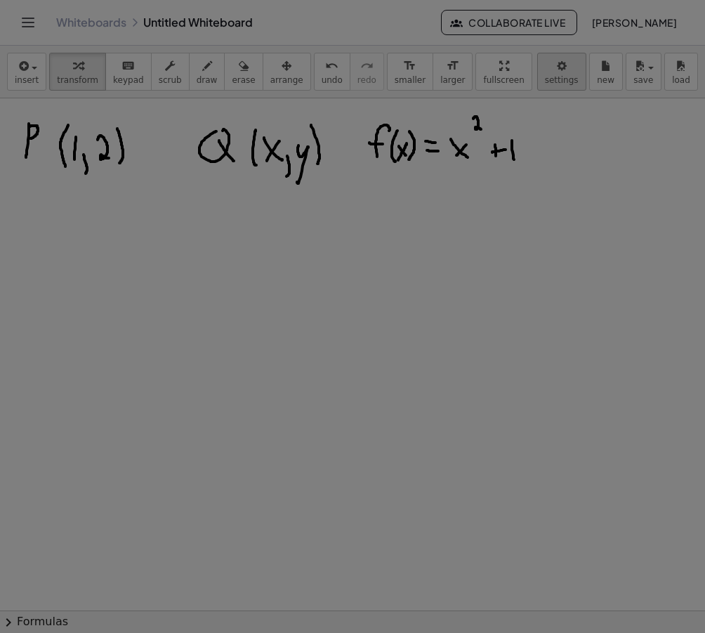
click at [561, 79] on body "Graspable Math Activities Whiteboards Classes Account v1.30.2 | Privacy policy …" at bounding box center [352, 316] width 705 height 633
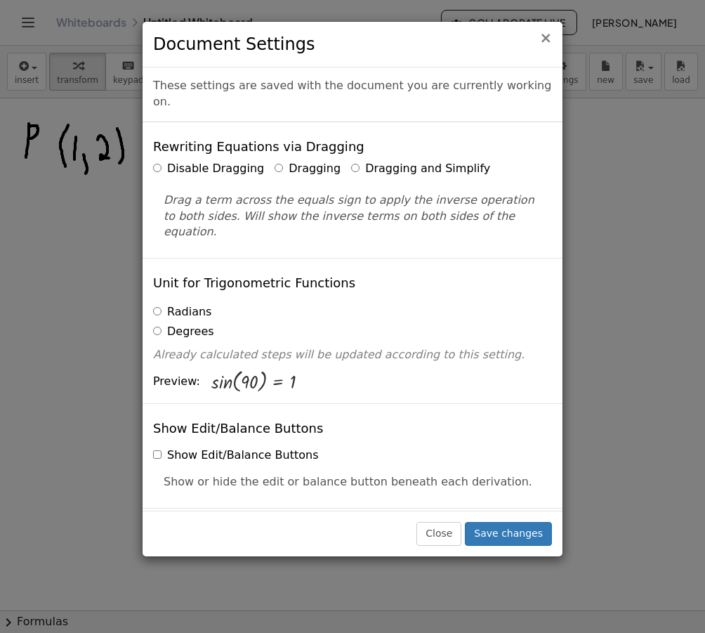
click at [551, 35] on span "×" at bounding box center [546, 38] width 13 height 17
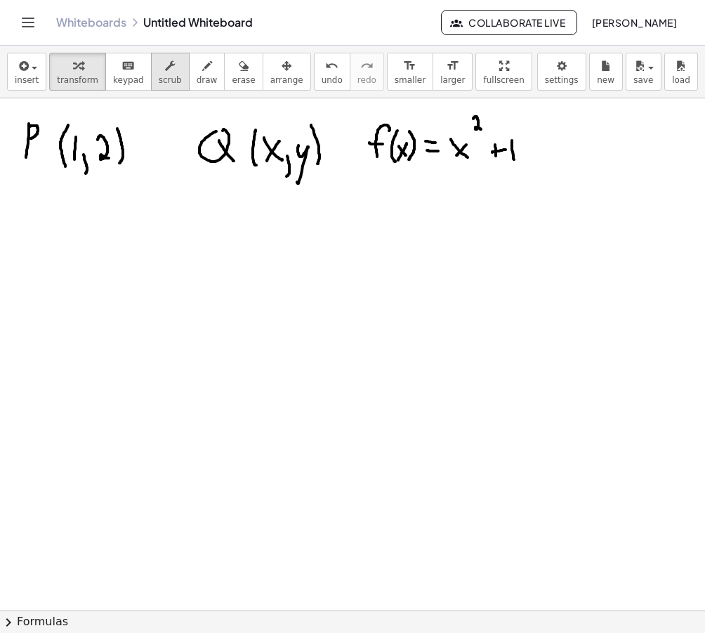
click at [171, 67] on div "button" at bounding box center [170, 65] width 23 height 17
click at [20, 65] on icon "button" at bounding box center [22, 66] width 13 height 17
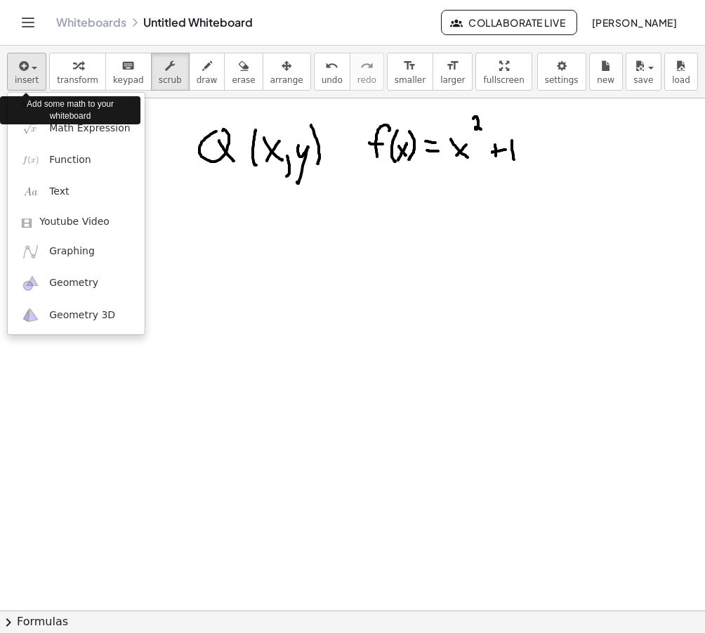
click at [16, 75] on span "insert" at bounding box center [27, 80] width 24 height 10
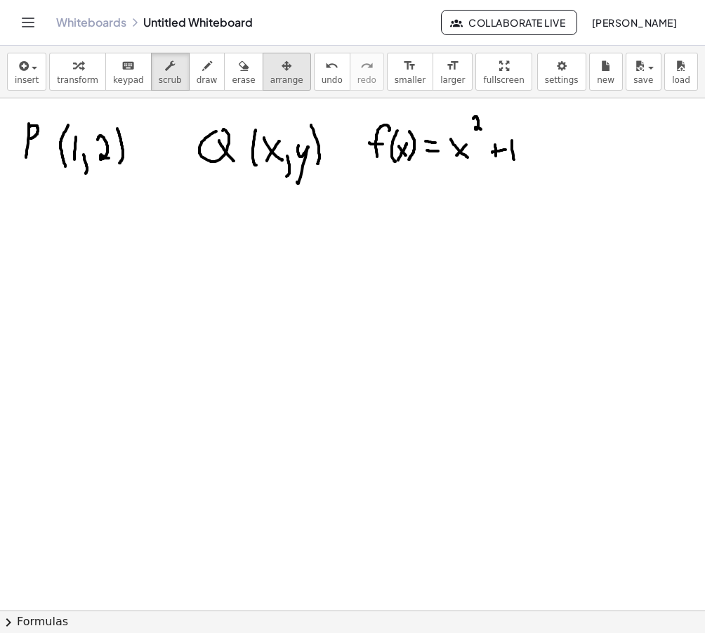
click at [294, 59] on button "arrange" at bounding box center [287, 72] width 48 height 38
drag, startPoint x: 225, startPoint y: 131, endPoint x: 226, endPoint y: 171, distance: 39.4
click at [226, 171] on div at bounding box center [352, 595] width 705 height 1024
drag, startPoint x: 228, startPoint y: 142, endPoint x: 244, endPoint y: 157, distance: 22.4
click at [243, 158] on div at bounding box center [352, 595] width 705 height 1024
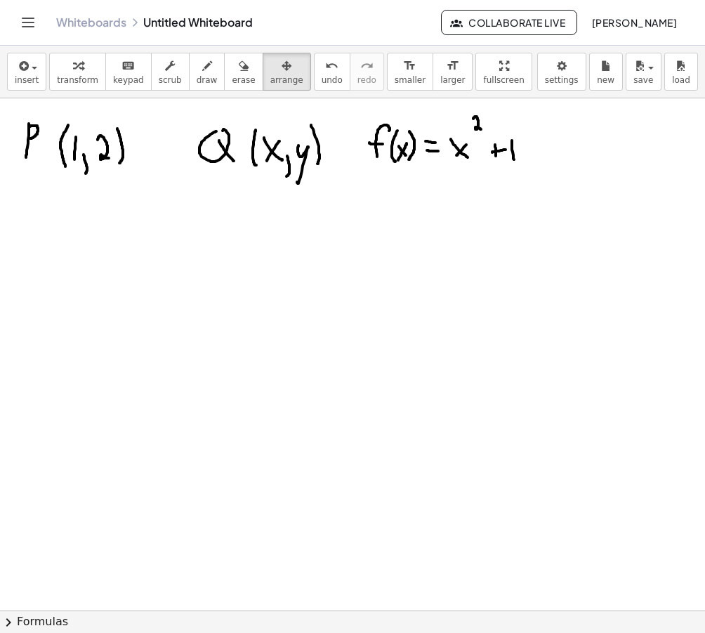
drag, startPoint x: 263, startPoint y: 145, endPoint x: 312, endPoint y: 154, distance: 50.0
click at [297, 152] on div at bounding box center [352, 595] width 705 height 1024
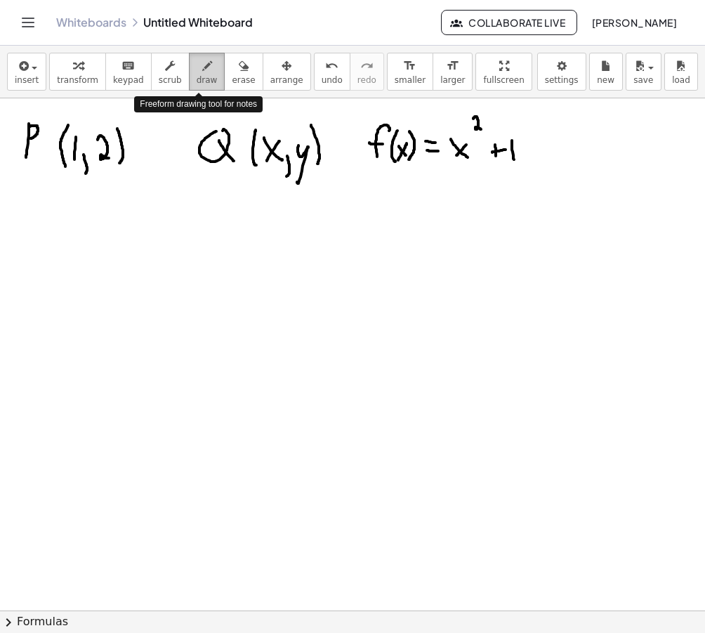
click at [197, 73] on div "button" at bounding box center [207, 65] width 21 height 17
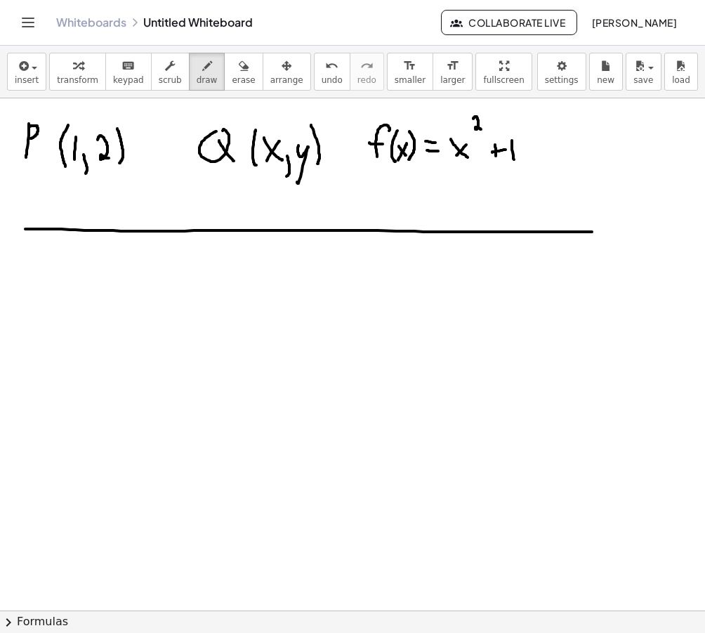
drag, startPoint x: 25, startPoint y: 229, endPoint x: 592, endPoint y: 232, distance: 566.9
click at [592, 232] on div at bounding box center [352, 595] width 705 height 1024
drag, startPoint x: 40, startPoint y: 244, endPoint x: 55, endPoint y: 261, distance: 22.9
click at [55, 261] on div at bounding box center [352, 595] width 705 height 1024
click at [43, 260] on div at bounding box center [352, 595] width 705 height 1024
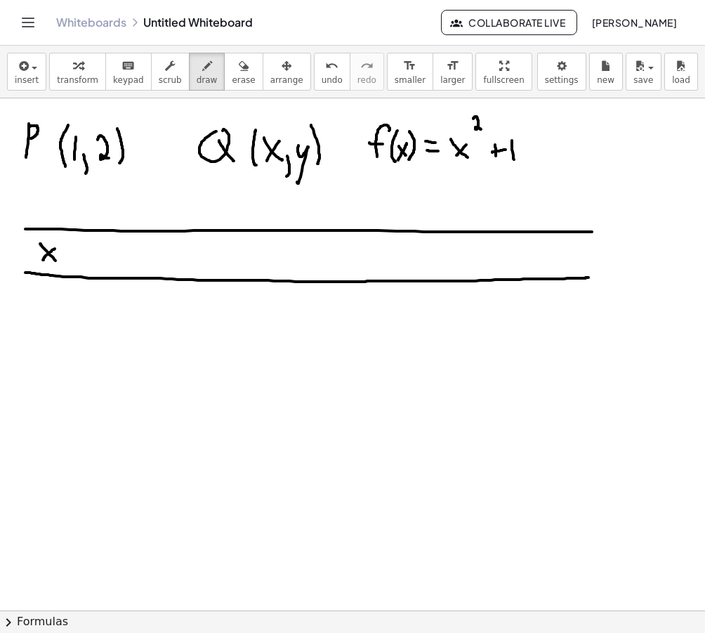
drag, startPoint x: 25, startPoint y: 273, endPoint x: 589, endPoint y: 277, distance: 563.4
click at [589, 277] on div at bounding box center [352, 595] width 705 height 1024
drag, startPoint x: 41, startPoint y: 295, endPoint x: 41, endPoint y: 306, distance: 10.5
click at [41, 306] on div at bounding box center [352, 595] width 705 height 1024
click at [48, 304] on div at bounding box center [352, 595] width 705 height 1024
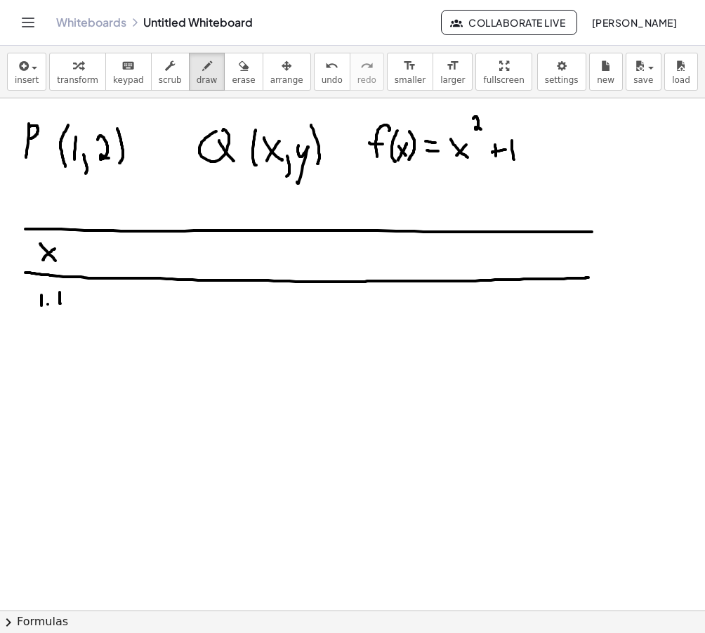
drag, startPoint x: 60, startPoint y: 294, endPoint x: 60, endPoint y: 303, distance: 9.9
click at [60, 303] on div at bounding box center [352, 595] width 705 height 1024
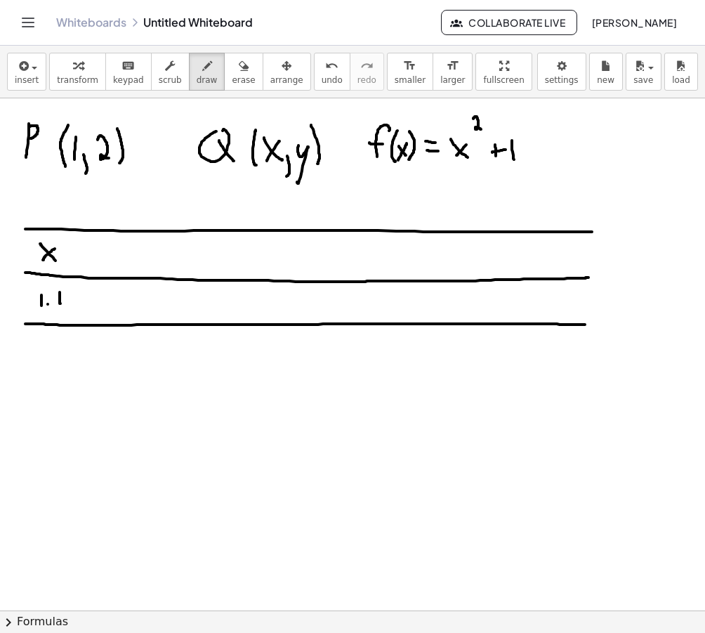
drag, startPoint x: 25, startPoint y: 324, endPoint x: 587, endPoint y: 325, distance: 562.0
click at [587, 325] on div at bounding box center [352, 595] width 705 height 1024
drag, startPoint x: 37, startPoint y: 337, endPoint x: 37, endPoint y: 349, distance: 11.9
click at [37, 349] on div at bounding box center [352, 595] width 705 height 1024
click at [45, 348] on div at bounding box center [352, 595] width 705 height 1024
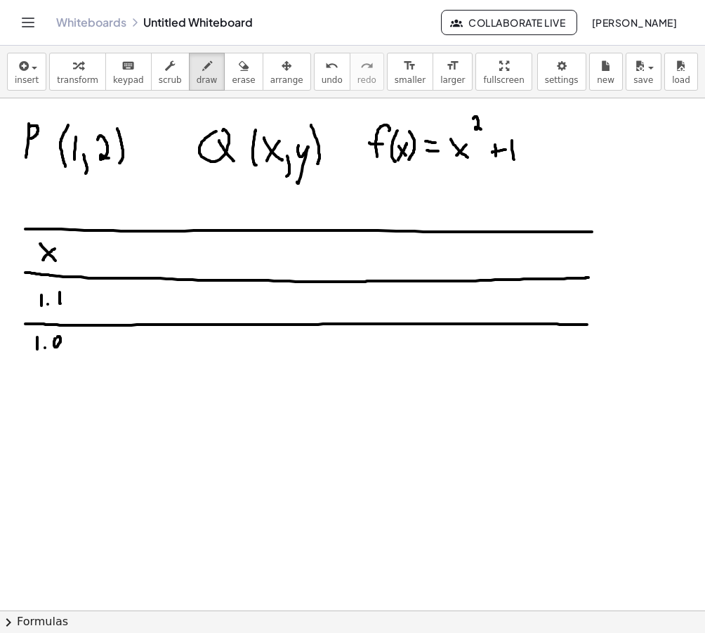
click at [57, 339] on div at bounding box center [352, 595] width 705 height 1024
drag, startPoint x: 70, startPoint y: 337, endPoint x: 70, endPoint y: 348, distance: 11.2
click at [70, 348] on div at bounding box center [352, 595] width 705 height 1024
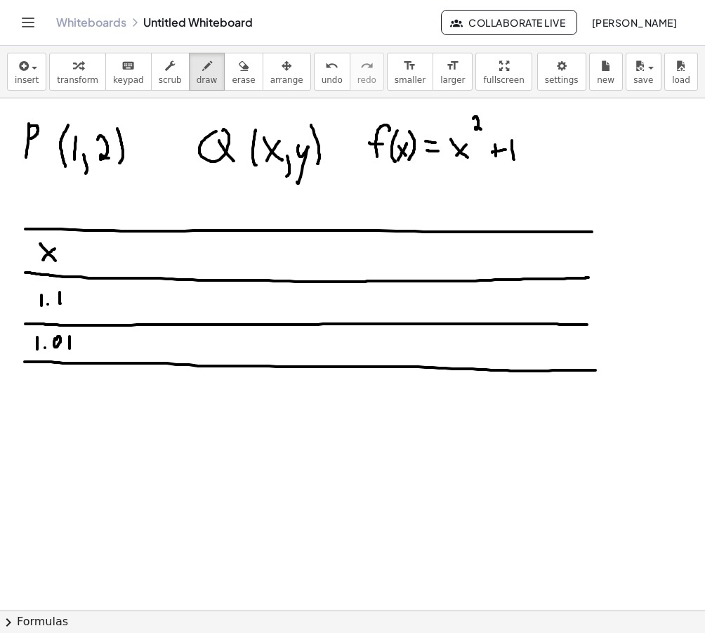
drag, startPoint x: 25, startPoint y: 362, endPoint x: 596, endPoint y: 371, distance: 571.2
click at [592, 370] on div at bounding box center [352, 595] width 705 height 1024
drag, startPoint x: 35, startPoint y: 374, endPoint x: 35, endPoint y: 388, distance: 13.3
click at [35, 388] on div at bounding box center [352, 595] width 705 height 1024
click at [42, 386] on div at bounding box center [352, 595] width 705 height 1024
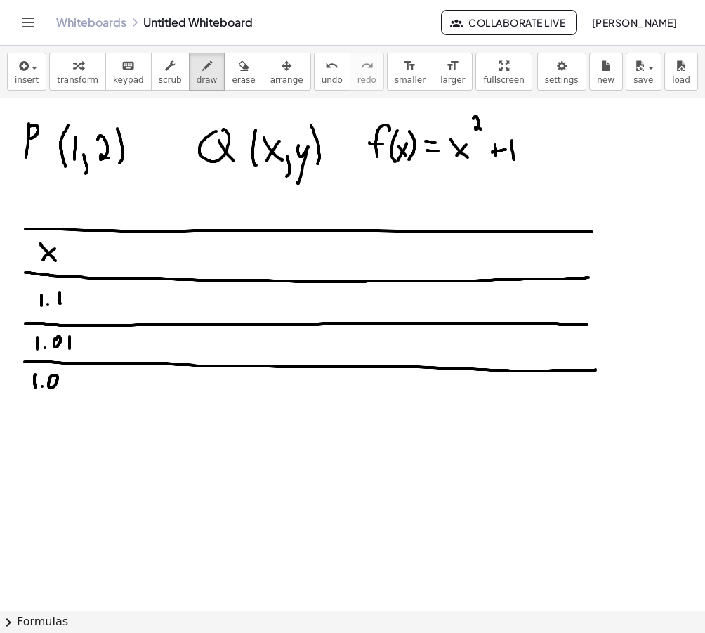
click at [56, 374] on div at bounding box center [352, 595] width 705 height 1024
click at [67, 376] on div at bounding box center [352, 595] width 705 height 1024
drag, startPoint x: 75, startPoint y: 376, endPoint x: 76, endPoint y: 391, distance: 15.5
click at [76, 391] on div at bounding box center [352, 595] width 705 height 1024
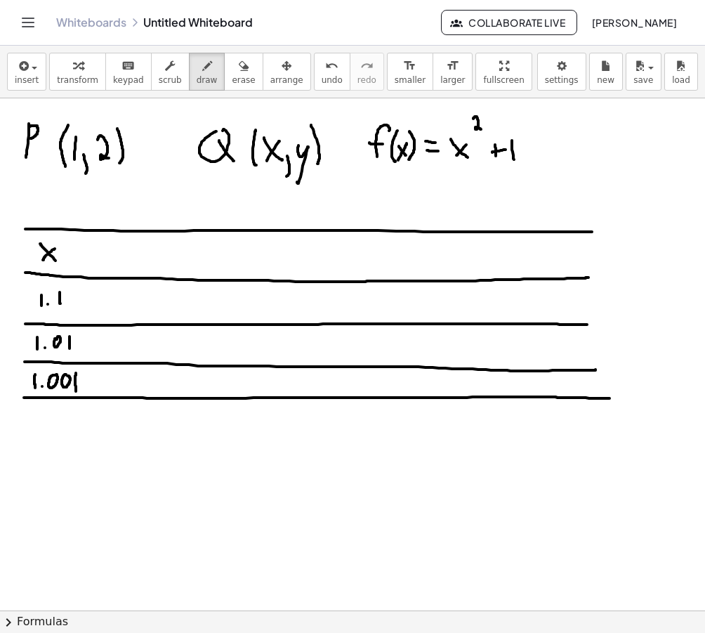
drag, startPoint x: 24, startPoint y: 398, endPoint x: 610, endPoint y: 398, distance: 585.9
click at [592, 398] on div at bounding box center [352, 595] width 705 height 1024
click at [329, 67] on div "undo" at bounding box center [332, 65] width 21 height 17
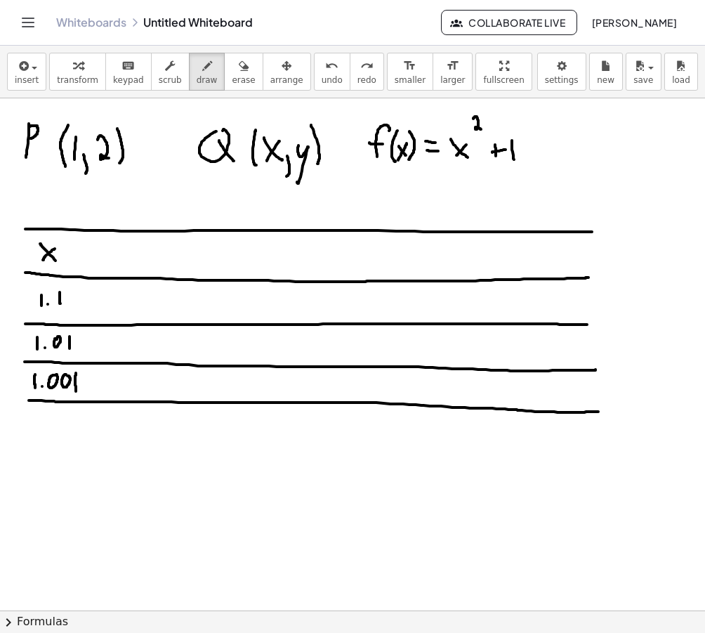
drag, startPoint x: 29, startPoint y: 400, endPoint x: 599, endPoint y: 412, distance: 569.8
click at [592, 412] on div at bounding box center [352, 595] width 705 height 1024
drag, startPoint x: 33, startPoint y: 414, endPoint x: 33, endPoint y: 430, distance: 16.2
click at [33, 430] on div at bounding box center [352, 595] width 705 height 1024
click at [39, 428] on div at bounding box center [352, 595] width 705 height 1024
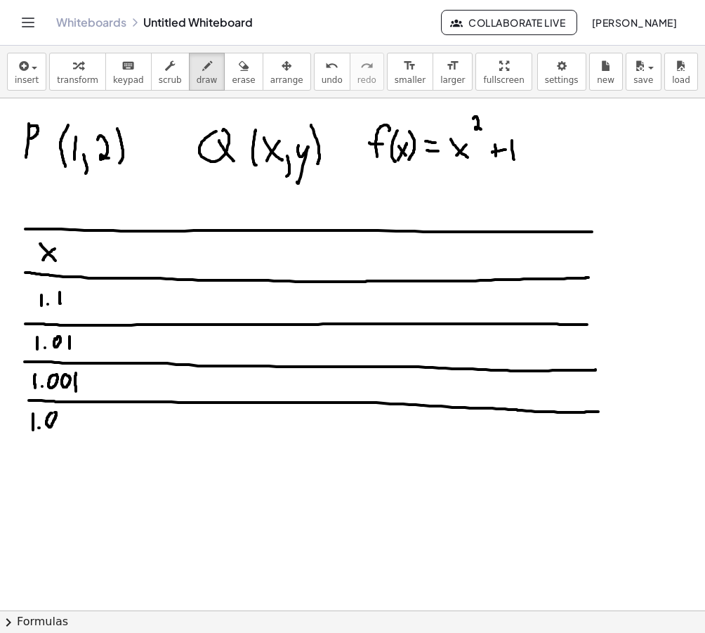
click at [54, 413] on div at bounding box center [352, 595] width 705 height 1024
click at [63, 415] on div at bounding box center [352, 595] width 705 height 1024
click at [325, 65] on icon "undo" at bounding box center [331, 66] width 13 height 17
click at [67, 414] on div at bounding box center [352, 595] width 705 height 1024
click at [86, 416] on div at bounding box center [352, 595] width 705 height 1024
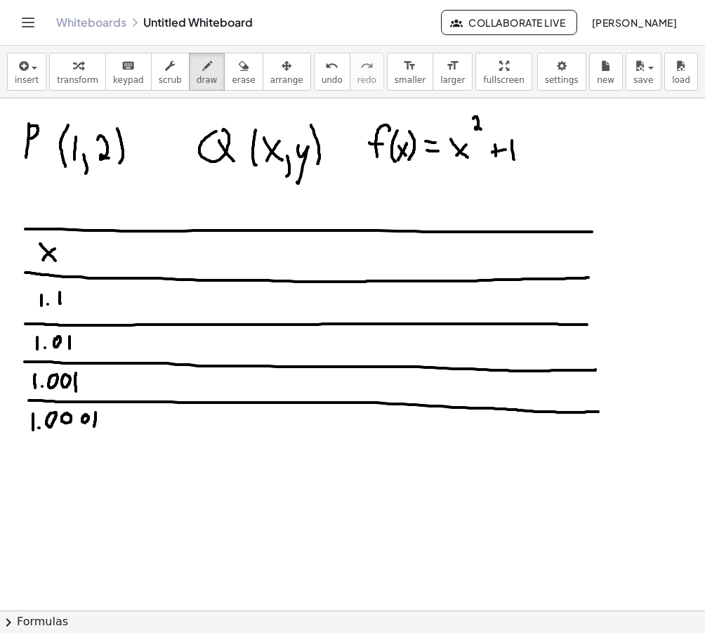
drag, startPoint x: 96, startPoint y: 413, endPoint x: 94, endPoint y: 426, distance: 13.4
click at [94, 426] on div at bounding box center [352, 595] width 705 height 1024
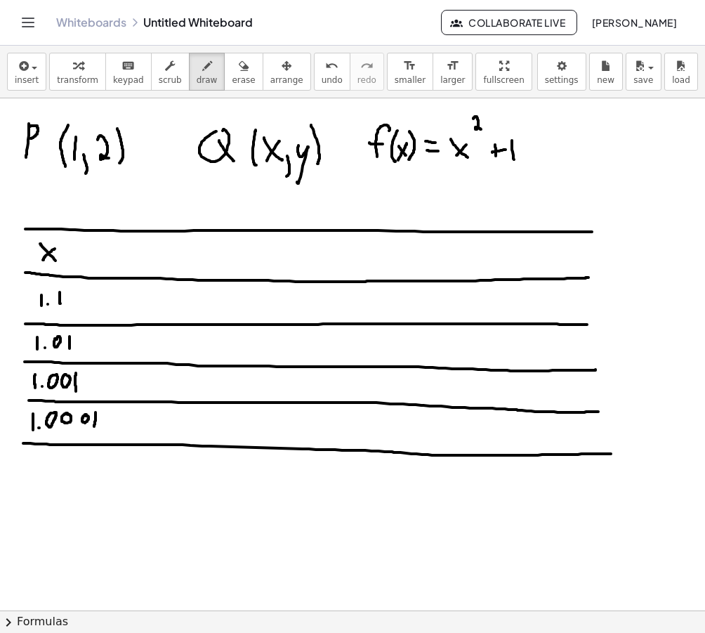
drag, startPoint x: 23, startPoint y: 443, endPoint x: 615, endPoint y: 454, distance: 591.6
click at [592, 454] on div at bounding box center [352, 595] width 705 height 1024
drag, startPoint x: 97, startPoint y: 199, endPoint x: 99, endPoint y: 365, distance: 166.5
click at [98, 372] on div at bounding box center [352, 595] width 705 height 1024
click at [314, 85] on button "undo undo" at bounding box center [332, 72] width 37 height 38
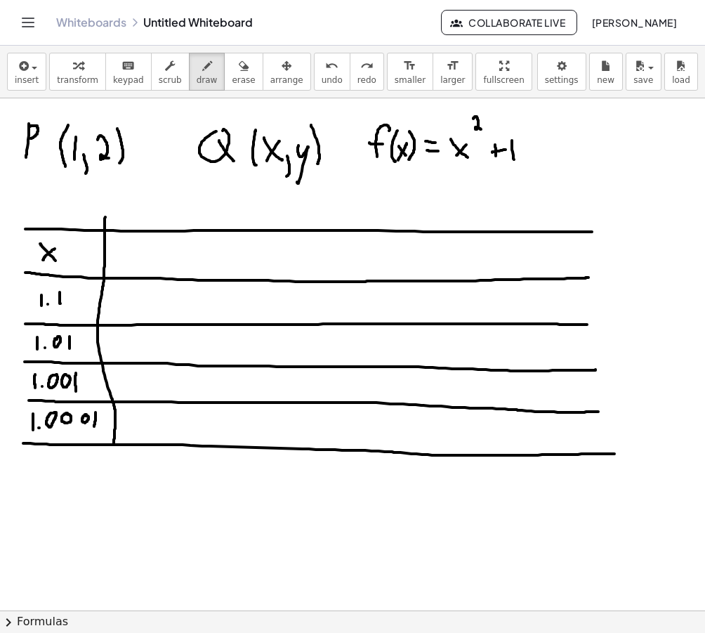
drag, startPoint x: 105, startPoint y: 217, endPoint x: 114, endPoint y: 450, distance: 233.4
click at [114, 450] on div at bounding box center [352, 595] width 705 height 1024
click at [325, 74] on icon "undo" at bounding box center [331, 66] width 13 height 17
drag, startPoint x: 109, startPoint y: 216, endPoint x: 117, endPoint y: 460, distance: 244.6
click at [117, 460] on div at bounding box center [352, 595] width 705 height 1024
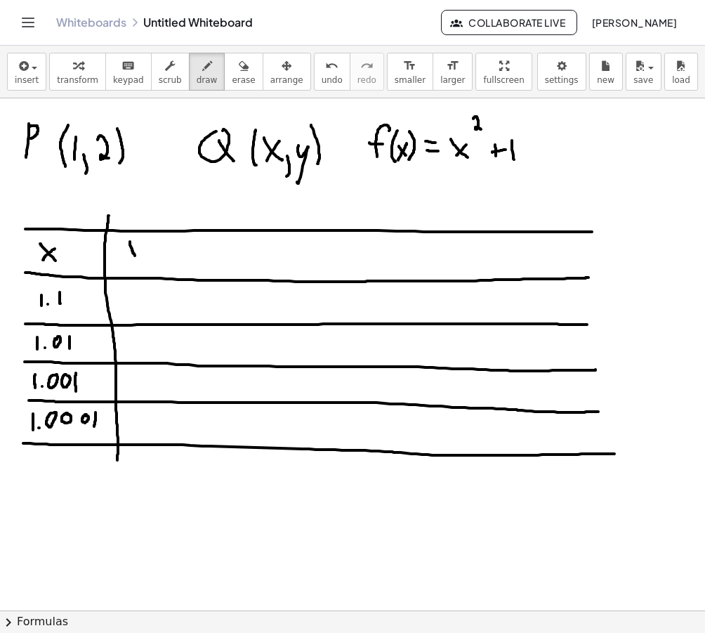
drag, startPoint x: 130, startPoint y: 242, endPoint x: 136, endPoint y: 256, distance: 15.1
click at [136, 256] on div at bounding box center [352, 595] width 705 height 1024
drag, startPoint x: 141, startPoint y: 240, endPoint x: 133, endPoint y: 265, distance: 26.0
click at [132, 266] on div at bounding box center [352, 595] width 705 height 1024
drag, startPoint x: 183, startPoint y: 209, endPoint x: 205, endPoint y: 462, distance: 254.5
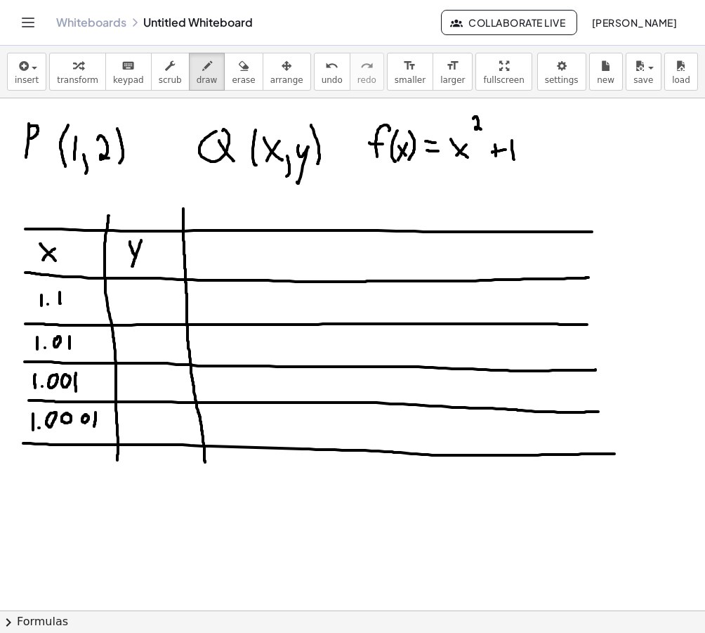
click at [205, 462] on div at bounding box center [352, 595] width 705 height 1024
click at [214, 244] on div at bounding box center [352, 595] width 705 height 1024
drag, startPoint x: 212, startPoint y: 256, endPoint x: 221, endPoint y: 268, distance: 15.0
click at [221, 268] on div at bounding box center [352, 595] width 705 height 1024
drag, startPoint x: 240, startPoint y: 236, endPoint x: 238, endPoint y: 274, distance: 38.0
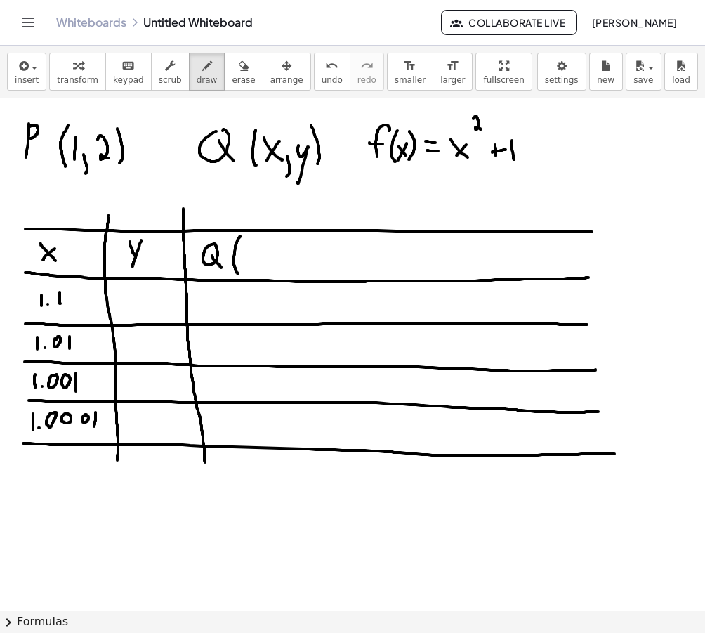
click at [238, 274] on div at bounding box center [352, 595] width 705 height 1024
drag, startPoint x: 242, startPoint y: 249, endPoint x: 252, endPoint y: 266, distance: 20.5
click at [252, 267] on div at bounding box center [352, 595] width 705 height 1024
drag, startPoint x: 249, startPoint y: 255, endPoint x: 240, endPoint y: 266, distance: 14.0
click at [240, 266] on div at bounding box center [352, 595] width 705 height 1024
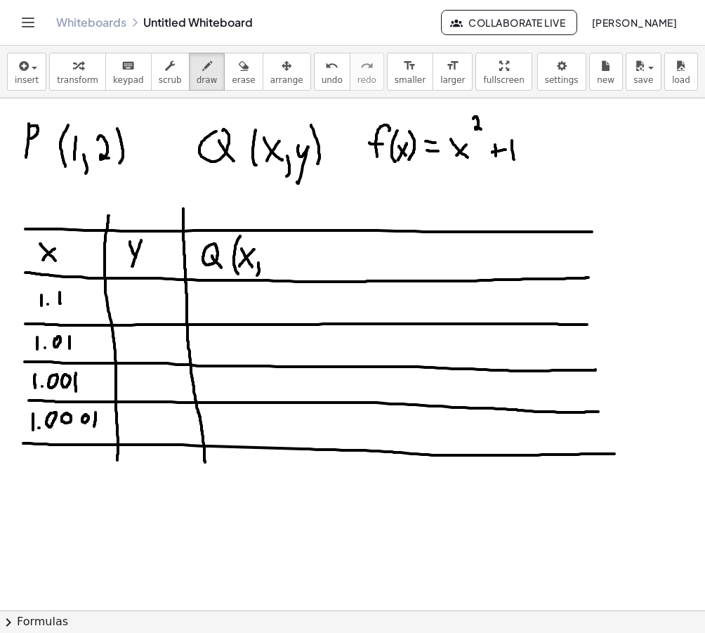
drag, startPoint x: 259, startPoint y: 263, endPoint x: 268, endPoint y: 263, distance: 9.8
click at [257, 275] on div at bounding box center [352, 595] width 705 height 1024
drag, startPoint x: 271, startPoint y: 254, endPoint x: 277, endPoint y: 281, distance: 28.1
click at [277, 284] on div at bounding box center [352, 595] width 705 height 1024
click at [322, 71] on div "undo" at bounding box center [332, 65] width 21 height 17
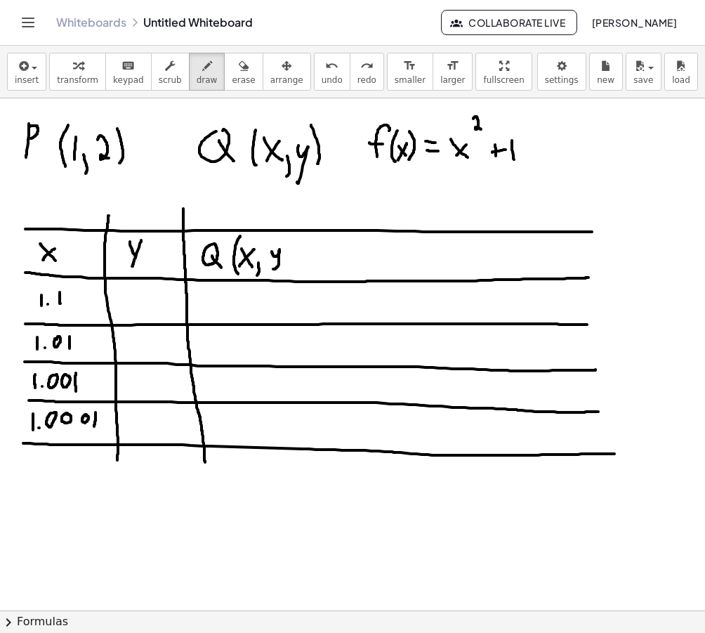
drag, startPoint x: 272, startPoint y: 251, endPoint x: 287, endPoint y: 253, distance: 14.8
click at [273, 268] on div at bounding box center [352, 595] width 705 height 1024
drag, startPoint x: 285, startPoint y: 233, endPoint x: 299, endPoint y: 251, distance: 22.6
click at [287, 270] on div at bounding box center [352, 595] width 705 height 1024
drag, startPoint x: 315, startPoint y: 211, endPoint x: 336, endPoint y: 468, distance: 258.0
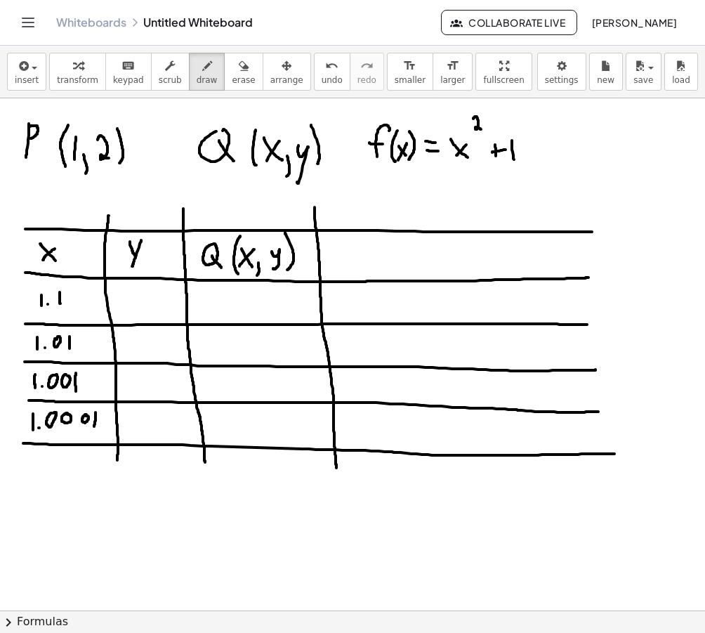
click at [336, 468] on div at bounding box center [352, 595] width 705 height 1024
drag, startPoint x: 345, startPoint y: 245, endPoint x: 361, endPoint y: 255, distance: 18.9
click at [362, 256] on div at bounding box center [352, 595] width 705 height 1024
drag, startPoint x: 308, startPoint y: 77, endPoint x: 320, endPoint y: 135, distance: 58.8
click at [314, 78] on button "undo undo" at bounding box center [332, 72] width 37 height 38
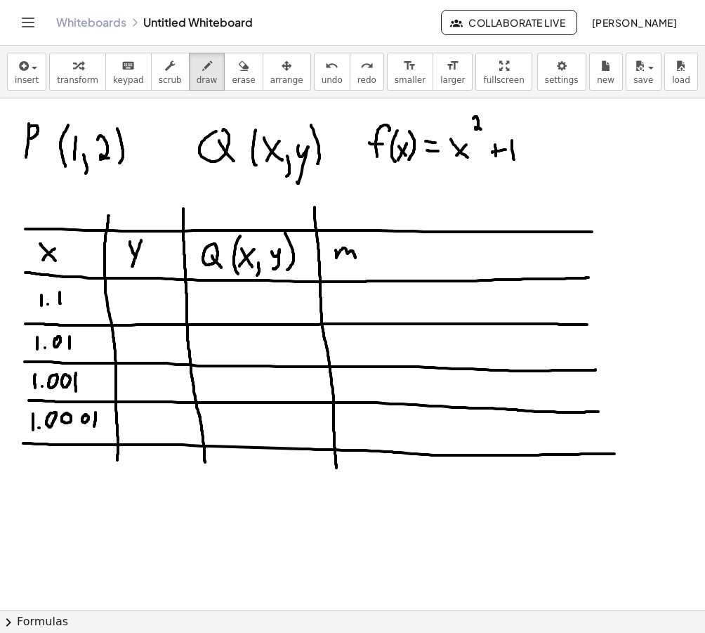
drag, startPoint x: 336, startPoint y: 250, endPoint x: 360, endPoint y: 259, distance: 26.2
click at [356, 259] on div at bounding box center [352, 595] width 705 height 1024
click at [364, 266] on div at bounding box center [352, 595] width 705 height 1024
drag, startPoint x: 373, startPoint y: 260, endPoint x: 381, endPoint y: 266, distance: 10.0
click at [381, 266] on div at bounding box center [352, 595] width 705 height 1024
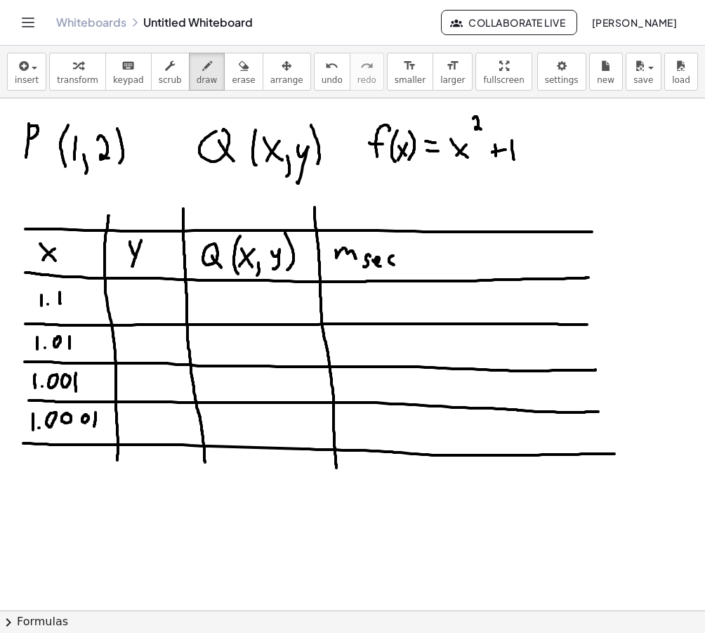
drag, startPoint x: 393, startPoint y: 256, endPoint x: 396, endPoint y: 264, distance: 8.7
click at [396, 264] on div at bounding box center [352, 595] width 705 height 1024
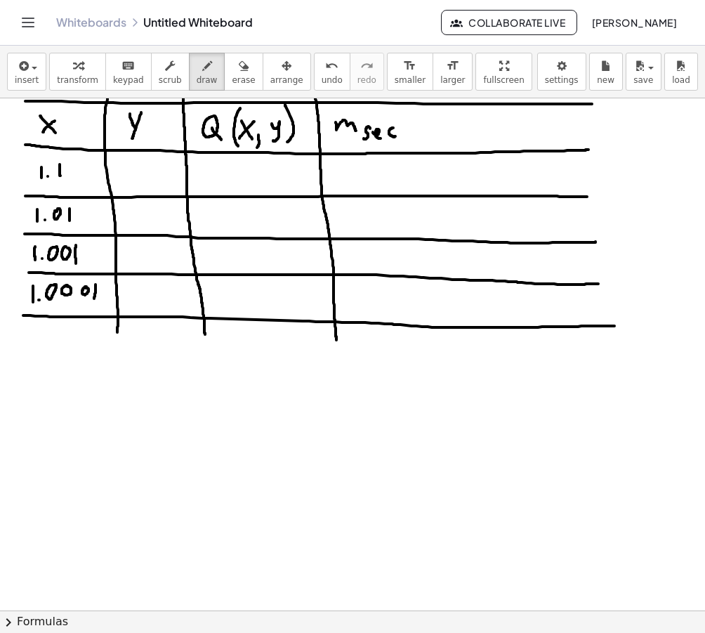
scroll to position [146, 0]
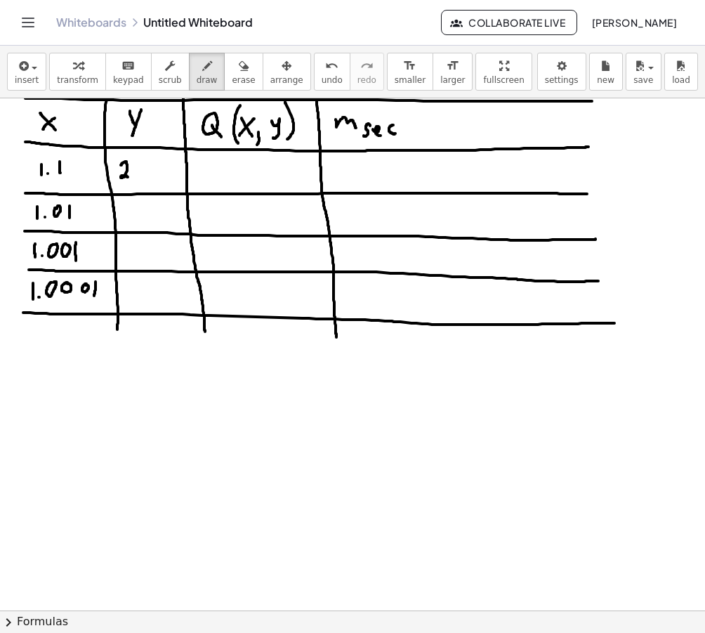
drag, startPoint x: 122, startPoint y: 164, endPoint x: 128, endPoint y: 177, distance: 14.5
click at [128, 177] on div at bounding box center [352, 464] width 705 height 1024
click at [139, 177] on div at bounding box center [352, 464] width 705 height 1024
click at [325, 73] on icon "undo" at bounding box center [331, 66] width 13 height 17
click at [133, 176] on div at bounding box center [352, 464] width 705 height 1024
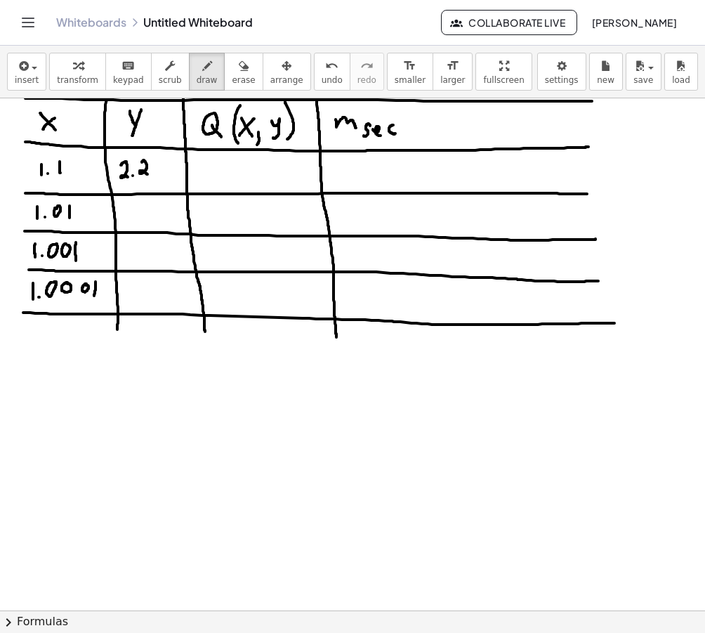
drag, startPoint x: 142, startPoint y: 162, endPoint x: 148, endPoint y: 175, distance: 13.8
click at [148, 175] on div at bounding box center [352, 464] width 705 height 1024
drag, startPoint x: 155, startPoint y: 159, endPoint x: 157, endPoint y: 176, distance: 17.0
click at [157, 176] on div at bounding box center [352, 464] width 705 height 1024
click at [239, 70] on icon "button" at bounding box center [244, 66] width 10 height 17
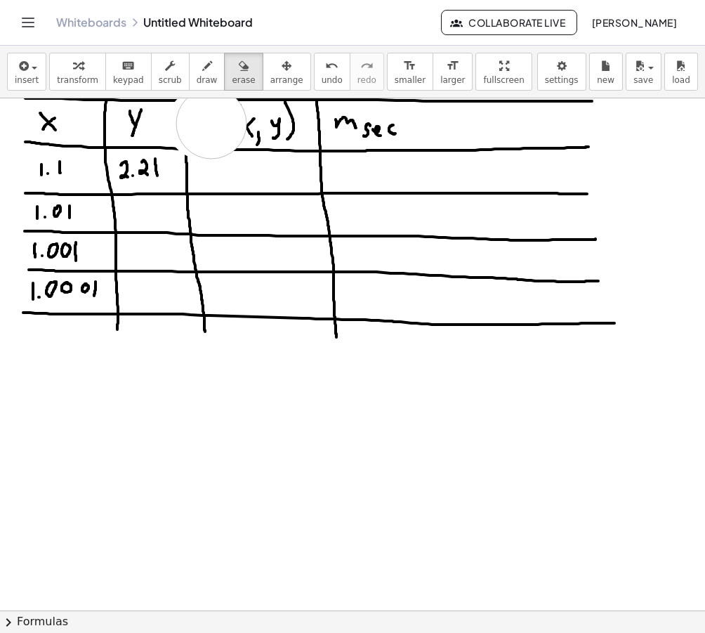
drag, startPoint x: 202, startPoint y: 124, endPoint x: 220, endPoint y: 124, distance: 17.6
click at [220, 124] on div at bounding box center [352, 464] width 705 height 1024
click at [325, 69] on icon "undo" at bounding box center [331, 66] width 13 height 17
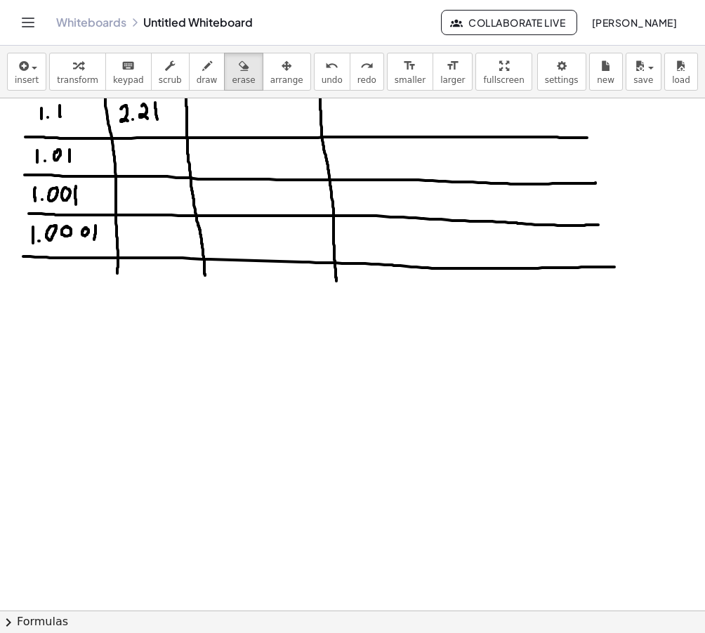
scroll to position [0, 0]
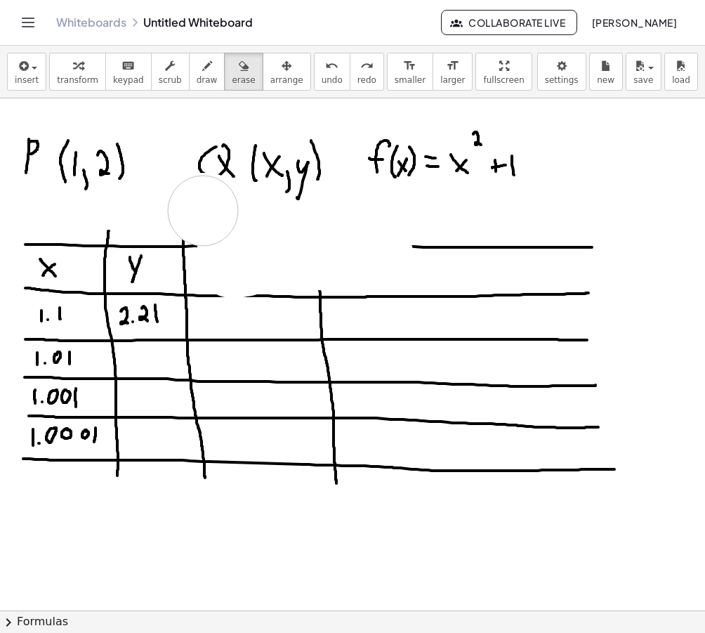
drag, startPoint x: 236, startPoint y: 221, endPoint x: 203, endPoint y: 211, distance: 34.5
click at [203, 211] on div at bounding box center [352, 610] width 705 height 1024
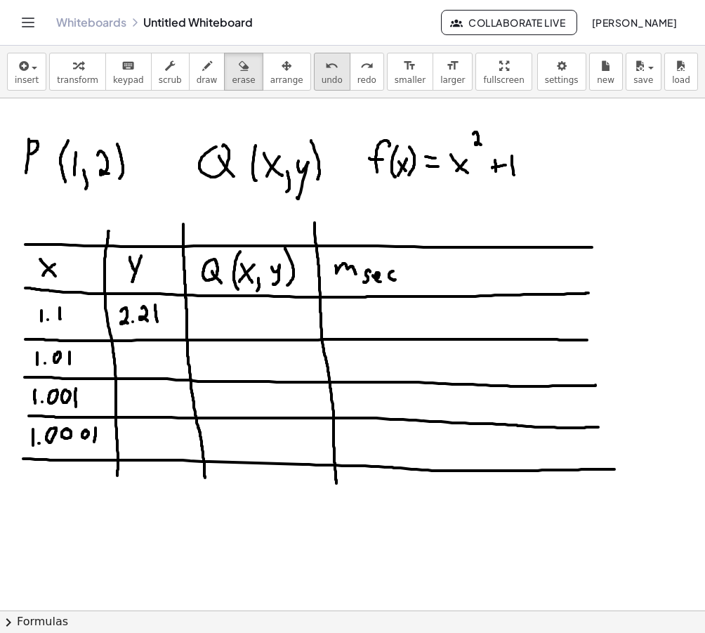
click at [325, 67] on icon "undo" at bounding box center [331, 66] width 13 height 17
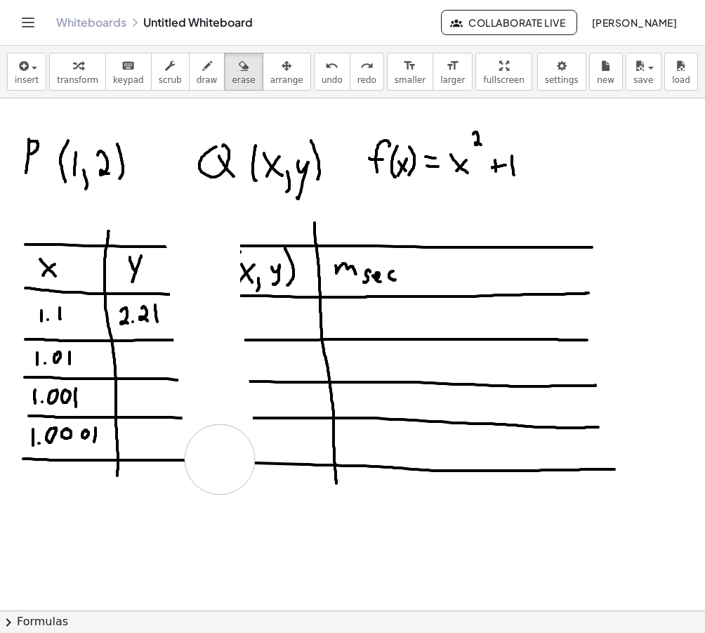
drag, startPoint x: 195, startPoint y: 221, endPoint x: 220, endPoint y: 459, distance: 239.4
click at [220, 459] on div at bounding box center [352, 610] width 705 height 1024
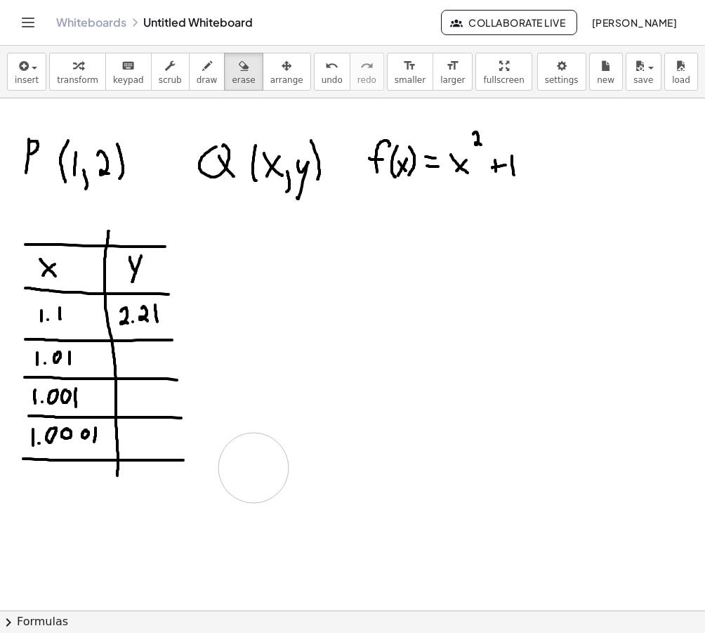
drag, startPoint x: 237, startPoint y: 223, endPoint x: 254, endPoint y: 468, distance: 245.7
click at [254, 468] on div at bounding box center [352, 610] width 705 height 1024
click at [202, 61] on icon "button" at bounding box center [207, 66] width 10 height 17
click at [325, 72] on icon "undo" at bounding box center [331, 66] width 13 height 17
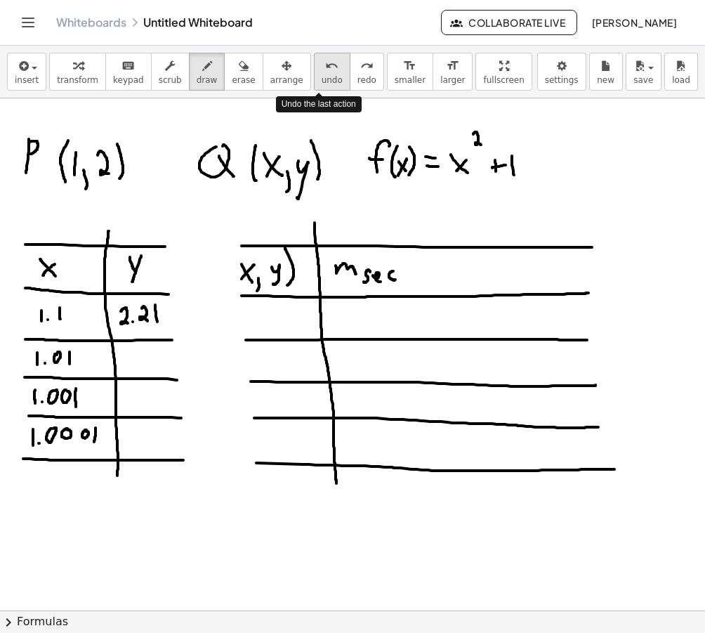
click at [325, 72] on icon "undo" at bounding box center [331, 66] width 13 height 17
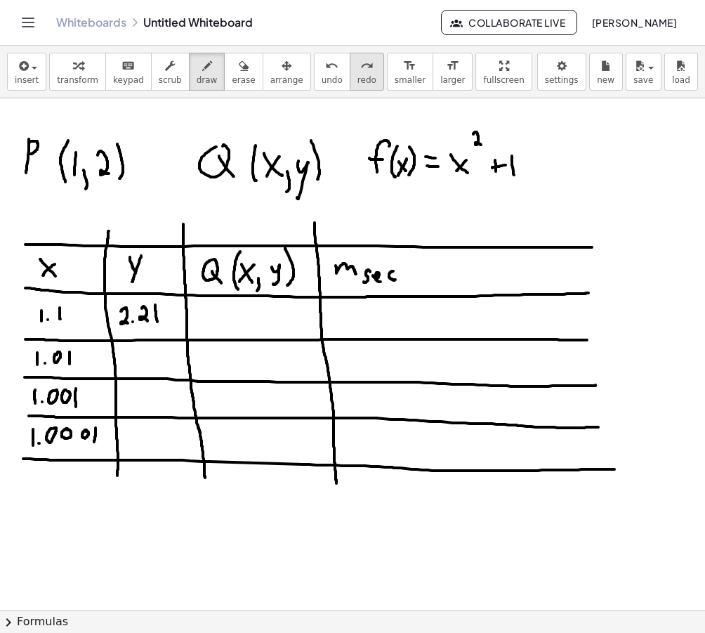
click at [360, 65] on icon "redo" at bounding box center [366, 66] width 13 height 17
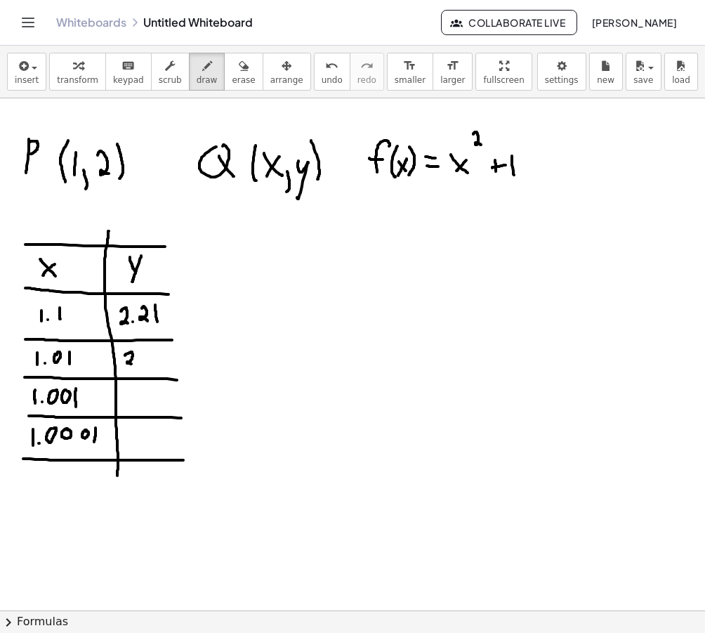
drag, startPoint x: 125, startPoint y: 355, endPoint x: 133, endPoint y: 365, distance: 12.4
click at [133, 365] on div at bounding box center [352, 610] width 705 height 1024
click at [139, 362] on div at bounding box center [352, 610] width 705 height 1024
click at [143, 358] on div at bounding box center [352, 610] width 705 height 1024
drag, startPoint x: 158, startPoint y: 355, endPoint x: 166, endPoint y: 368, distance: 15.8
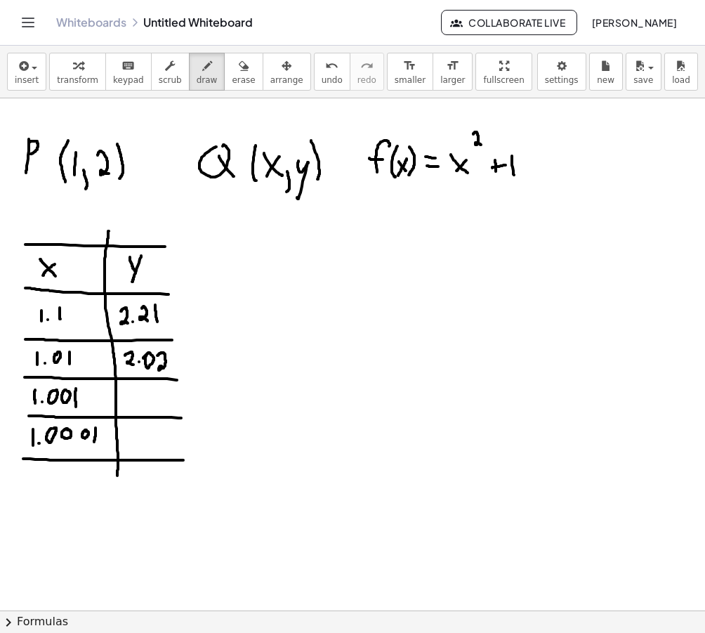
click at [166, 368] on div at bounding box center [352, 610] width 705 height 1024
click at [175, 357] on div at bounding box center [352, 610] width 705 height 1024
drag, startPoint x: 183, startPoint y: 360, endPoint x: 183, endPoint y: 368, distance: 7.8
click at [183, 368] on div at bounding box center [352, 610] width 705 height 1024
